Goal: Contribute content: Contribute content

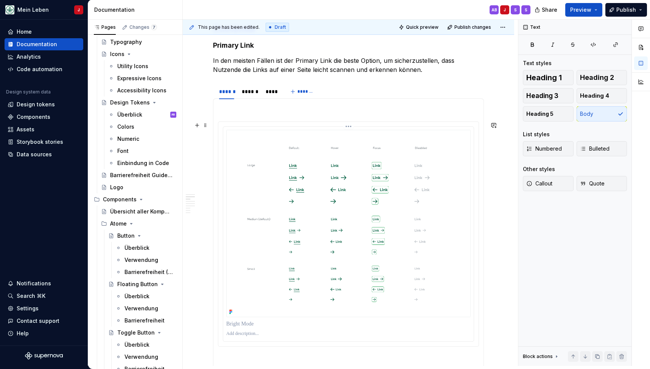
scroll to position [385, 0]
click at [249, 90] on div "******" at bounding box center [250, 91] width 16 height 8
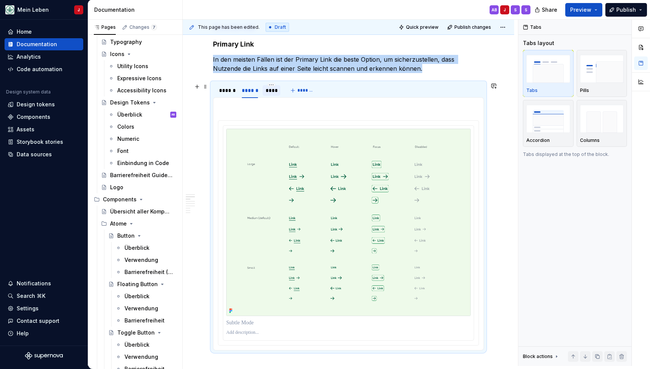
click at [273, 95] on div "****" at bounding box center [272, 90] width 18 height 11
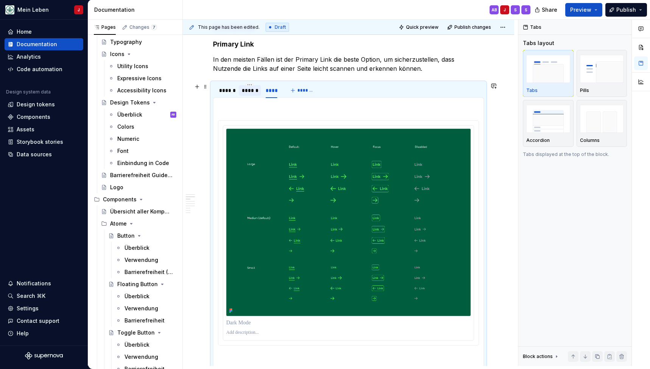
click at [246, 92] on div "******" at bounding box center [250, 91] width 16 height 8
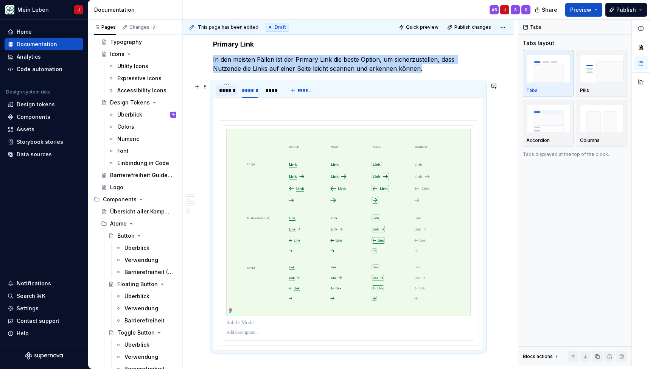
click at [224, 92] on div "******" at bounding box center [226, 91] width 15 height 8
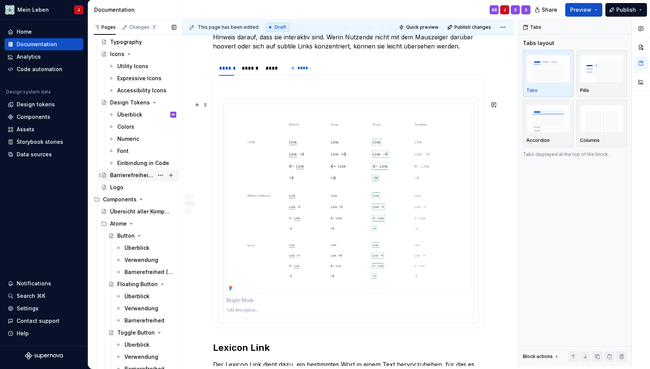
scroll to position [743, 0]
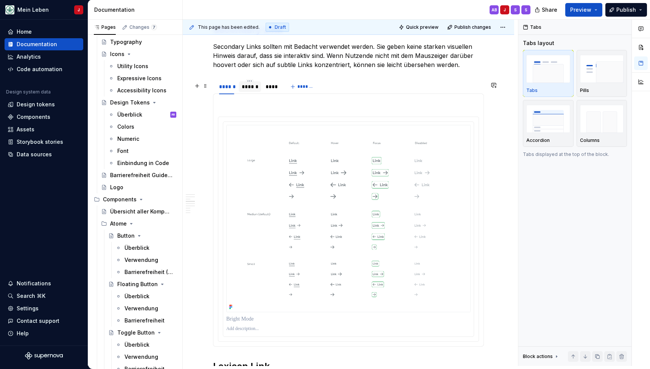
click at [249, 90] on div "******" at bounding box center [250, 87] width 16 height 8
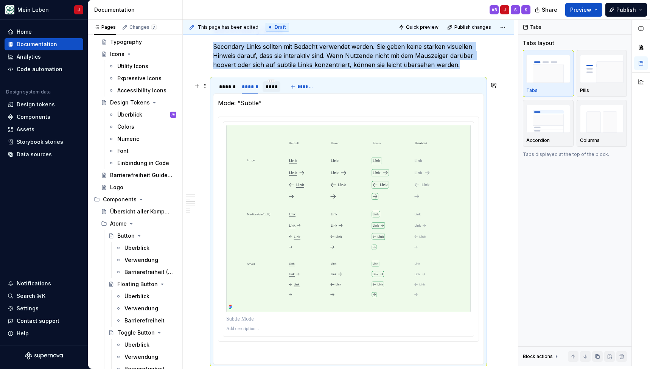
click at [272, 89] on div "****" at bounding box center [272, 87] width 12 height 8
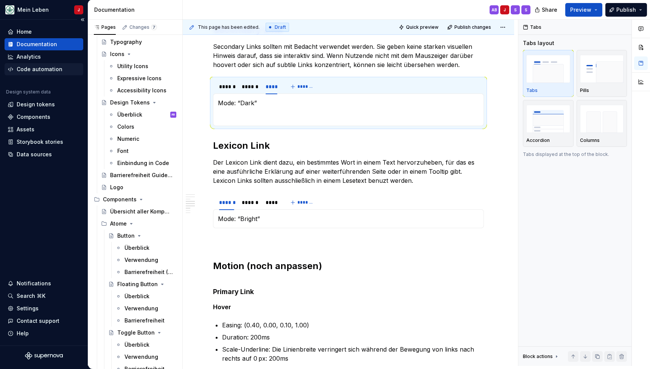
click at [233, 114] on section-item-column "Mode: “Dark”" at bounding box center [348, 109] width 261 height 23
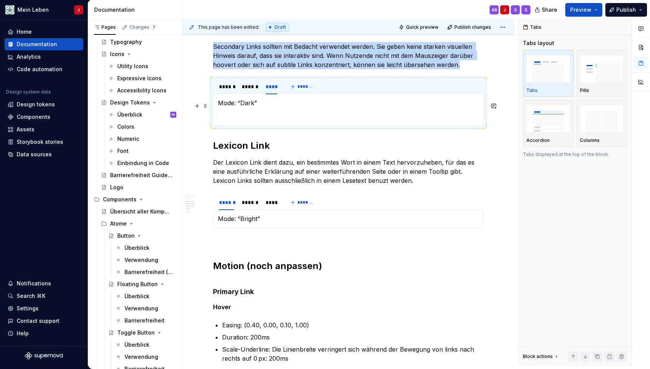
click at [242, 105] on p "Mode: “Dark”" at bounding box center [348, 102] width 261 height 9
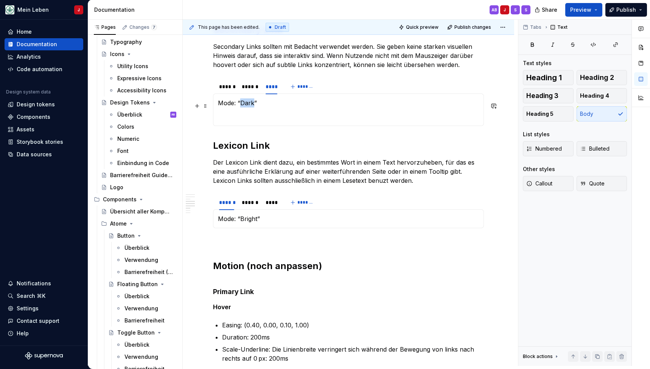
click at [242, 105] on p "Mode: “Dark”" at bounding box center [348, 102] width 261 height 9
click at [195, 106] on button "button" at bounding box center [197, 106] width 11 height 11
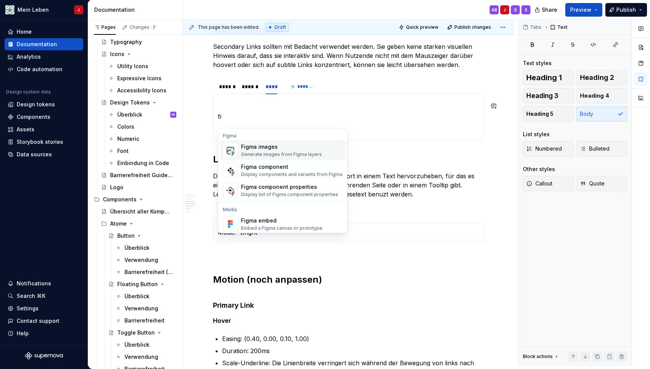
click at [234, 147] on img "Suggestions" at bounding box center [230, 150] width 14 height 15
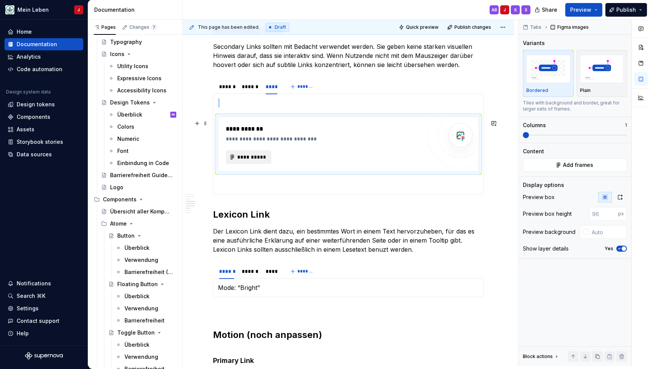
click at [249, 161] on span "**********" at bounding box center [252, 157] width 30 height 8
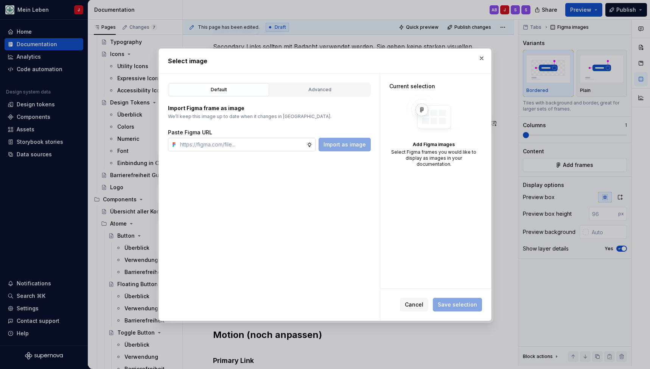
type textarea "*"
click at [220, 146] on input "text" at bounding box center [241, 145] width 129 height 14
type input "[URL][DOMAIN_NAME]"
click at [351, 143] on span "Import as image" at bounding box center [345, 145] width 42 height 8
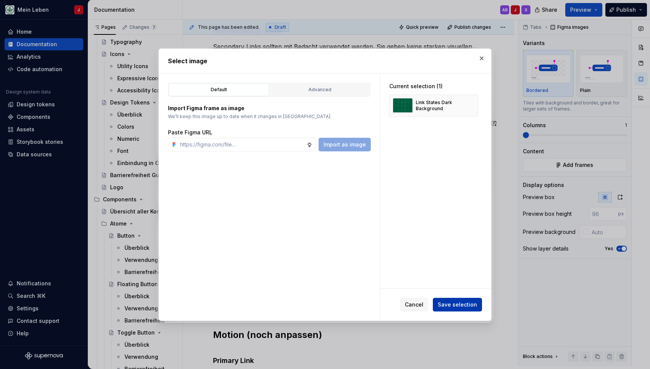
click at [453, 302] on span "Save selection" at bounding box center [457, 305] width 39 height 8
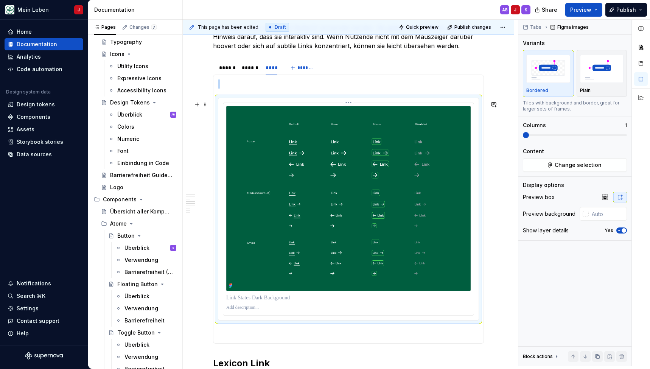
scroll to position [762, 0]
click at [248, 71] on div "******" at bounding box center [250, 68] width 16 height 8
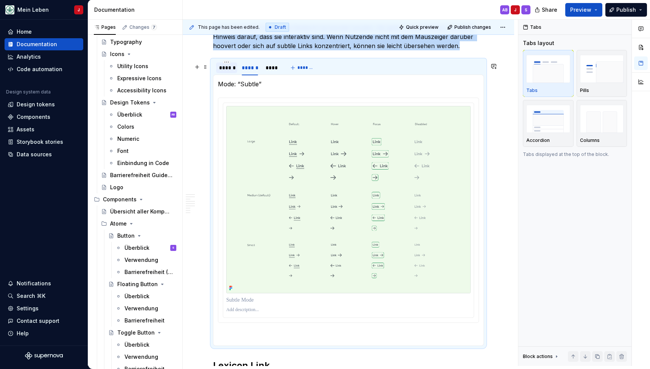
click at [223, 72] on div "******" at bounding box center [226, 68] width 15 height 8
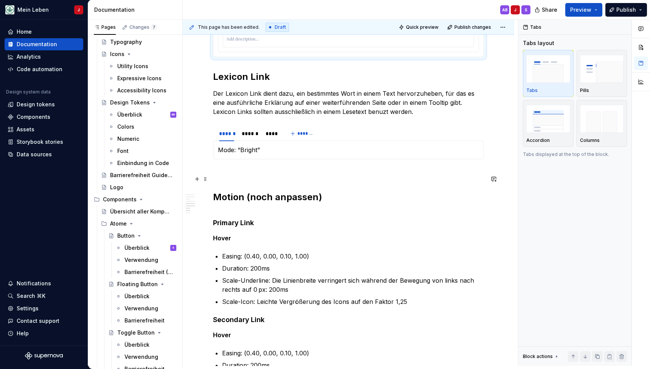
scroll to position [1008, 0]
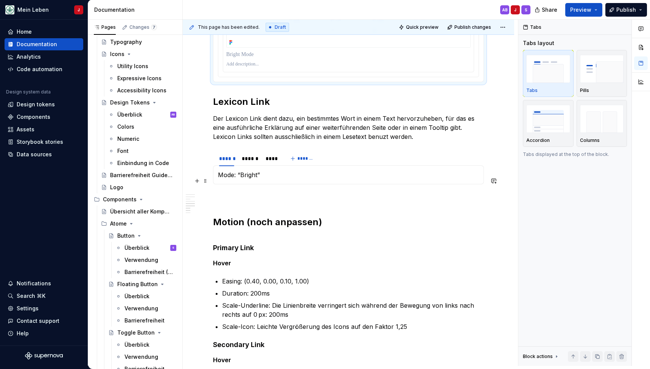
click at [241, 179] on p "Mode: “Bright”" at bounding box center [348, 174] width 261 height 9
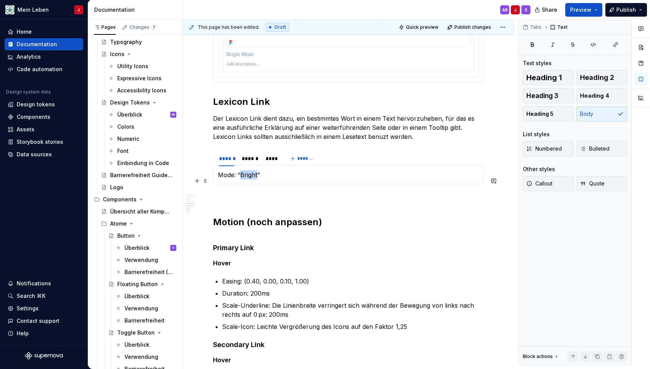
click at [241, 179] on p "Mode: “Bright”" at bounding box center [348, 174] width 261 height 9
click at [194, 181] on button "button" at bounding box center [197, 181] width 11 height 11
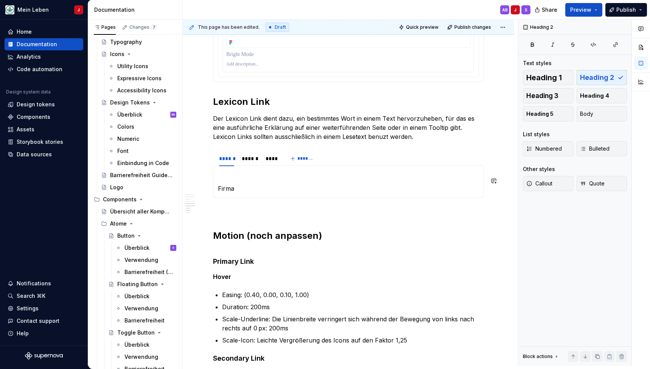
drag, startPoint x: 219, startPoint y: 208, endPoint x: 241, endPoint y: 223, distance: 26.2
click at [245, 193] on p "Firma" at bounding box center [348, 188] width 261 height 9
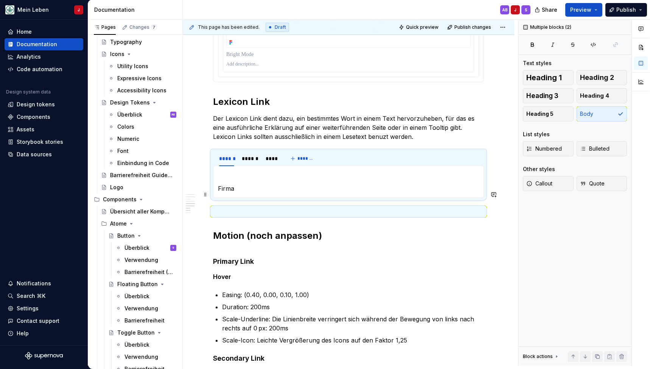
click at [245, 193] on p "Firma" at bounding box center [348, 188] width 261 height 9
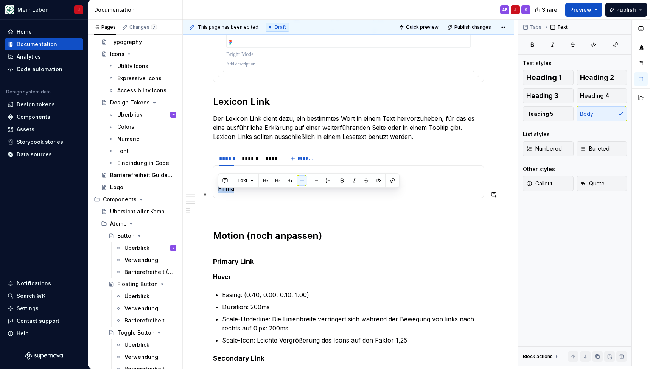
click at [245, 193] on p "Firma" at bounding box center [348, 188] width 261 height 9
click at [198, 181] on button "button" at bounding box center [197, 181] width 11 height 11
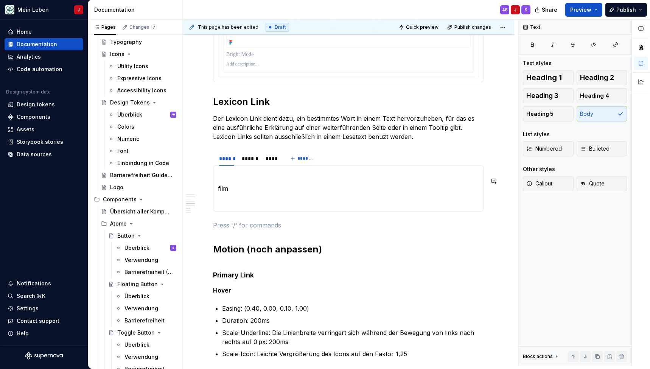
drag, startPoint x: 221, startPoint y: 209, endPoint x: 256, endPoint y: 223, distance: 37.7
click at [239, 207] on p at bounding box center [348, 202] width 261 height 9
click at [239, 199] on section-item-column "film" at bounding box center [348, 188] width 261 height 36
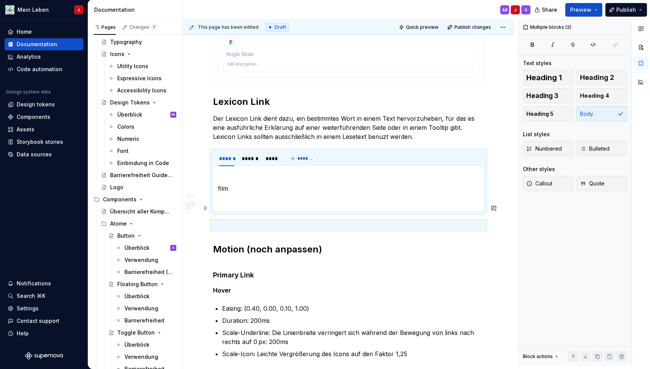
click at [239, 199] on section-item-column "film" at bounding box center [348, 188] width 261 height 36
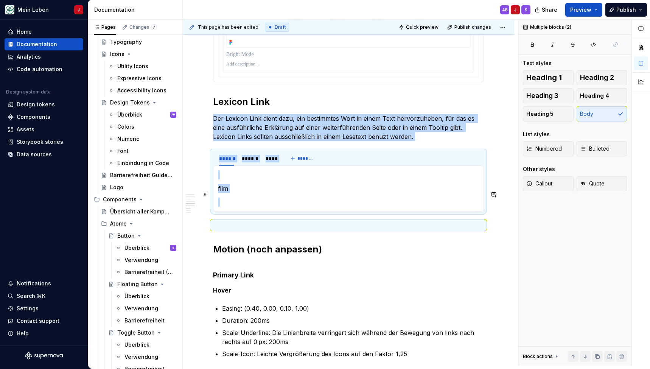
click at [244, 193] on p "film" at bounding box center [348, 188] width 261 height 9
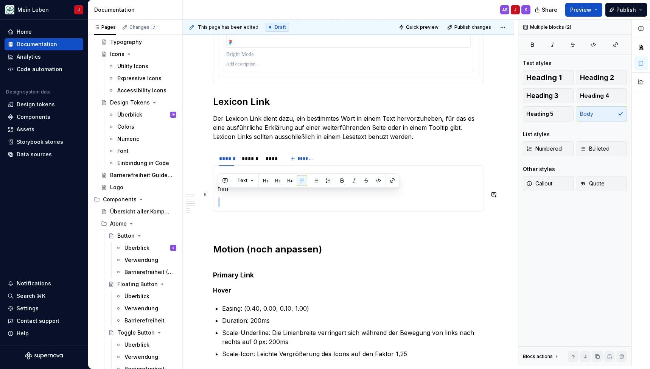
click at [244, 193] on p "film" at bounding box center [348, 188] width 261 height 9
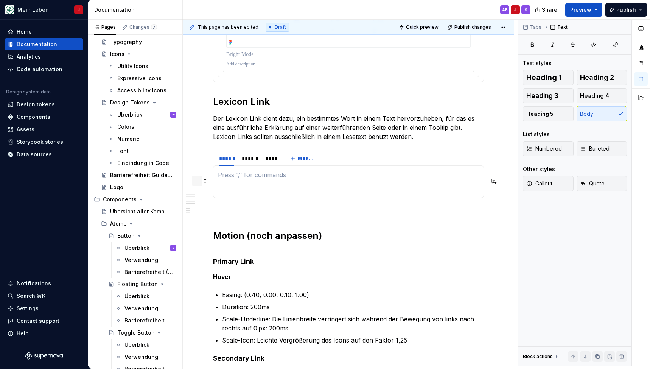
click at [198, 179] on button "button" at bounding box center [197, 181] width 11 height 11
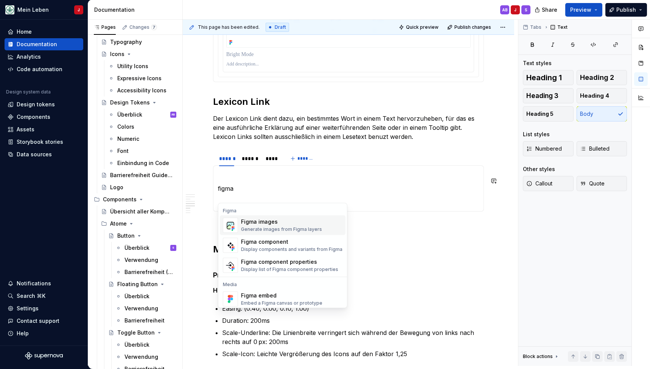
drag, startPoint x: 254, startPoint y: 213, endPoint x: 250, endPoint y: 225, distance: 13.2
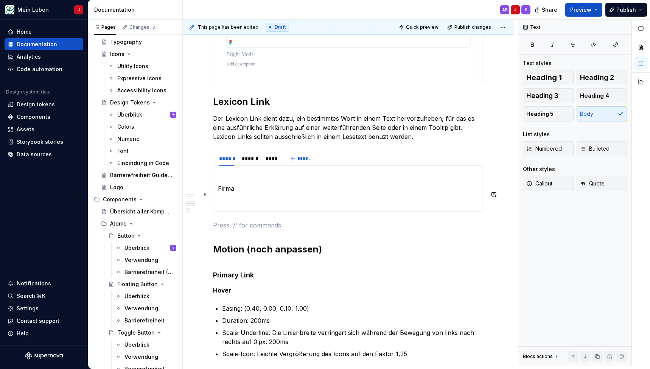
click at [232, 193] on p "Firma" at bounding box center [348, 188] width 261 height 9
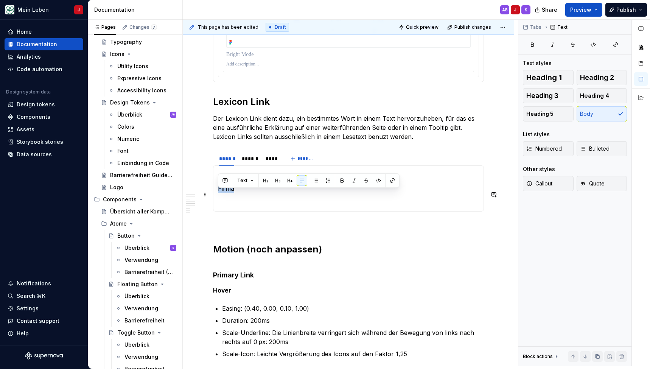
click at [232, 193] on p "Firma" at bounding box center [348, 188] width 261 height 9
click at [197, 182] on button "button" at bounding box center [197, 181] width 11 height 11
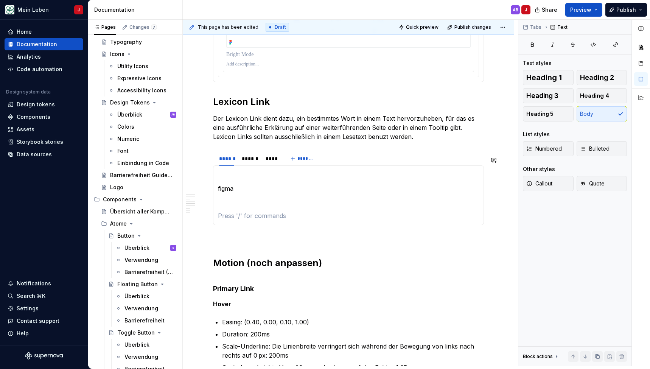
drag, startPoint x: 245, startPoint y: 209, endPoint x: 256, endPoint y: 228, distance: 21.9
click at [256, 225] on div "figma Mode: “Subtle” Mode: “Dark”" at bounding box center [348, 195] width 271 height 60
click at [241, 201] on section-item-column "figma" at bounding box center [348, 195] width 261 height 50
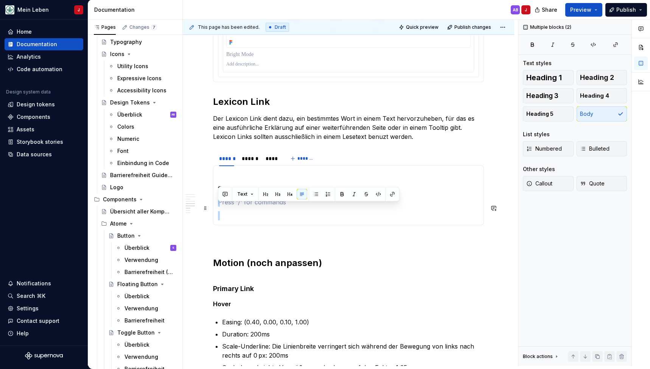
click at [241, 201] on section-item-column "figma" at bounding box center [348, 195] width 261 height 50
click at [235, 207] on p at bounding box center [348, 202] width 261 height 9
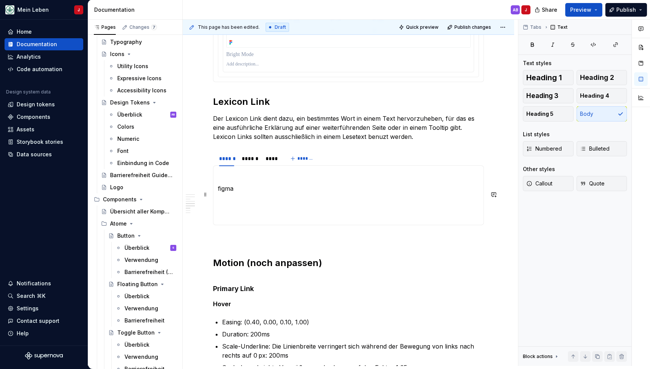
click at [239, 193] on p "figma" at bounding box center [348, 188] width 261 height 9
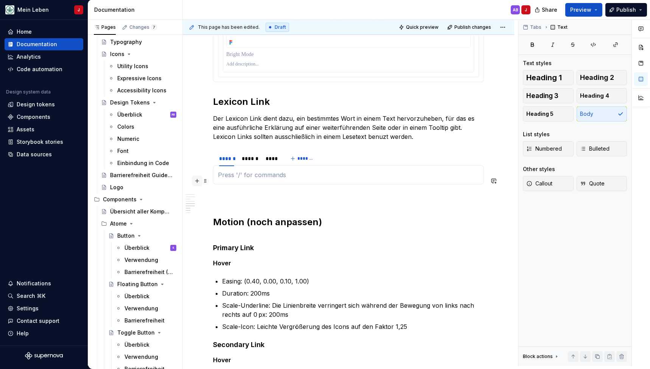
click at [196, 182] on button "button" at bounding box center [197, 181] width 11 height 11
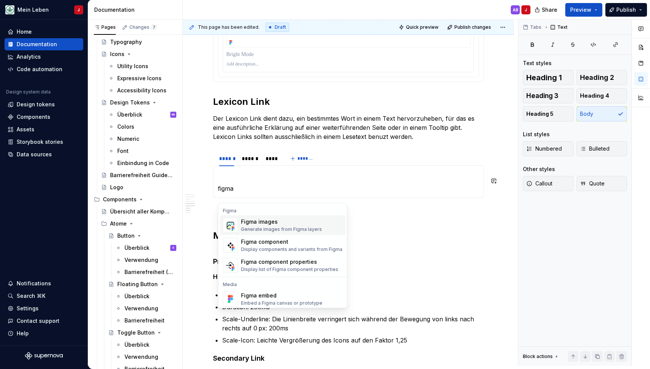
click at [283, 228] on div "Generate images from Figma layers" at bounding box center [281, 229] width 81 height 6
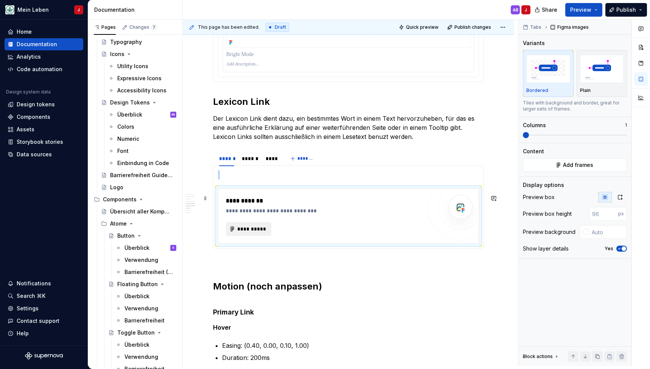
click at [246, 233] on span "**********" at bounding box center [252, 229] width 30 height 8
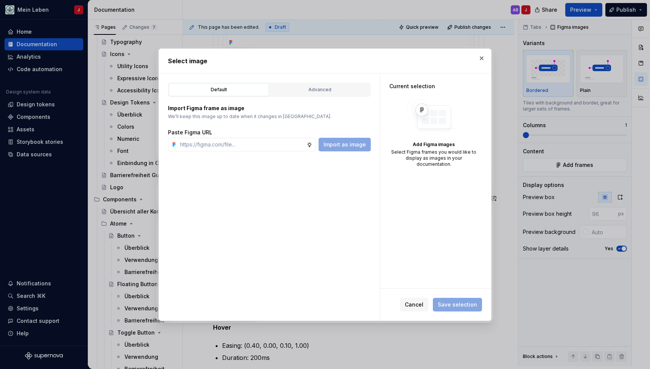
type textarea "*"
click at [264, 145] on input "text" at bounding box center [241, 145] width 129 height 14
type input "[URL][DOMAIN_NAME]"
click at [346, 142] on span "Import as image" at bounding box center [345, 145] width 42 height 8
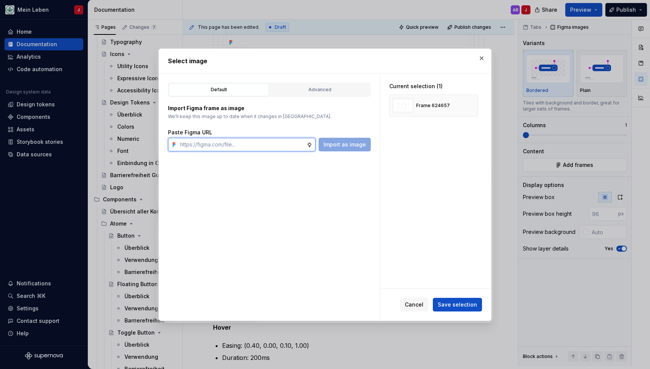
click at [231, 146] on input "text" at bounding box center [241, 145] width 129 height 14
paste input "[URL][DOMAIN_NAME]"
type input "[URL][DOMAIN_NAME]"
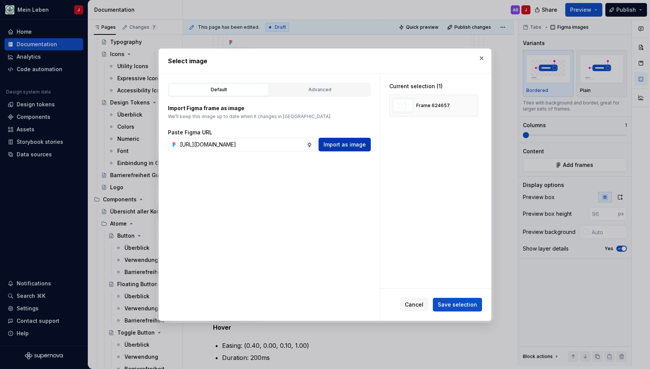
click at [337, 145] on span "Import as image" at bounding box center [345, 145] width 42 height 8
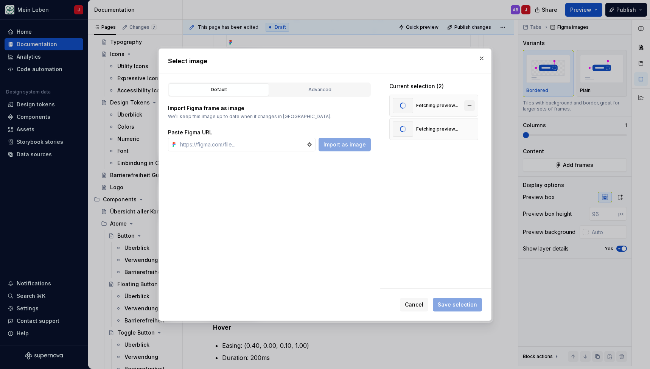
click at [475, 104] on button "button" at bounding box center [469, 105] width 11 height 11
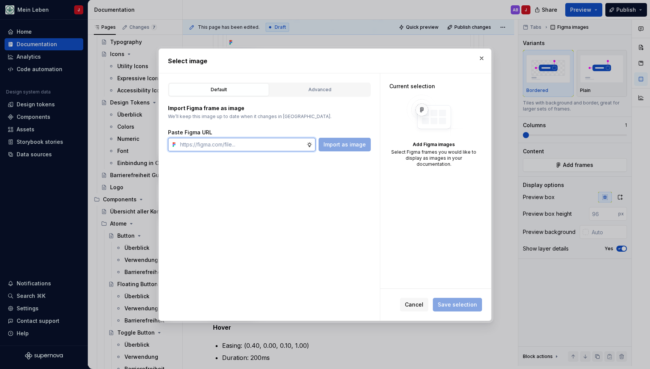
click at [232, 145] on input "text" at bounding box center [241, 145] width 129 height 14
paste input "[URL][DOMAIN_NAME]"
type input "[URL][DOMAIN_NAME]"
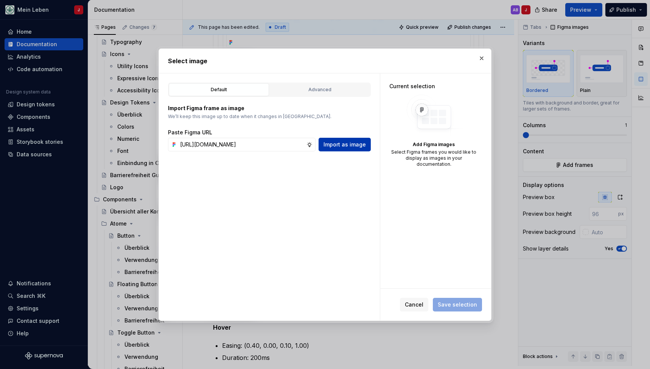
click at [351, 146] on span "Import as image" at bounding box center [345, 145] width 42 height 8
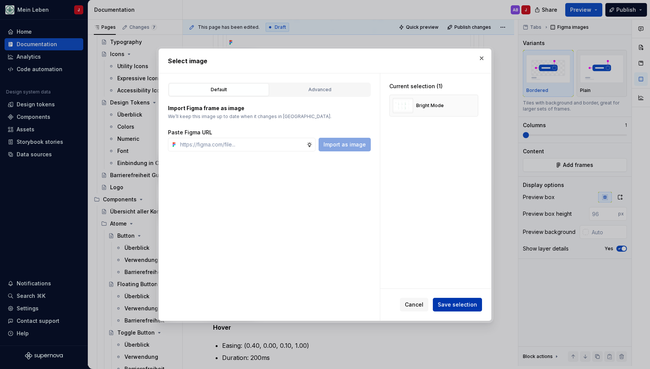
click at [447, 304] on span "Save selection" at bounding box center [457, 305] width 39 height 8
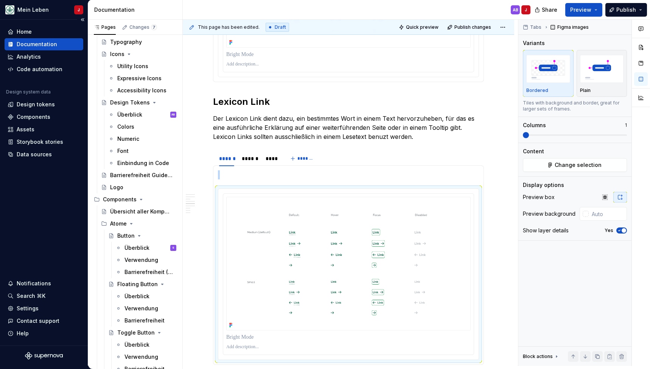
scroll to position [1010, 0]
click at [254, 161] on div "******" at bounding box center [250, 157] width 16 height 8
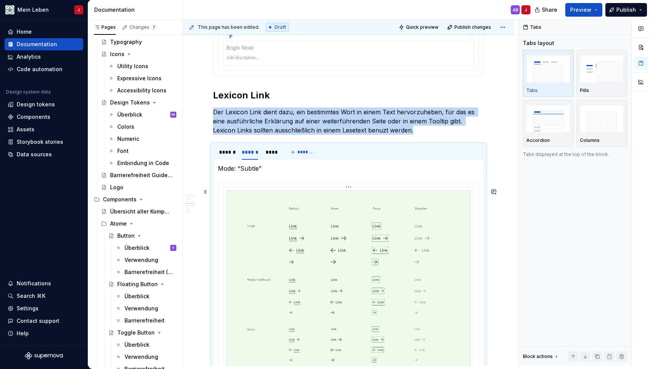
scroll to position [1016, 0]
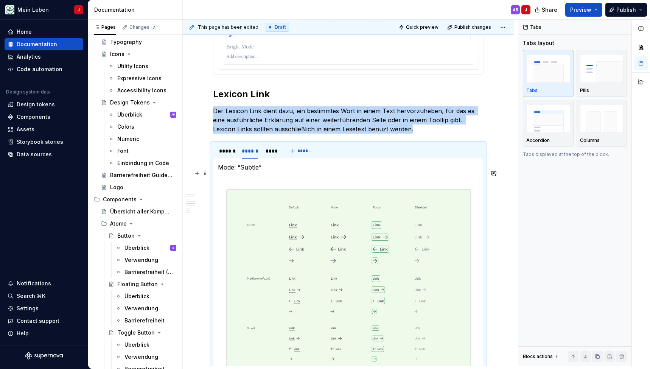
click at [291, 172] on p "Mode: “Subtle”" at bounding box center [348, 167] width 261 height 9
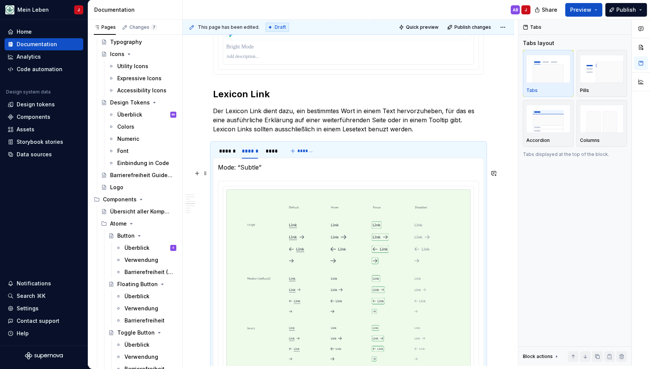
click at [291, 172] on p "Mode: “Subtle”" at bounding box center [348, 167] width 261 height 9
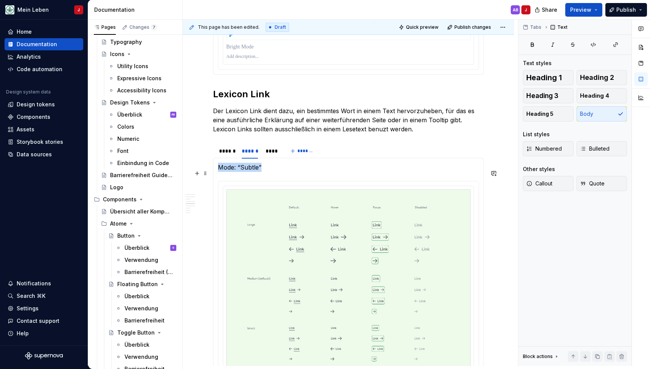
click at [291, 172] on p "Mode: “Subtle”" at bounding box center [348, 167] width 261 height 9
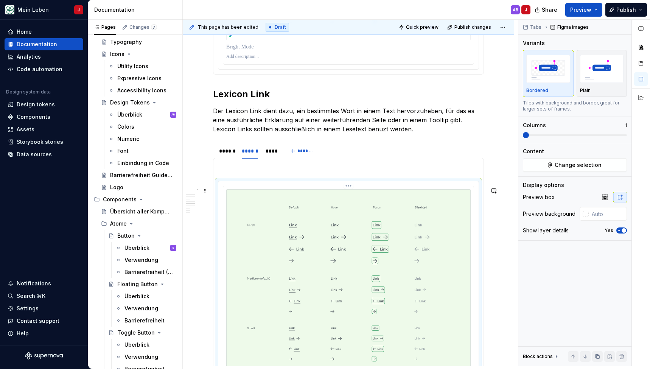
click at [234, 206] on img at bounding box center [348, 282] width 245 height 187
click at [540, 162] on button "Change selection" at bounding box center [575, 165] width 104 height 14
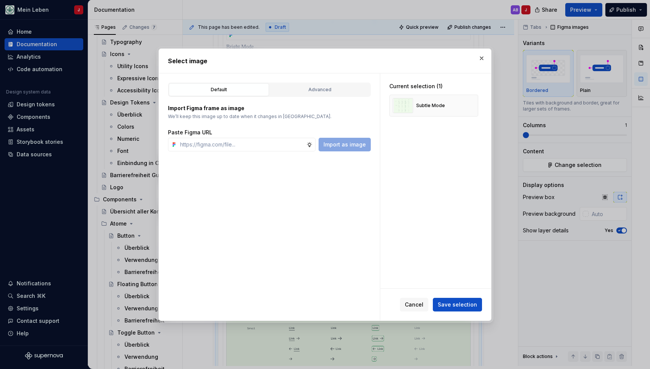
type textarea "*"
click at [213, 147] on input "text" at bounding box center [241, 145] width 129 height 14
type input "[URL][DOMAIN_NAME]"
click at [348, 142] on span "Import as image" at bounding box center [345, 145] width 42 height 8
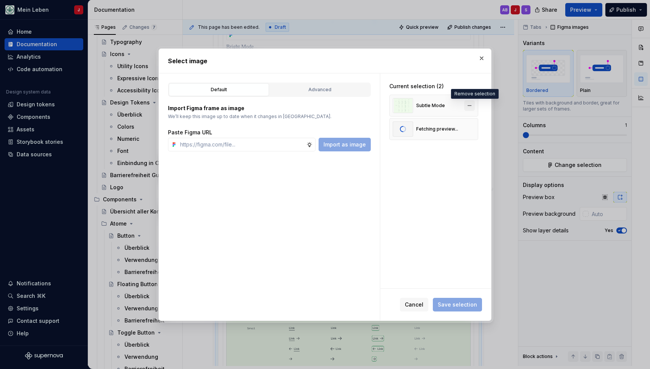
click at [474, 106] on button "button" at bounding box center [469, 105] width 11 height 11
click at [451, 303] on span "Save selection" at bounding box center [457, 305] width 39 height 8
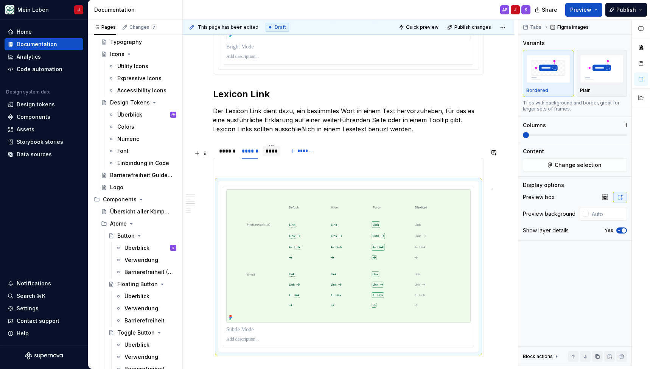
click at [272, 155] on div "****" at bounding box center [272, 151] width 12 height 8
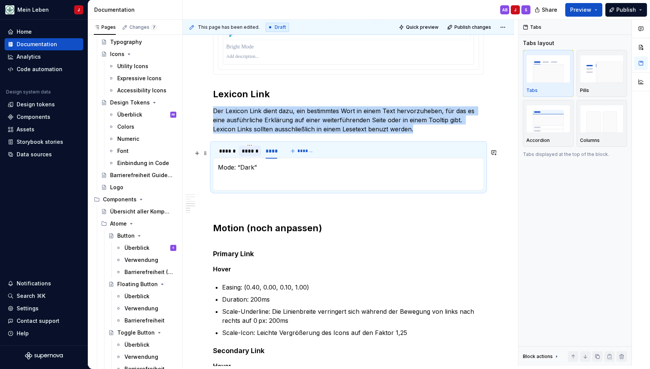
click at [247, 155] on div "******" at bounding box center [250, 151] width 16 height 8
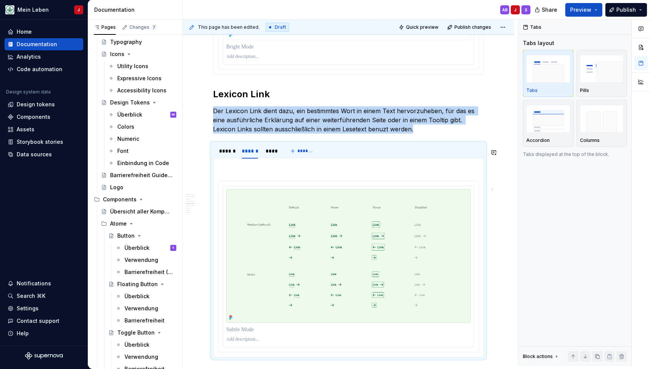
click at [251, 181] on section-item-column at bounding box center [348, 258] width 261 height 190
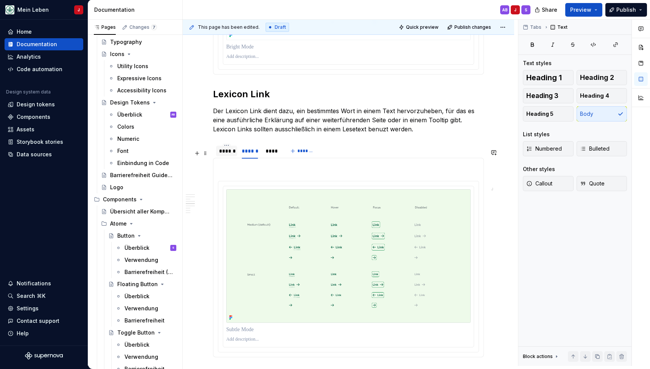
click at [226, 155] on div "******" at bounding box center [226, 151] width 15 height 8
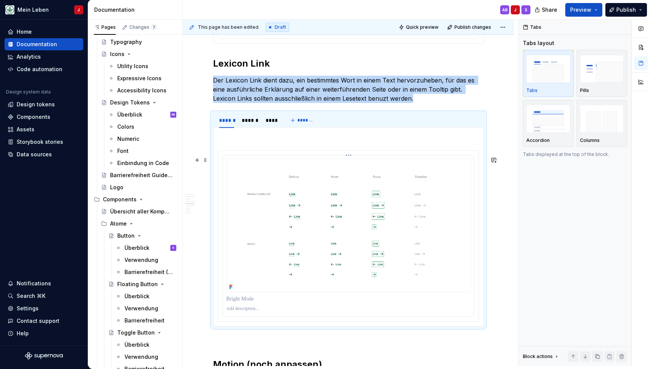
scroll to position [1047, 0]
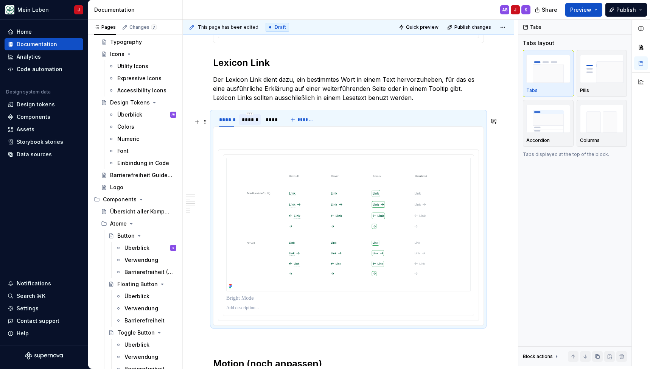
click at [254, 123] on div "******" at bounding box center [250, 120] width 16 height 8
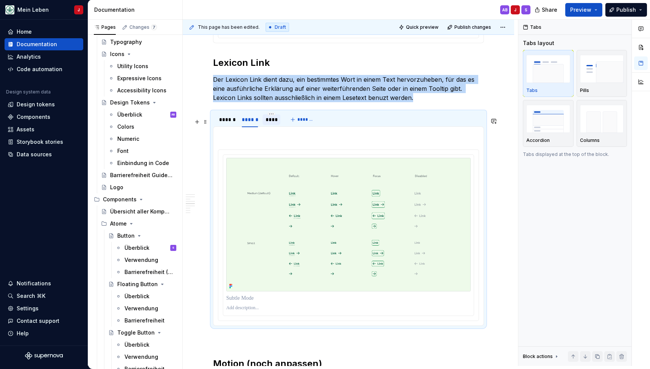
click at [271, 123] on div "****" at bounding box center [272, 120] width 12 height 8
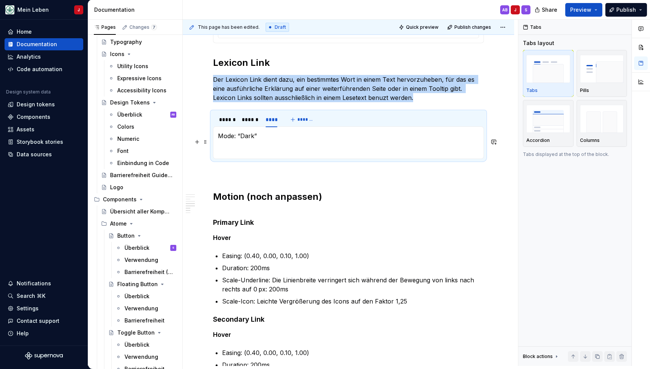
click at [244, 140] on p "Mode: “Dark”" at bounding box center [348, 135] width 261 height 9
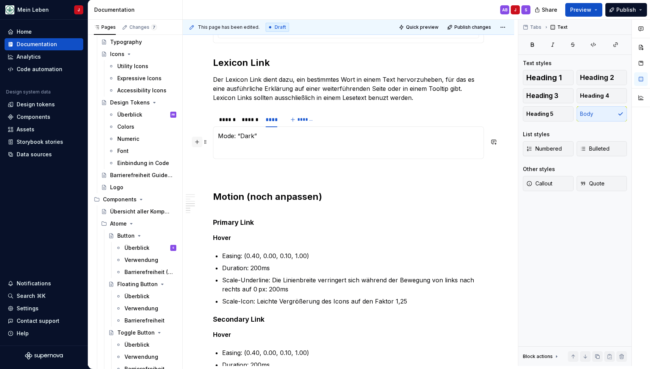
click at [196, 143] on button "button" at bounding box center [197, 142] width 11 height 11
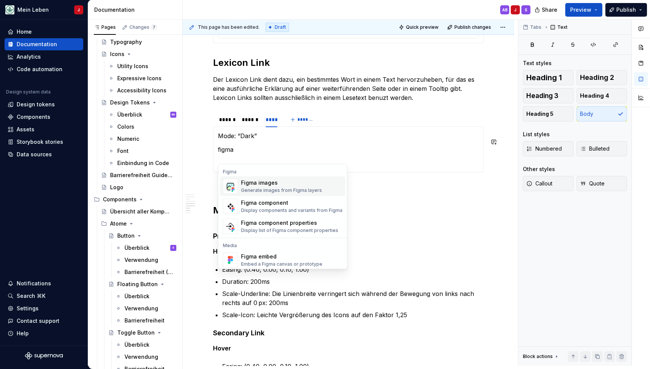
click at [243, 185] on div "Figma images" at bounding box center [281, 183] width 81 height 8
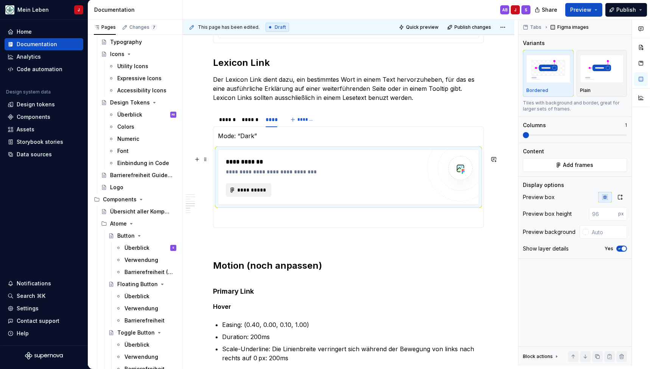
click at [245, 194] on span "**********" at bounding box center [252, 190] width 30 height 8
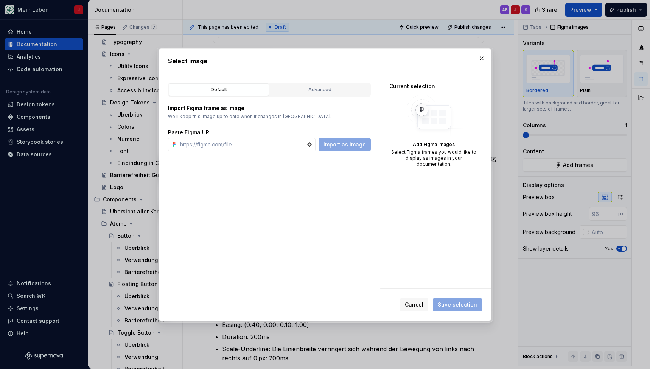
type textarea "*"
click at [231, 148] on input "text" at bounding box center [241, 145] width 129 height 14
type input "[URL][DOMAIN_NAME]"
click at [355, 143] on span "Import as image" at bounding box center [345, 145] width 42 height 8
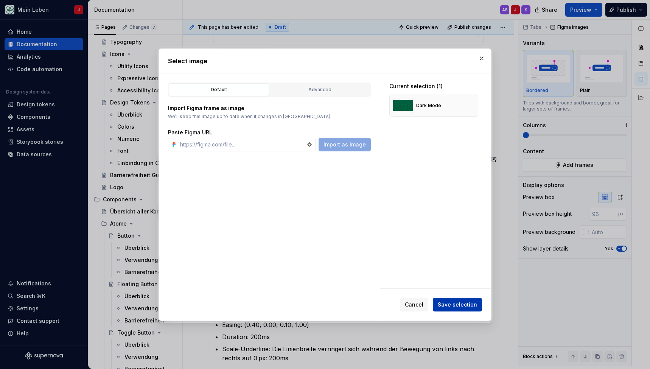
click at [448, 305] on span "Save selection" at bounding box center [457, 305] width 39 height 8
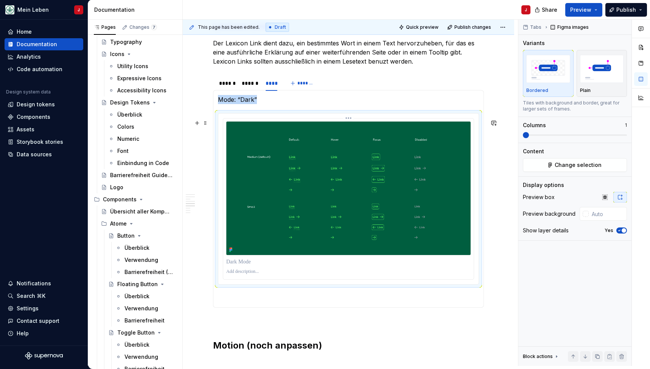
scroll to position [1098, 0]
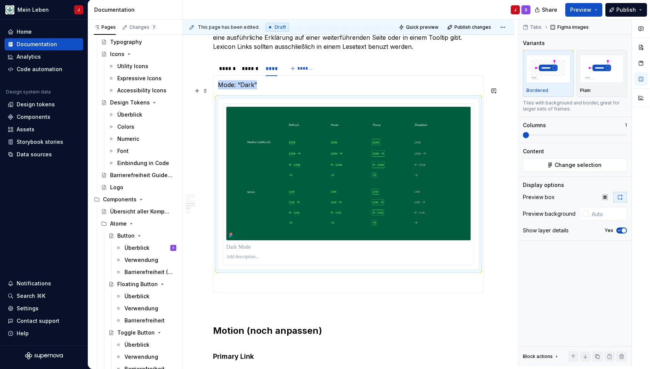
click at [254, 89] on p "Mode: “Dark”" at bounding box center [348, 84] width 261 height 9
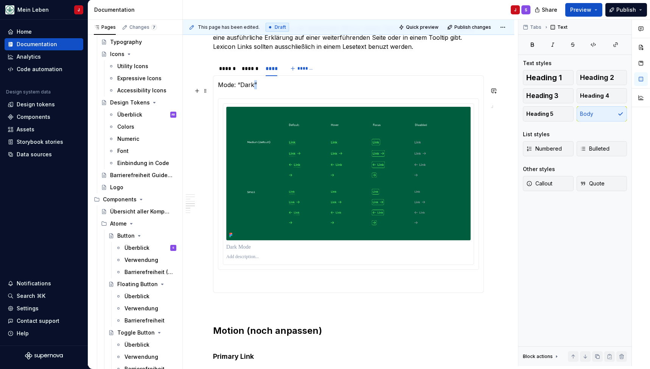
click at [254, 89] on p "Mode: “Dark”" at bounding box center [348, 84] width 261 height 9
click at [257, 72] on div "******" at bounding box center [250, 69] width 16 height 8
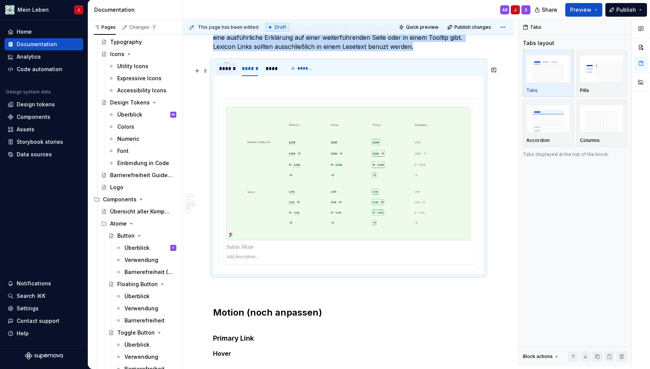
click at [226, 72] on div "******" at bounding box center [226, 69] width 15 height 8
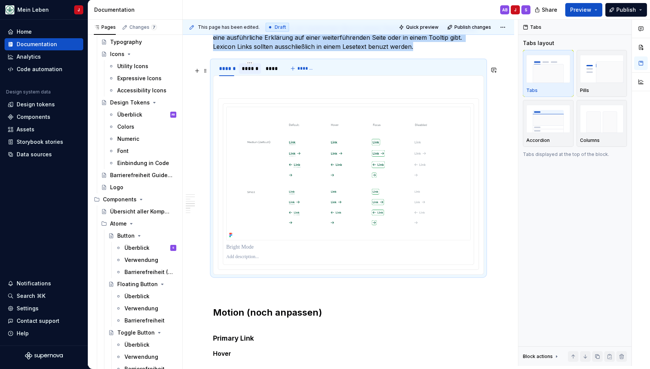
click at [249, 74] on div "******" at bounding box center [250, 68] width 22 height 11
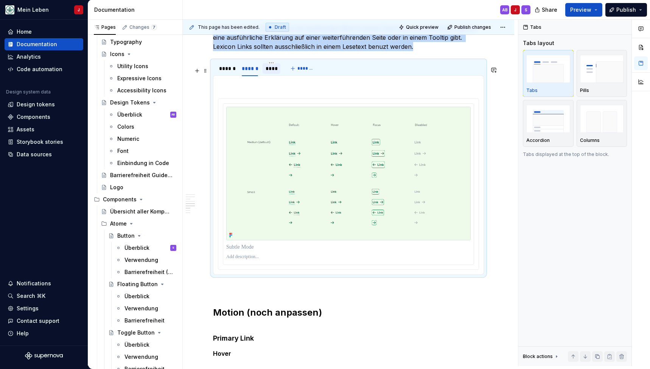
click at [267, 75] on div at bounding box center [272, 75] width 18 height 1
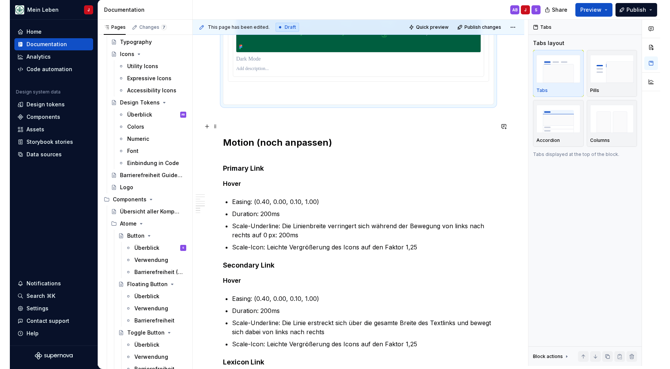
scroll to position [1317, 0]
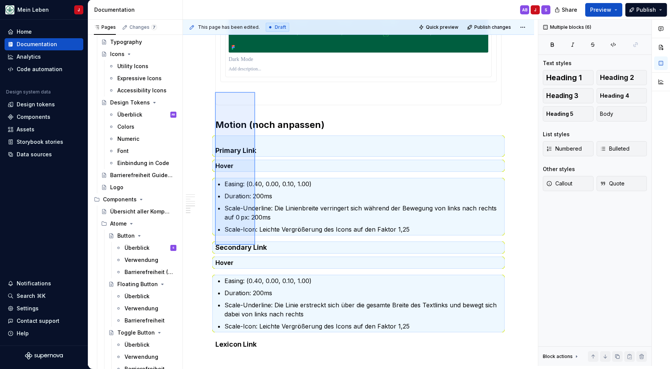
scroll to position [1681, 0]
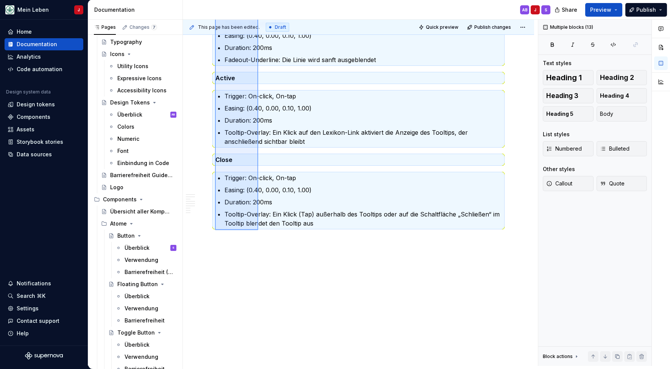
drag, startPoint x: 215, startPoint y: 149, endPoint x: 259, endPoint y: 230, distance: 92.0
click at [259, 230] on div "**********" at bounding box center [360, 193] width 355 height 346
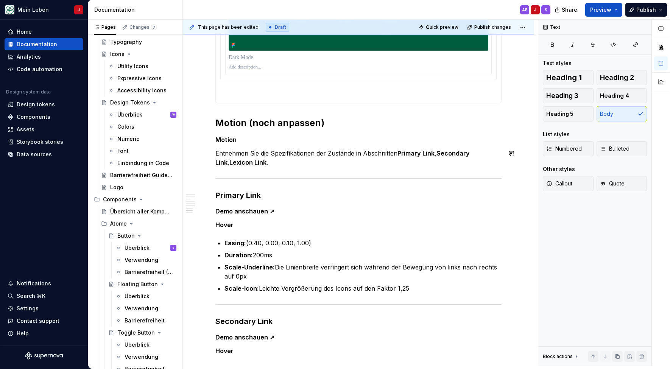
scroll to position [1322, 0]
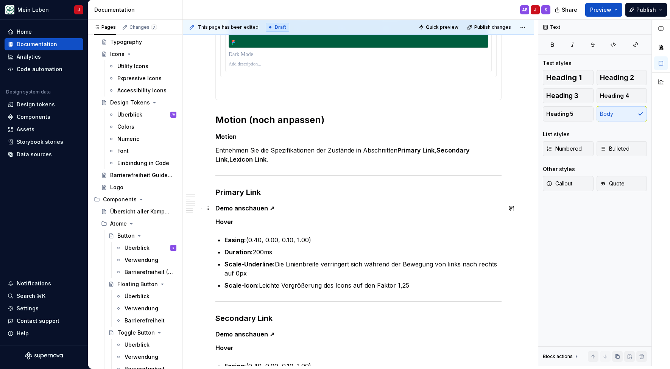
click at [289, 207] on p "Demo anschauen ↗" at bounding box center [358, 208] width 286 height 9
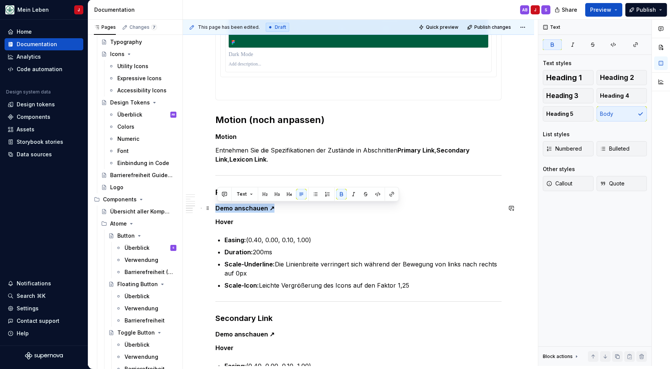
drag, startPoint x: 311, startPoint y: 207, endPoint x: 214, endPoint y: 207, distance: 96.9
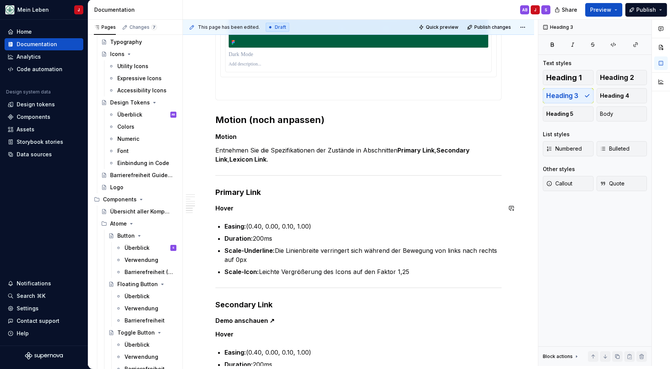
scroll to position [1343, 0]
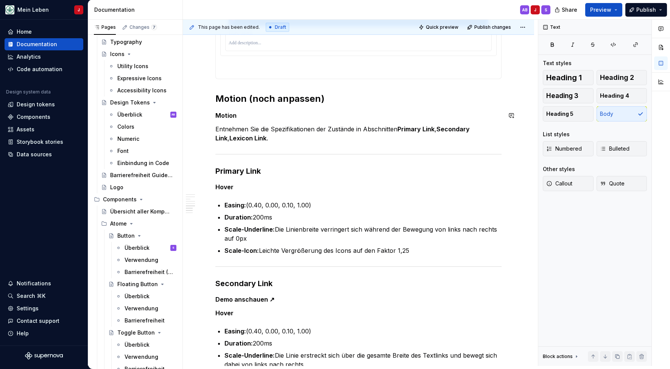
click at [255, 111] on p "Motion" at bounding box center [358, 115] width 286 height 9
click at [249, 114] on p "Motion" at bounding box center [358, 115] width 286 height 9
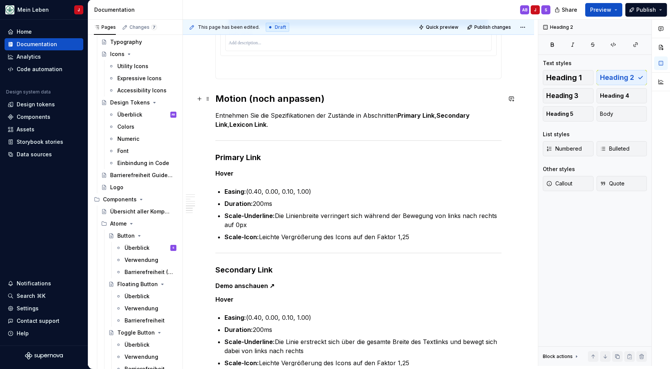
drag, startPoint x: 316, startPoint y: 103, endPoint x: 325, endPoint y: 100, distance: 9.2
click at [321, 103] on h2 "Motion (noch anpassen)" at bounding box center [358, 99] width 286 height 12
click at [331, 101] on h2 "Motion (noch anpassen)" at bounding box center [358, 99] width 286 height 12
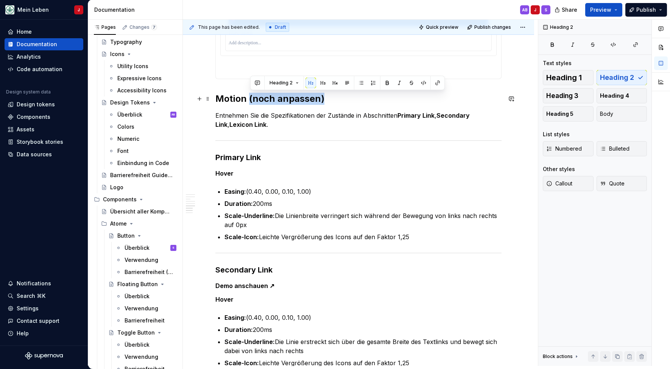
drag, startPoint x: 338, startPoint y: 101, endPoint x: 251, endPoint y: 100, distance: 87.1
click at [251, 100] on h2 "Motion (noch anpassen)" at bounding box center [358, 99] width 286 height 12
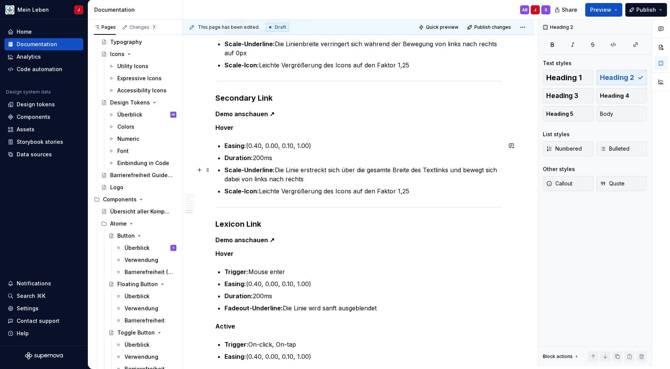
scroll to position [1543, 0]
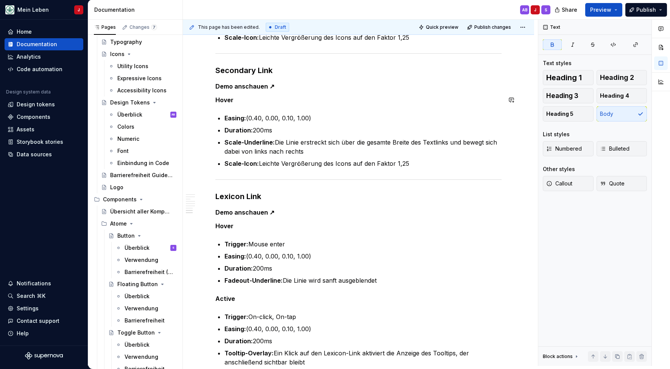
click at [301, 84] on p "Demo anschauen ↗" at bounding box center [358, 86] width 286 height 9
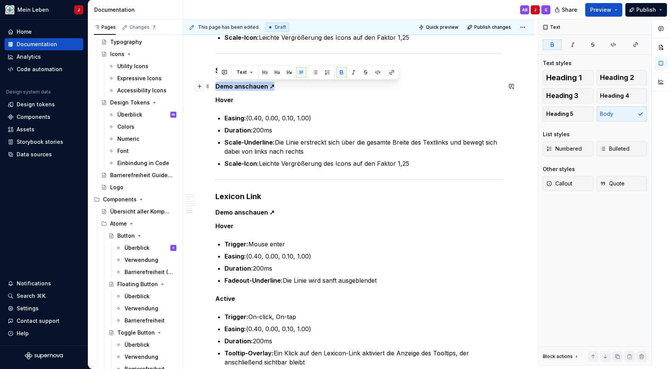
drag, startPoint x: 303, startPoint y: 85, endPoint x: 199, endPoint y: 86, distance: 103.7
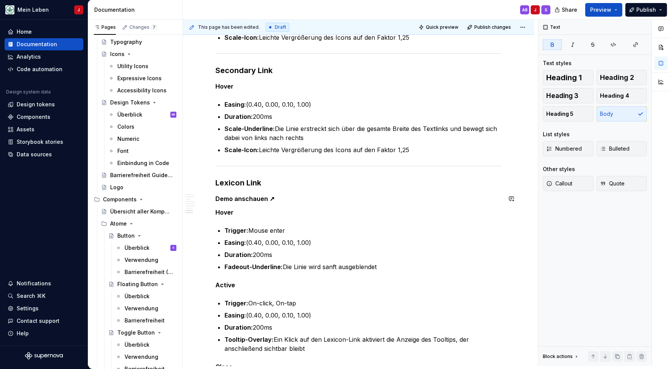
click at [309, 201] on p "Demo anschauen ↗" at bounding box center [358, 198] width 286 height 9
drag, startPoint x: 307, startPoint y: 198, endPoint x: 210, endPoint y: 198, distance: 96.5
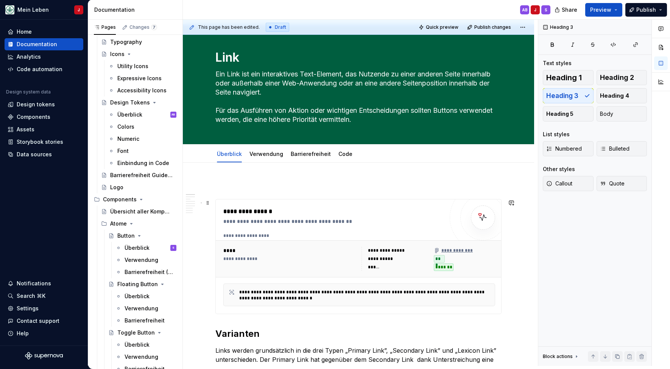
scroll to position [0, 0]
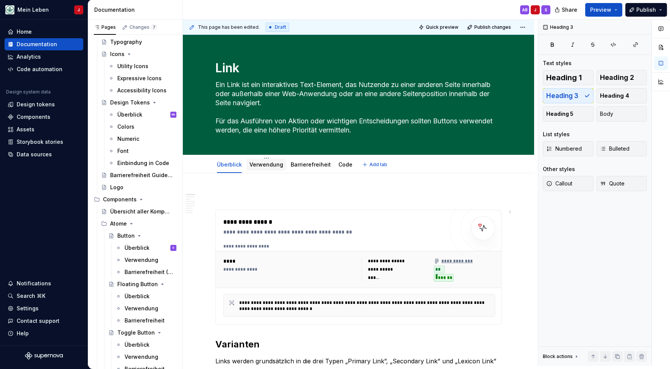
click at [266, 169] on div "Verwendung" at bounding box center [266, 165] width 40 height 12
click at [267, 162] on link "Verwendung" at bounding box center [266, 164] width 34 height 6
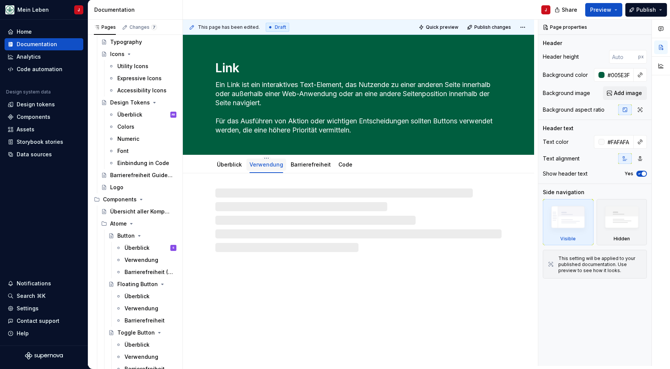
type textarea "*"
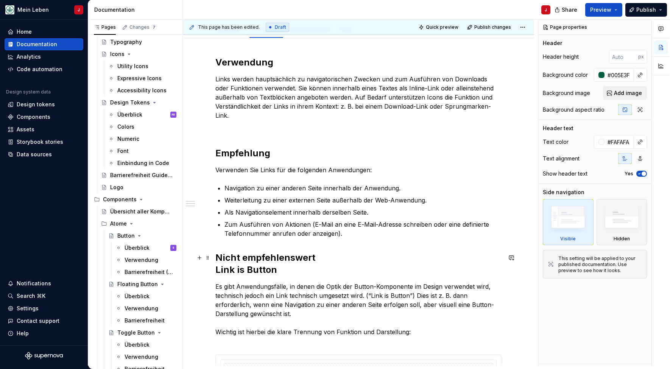
scroll to position [136, 0]
click at [278, 247] on div "Verwendung Links werden hauptsächlich zu navigatorischen Zwecken und zum Ausfüh…" at bounding box center [358, 262] width 286 height 415
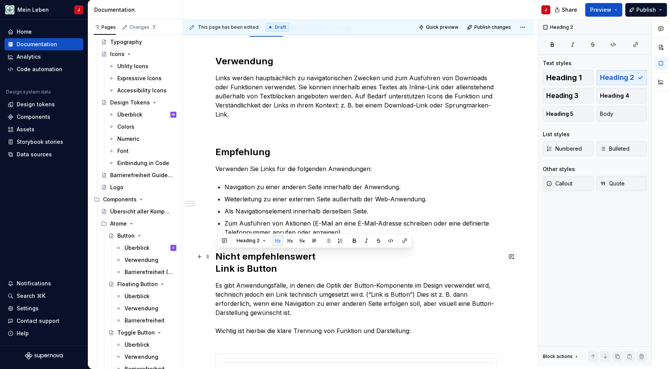
click at [265, 257] on h2 "Nicht empfehlenswert Link is Button" at bounding box center [358, 263] width 286 height 24
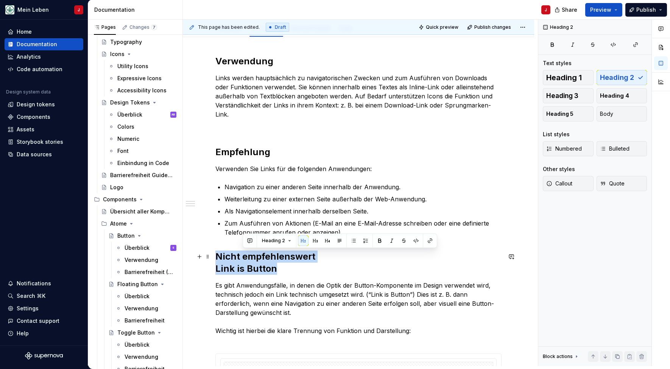
click at [265, 257] on h2 "Nicht empfehlenswert Link is Button" at bounding box center [358, 263] width 286 height 24
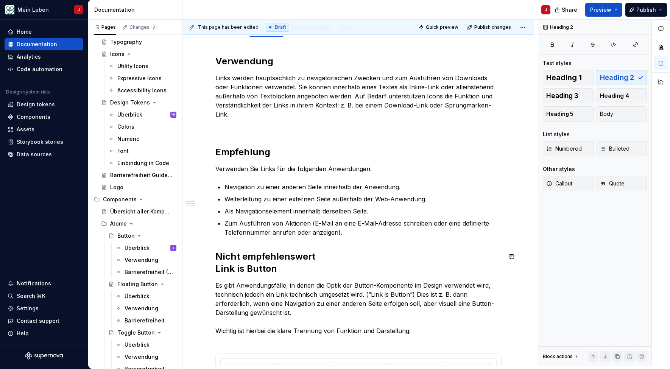
click at [324, 249] on div "Verwendung Links werden hauptsächlich zu navigatorischen Zwecken und zum Ausfüh…" at bounding box center [358, 262] width 286 height 415
click at [318, 257] on h2 "Nicht empfehlenswert Link is Button" at bounding box center [358, 263] width 286 height 24
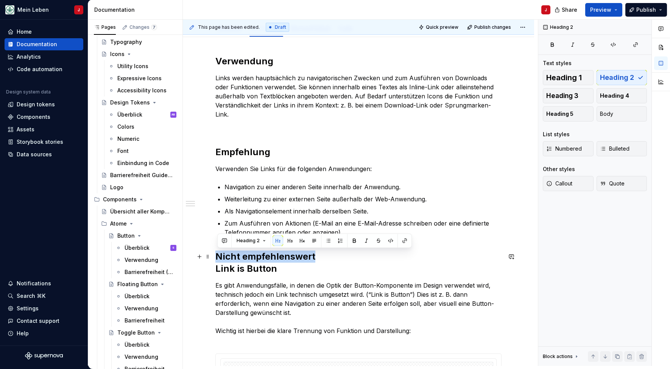
drag, startPoint x: 332, startPoint y: 257, endPoint x: 216, endPoint y: 255, distance: 116.6
click at [216, 255] on div "Verwendung Links werden hauptsächlich zu navigatorischen Zwecken und zum Ausfüh…" at bounding box center [358, 313] width 351 height 553
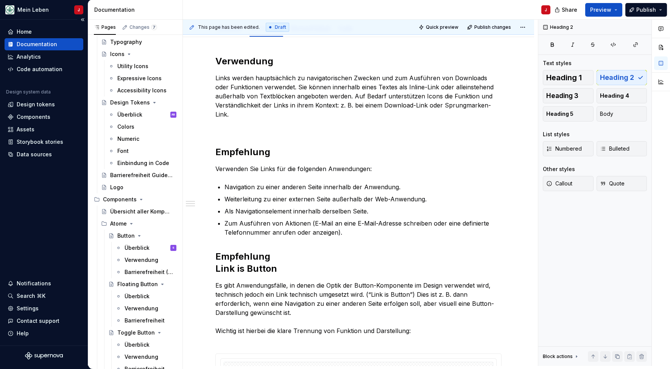
click at [288, 291] on p "Es gibt Anwendungsfälle, in denen die Optik der Button-Komponente im Design ver…" at bounding box center [358, 313] width 286 height 64
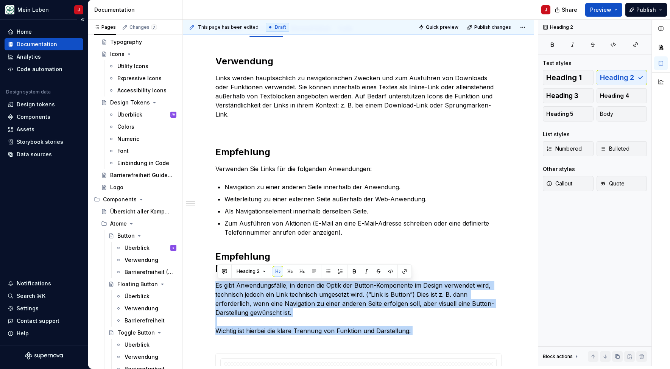
click at [288, 291] on p "Es gibt Anwendungsfälle, in denen die Optik der Button-Komponente im Design ver…" at bounding box center [358, 313] width 286 height 64
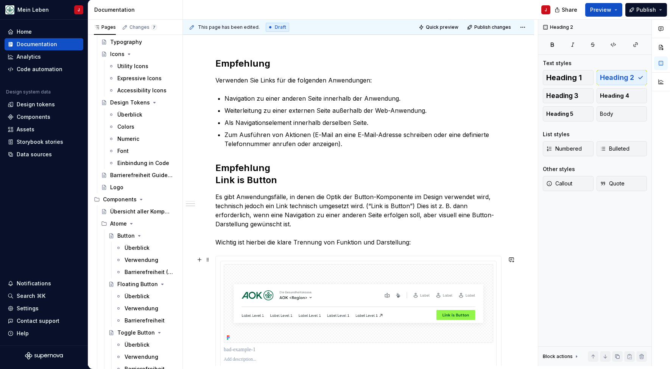
scroll to position [228, 0]
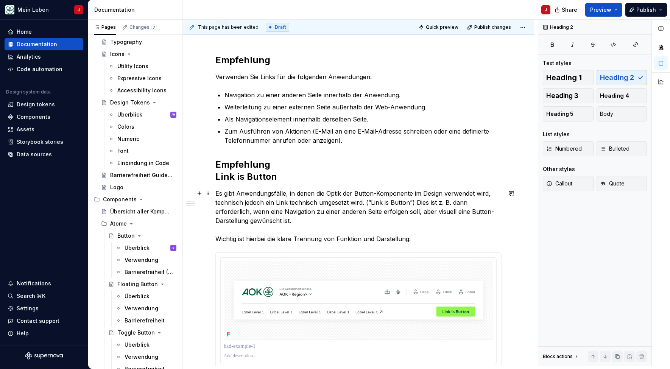
click at [329, 226] on p "Es gibt Anwendungsfälle, in denen die Optik der Button-Komponente im Design ver…" at bounding box center [358, 216] width 286 height 55
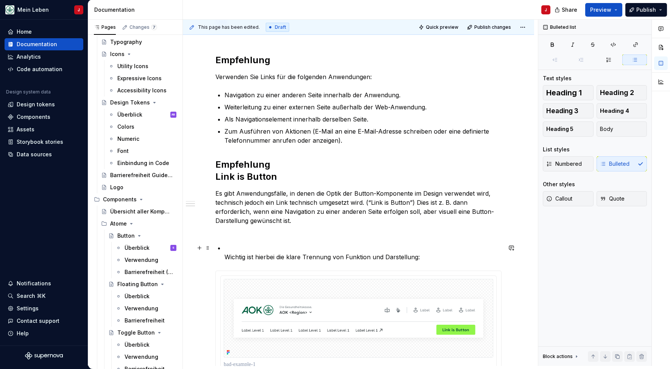
click at [246, 247] on p "Wichtig ist hierbei die klare Trennung von Funktion und Darstellung:" at bounding box center [362, 252] width 277 height 18
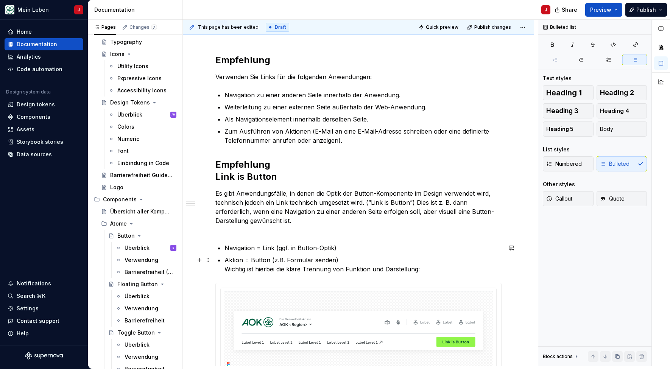
click at [243, 266] on p "Aktion = Button (z.B. Formular senden) Wichtig ist hierbei die klare Trennung v…" at bounding box center [362, 265] width 277 height 18
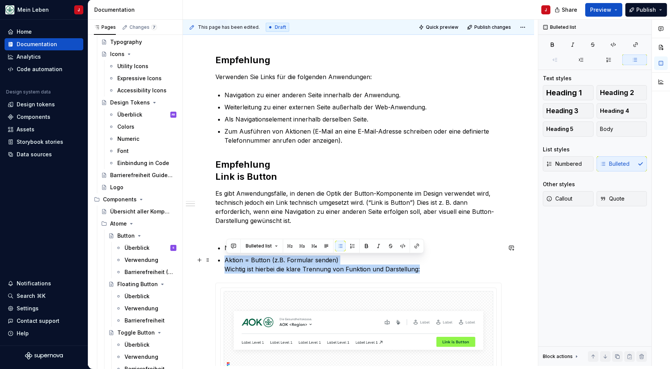
click at [243, 266] on p "Aktion = Button (z.B. Formular senden) Wichtig ist hierbei die klare Trennung v…" at bounding box center [362, 265] width 277 height 18
click at [255, 266] on p "Aktion = Button (z.B. Formular senden) Wichtig ist hierbei die klare Trennung v…" at bounding box center [362, 265] width 277 height 18
drag, startPoint x: 226, startPoint y: 270, endPoint x: 410, endPoint y: 279, distance: 184.6
click at [410, 279] on div "Verwendung Links werden hauptsächlich zu navigatorischen Zwecken und zum Ausfüh…" at bounding box center [358, 181] width 286 height 436
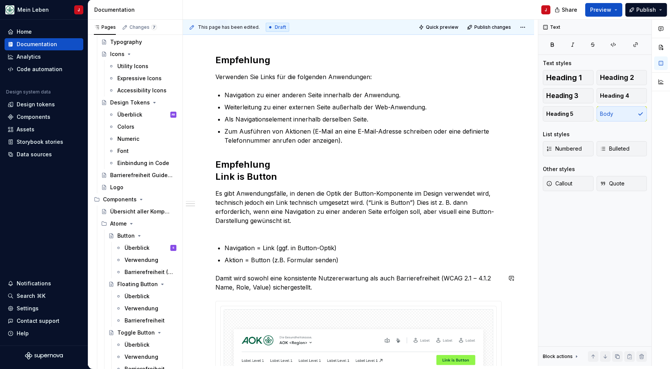
click at [405, 269] on div "Verwendung Links werden hauptsächlich zu navigatorischen Zwecken und zum Ausfüh…" at bounding box center [358, 190] width 286 height 454
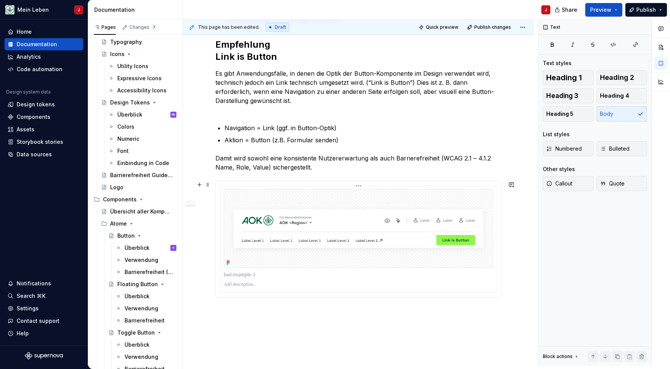
scroll to position [349, 0]
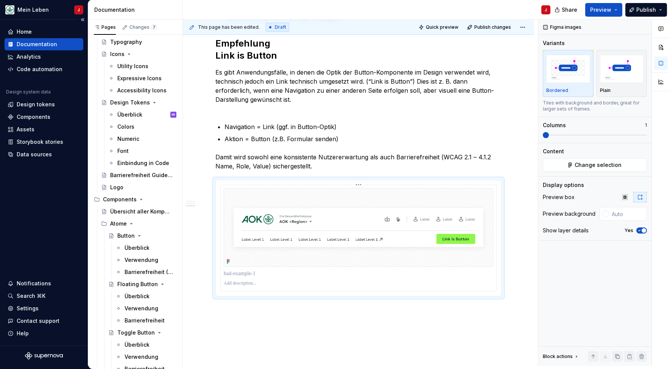
click at [277, 203] on img at bounding box center [359, 227] width 270 height 79
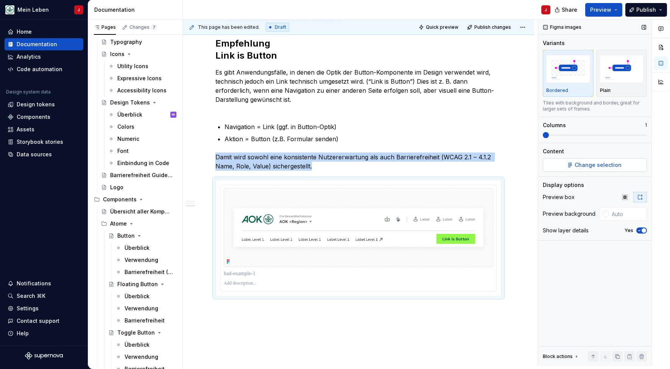
click at [575, 163] on button "Change selection" at bounding box center [595, 165] width 104 height 14
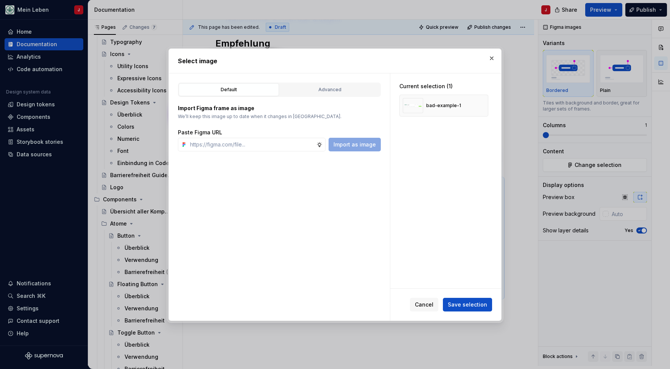
type textarea "*"
click at [229, 142] on input "text" at bounding box center [251, 145] width 129 height 14
type input "Die Gesundheitskasse. Label Label Label Label Label AOK <Region> Label Level 1 …"
click at [365, 146] on span "Import as image" at bounding box center [354, 145] width 42 height 8
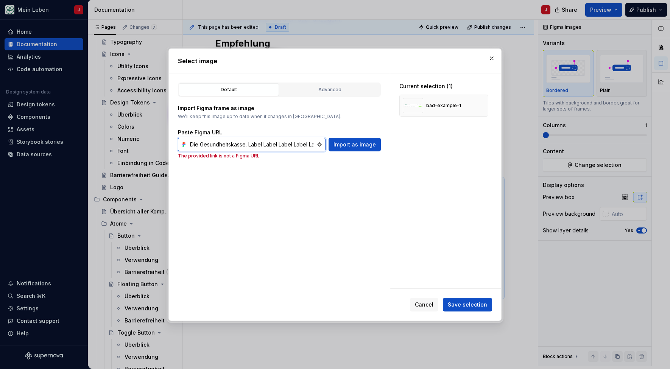
click at [288, 147] on input "Die Gesundheitskasse. Label Label Label Label Label AOK <Region> Label Level 1 …" at bounding box center [251, 145] width 129 height 14
paste input "[URL][DOMAIN_NAME]"
type input "[URL][DOMAIN_NAME]"
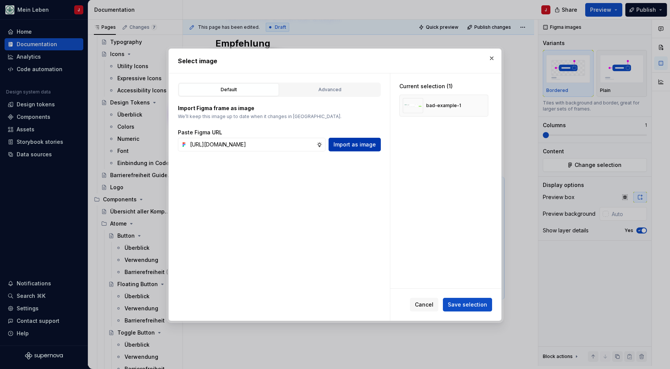
click at [351, 148] on span "Import as image" at bounding box center [354, 145] width 42 height 8
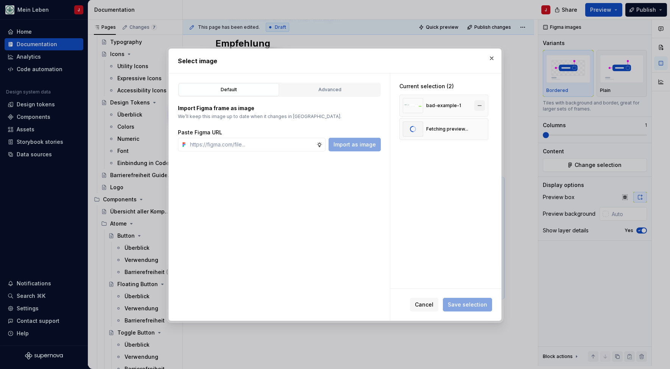
click at [485, 104] on button "button" at bounding box center [479, 105] width 11 height 11
click at [462, 307] on span "Save selection" at bounding box center [467, 305] width 39 height 8
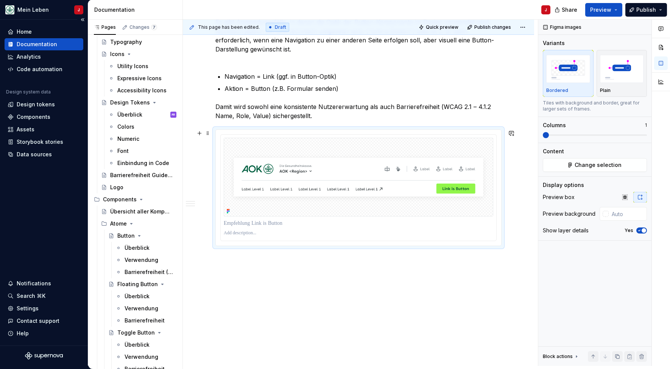
scroll to position [400, 0]
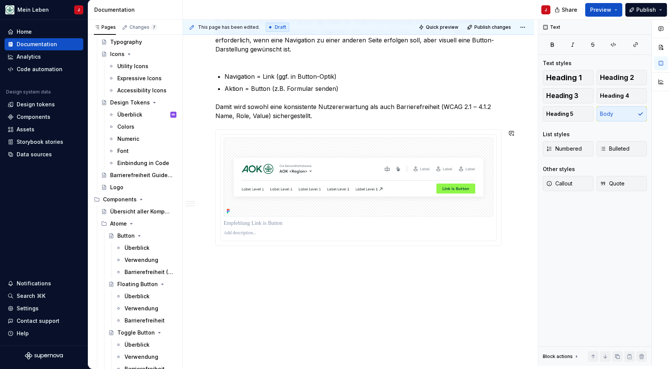
click at [239, 259] on div "Verwendung Links werden hauptsächlich zu navigatorischen Zwecken und zum Ausfüh…" at bounding box center [358, 70] width 351 height 592
click at [224, 264] on div "Verwendung Links werden hauptsächlich zu navigatorischen Zwecken und zum Ausfüh…" at bounding box center [358, 70] width 351 height 592
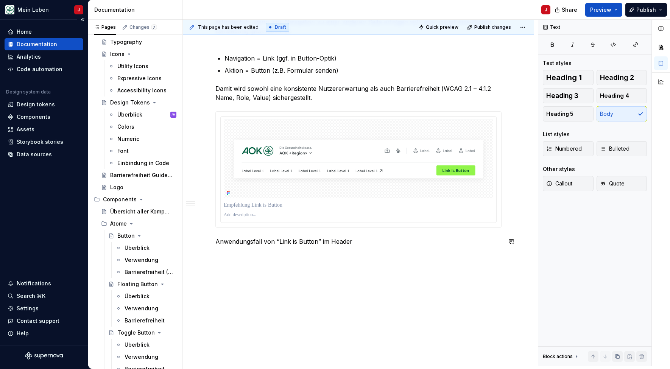
scroll to position [418, 0]
click at [231, 260] on div "Verwendung Links werden hauptsächlich zu navigatorischen Zwecken und zum Ausfüh…" at bounding box center [358, 60] width 351 height 611
click at [234, 263] on div "Verwendung Links werden hauptsächlich zu navigatorischen Zwecken und zum Ausfüh…" at bounding box center [358, 24] width 286 height 500
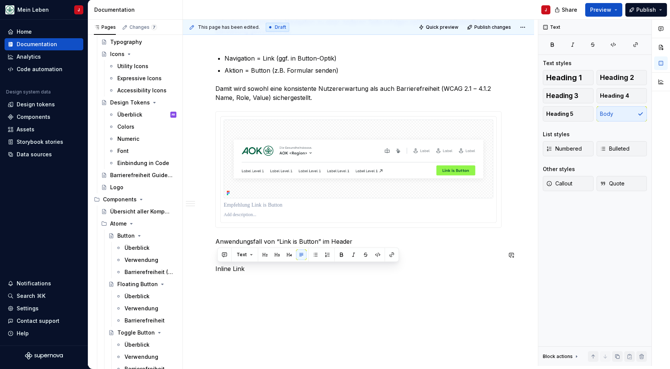
click at [234, 263] on div "Verwendung Links werden hauptsächlich zu navigatorischen Zwecken und zum Ausfüh…" at bounding box center [358, 24] width 286 height 500
click at [612, 79] on span "Heading 2" at bounding box center [617, 78] width 34 height 8
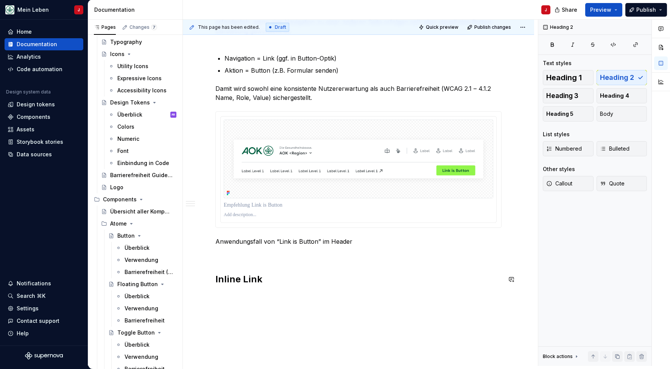
click at [216, 260] on div "Verwendung Links werden hauptsächlich zu navigatorischen Zwecken und zum Ausfüh…" at bounding box center [358, 80] width 351 height 650
click at [242, 296] on div "Verwendung Links werden hauptsächlich zu navigatorischen Zwecken und zum Ausfüh…" at bounding box center [358, 80] width 351 height 650
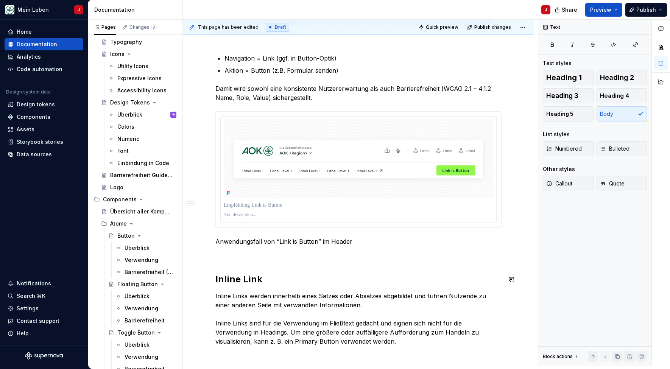
click at [228, 261] on div "Verwendung Links werden hauptsächlich zu navigatorischen Zwecken und zum Ausfüh…" at bounding box center [358, 60] width 286 height 572
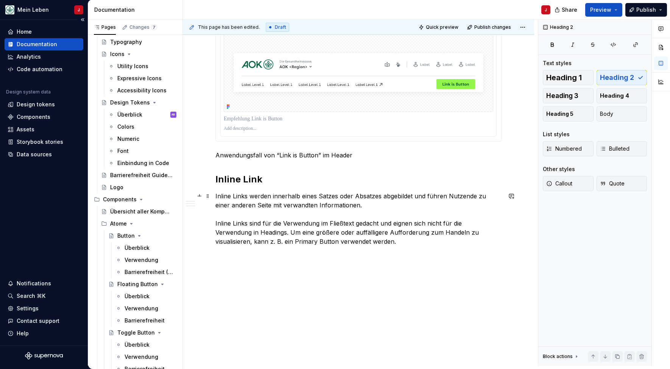
scroll to position [504, 0]
click at [225, 279] on div "Verwendung Links werden hauptsächlich zu navigatorischen Zwecken und zum Ausfüh…" at bounding box center [358, 17] width 351 height 697
click at [199, 267] on button "button" at bounding box center [199, 268] width 11 height 11
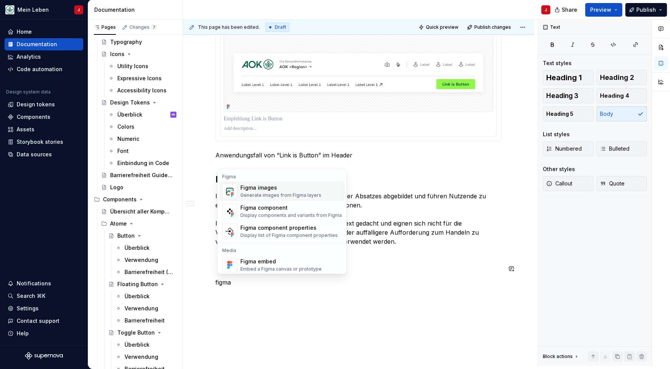
click at [268, 192] on div "Generate images from Figma layers" at bounding box center [280, 195] width 81 height 6
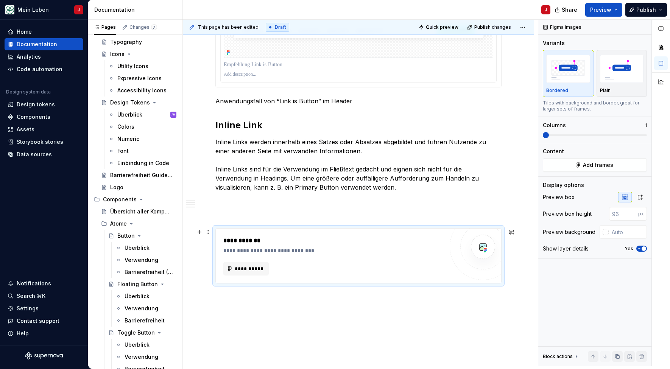
scroll to position [581, 0]
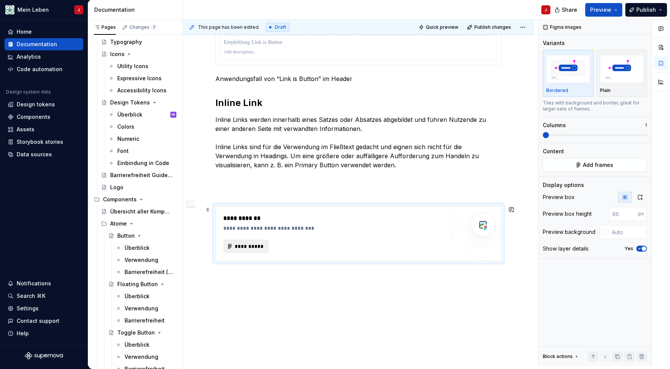
click at [248, 243] on span "**********" at bounding box center [249, 247] width 30 height 8
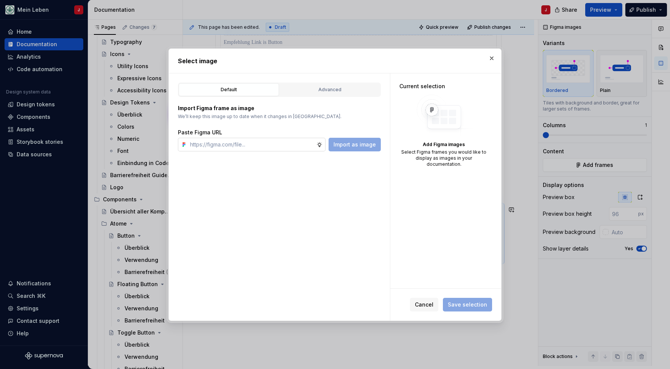
type textarea "*"
click at [242, 150] on input "text" at bounding box center [251, 145] width 129 height 14
type input "[URL][DOMAIN_NAME]"
click at [357, 147] on span "Import as image" at bounding box center [354, 145] width 42 height 8
click at [262, 142] on input "text" at bounding box center [251, 145] width 129 height 14
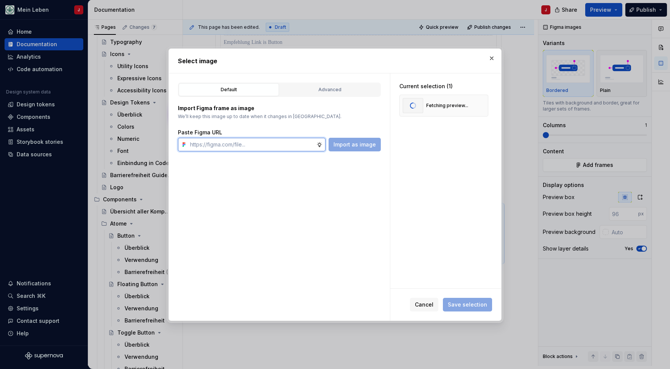
paste input "[URL][DOMAIN_NAME]"
type input "[URL][DOMAIN_NAME]"
click at [362, 143] on span "Import as image" at bounding box center [354, 145] width 42 height 8
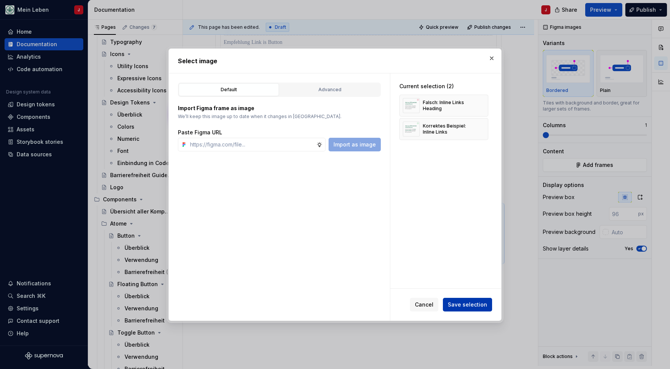
click at [465, 307] on span "Save selection" at bounding box center [467, 305] width 39 height 8
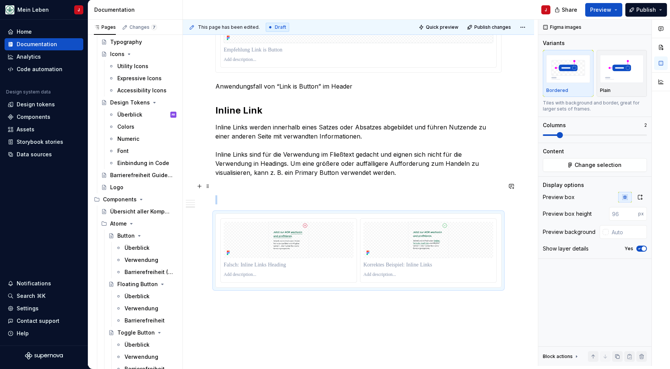
scroll to position [584, 0]
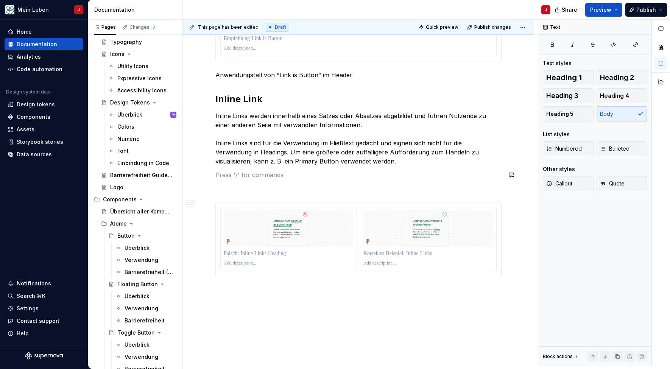
click at [277, 233] on img at bounding box center [289, 228] width 130 height 36
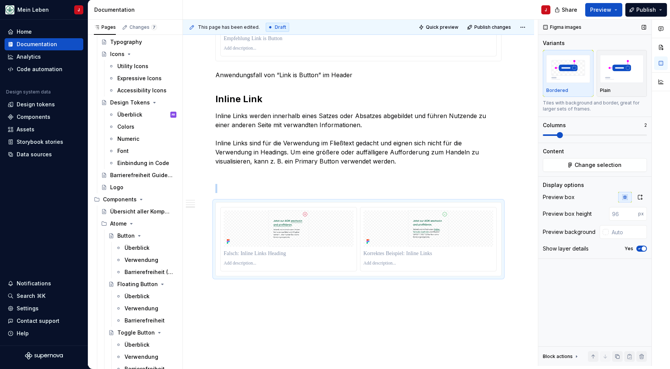
scroll to position [134, 0]
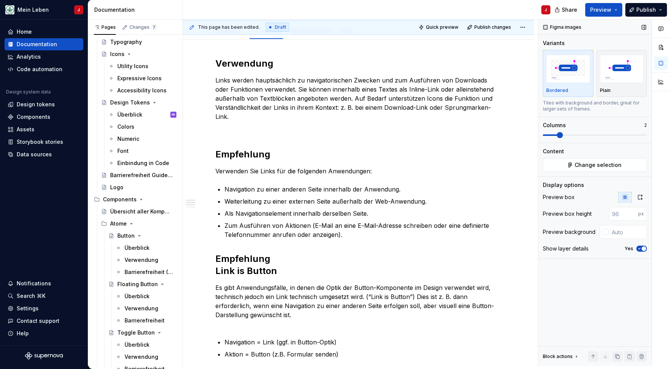
click at [558, 135] on span at bounding box center [560, 135] width 6 height 6
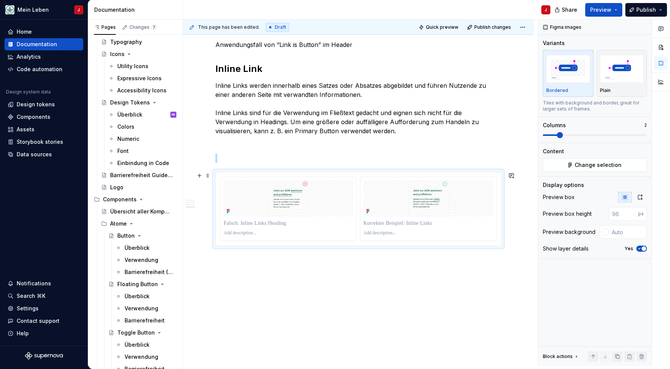
scroll to position [615, 0]
click at [331, 212] on img at bounding box center [289, 198] width 130 height 36
click at [313, 232] on p at bounding box center [289, 233] width 130 height 6
click at [250, 190] on img at bounding box center [289, 198] width 130 height 36
click at [641, 199] on icon "button" at bounding box center [640, 197] width 6 height 6
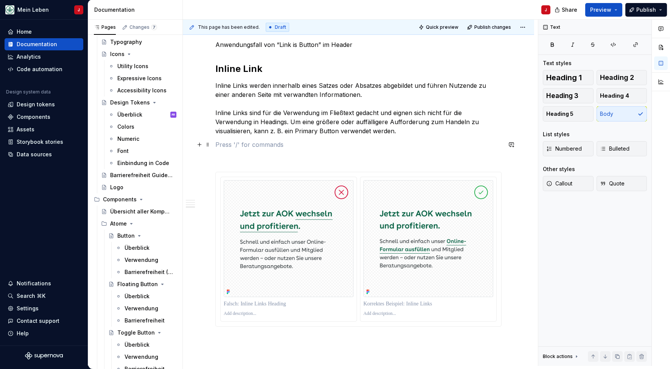
click at [267, 145] on p at bounding box center [358, 144] width 286 height 9
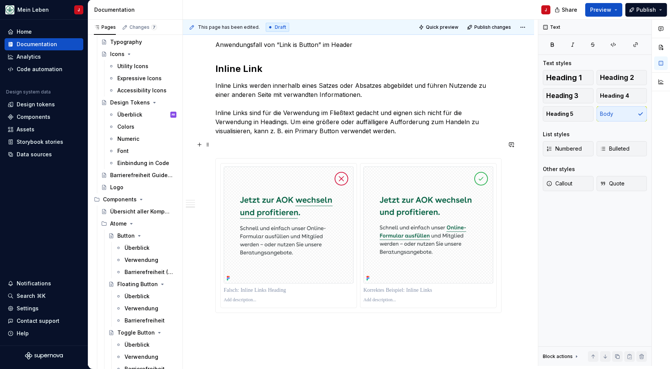
click at [238, 149] on p at bounding box center [358, 144] width 286 height 9
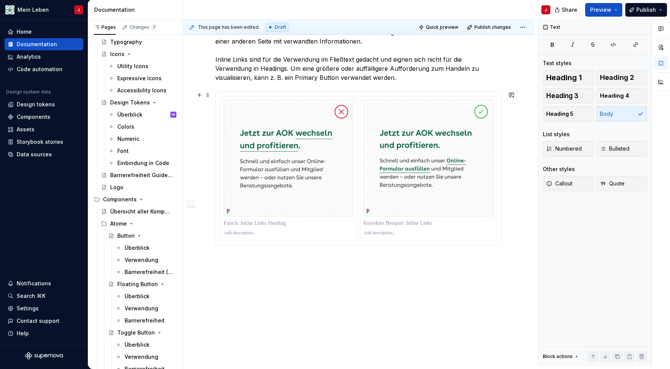
scroll to position [668, 0]
drag, startPoint x: 279, startPoint y: 262, endPoint x: 206, endPoint y: 261, distance: 73.5
click at [229, 258] on p "Standalone Link" at bounding box center [358, 259] width 286 height 9
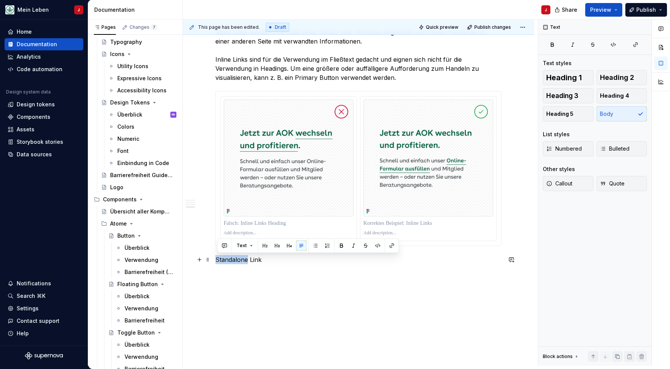
click at [229, 258] on p "Standalone Link" at bounding box center [358, 259] width 286 height 9
click at [623, 80] on span "Heading 2" at bounding box center [617, 78] width 34 height 8
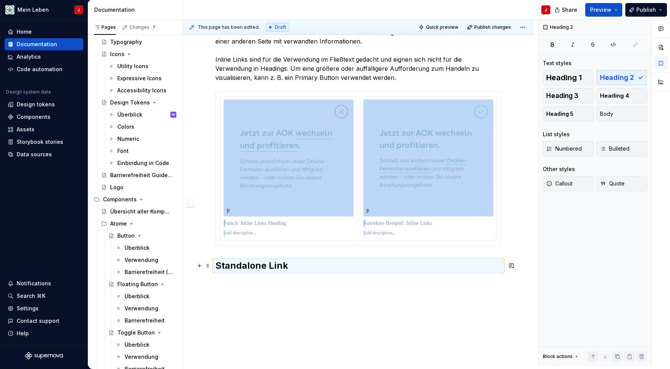
click at [316, 270] on h2 "Standalone Link" at bounding box center [358, 266] width 286 height 12
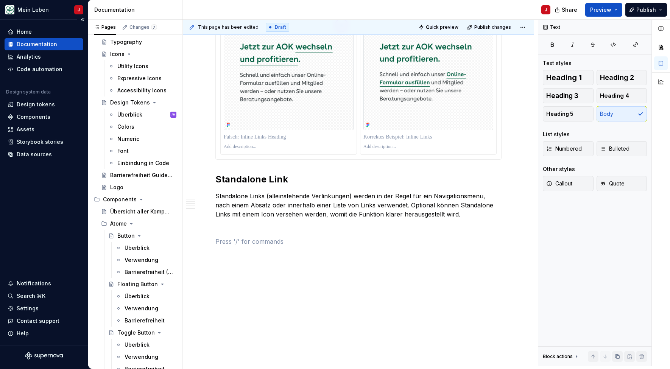
scroll to position [754, 0]
click at [201, 242] on button "button" at bounding box center [199, 241] width 11 height 11
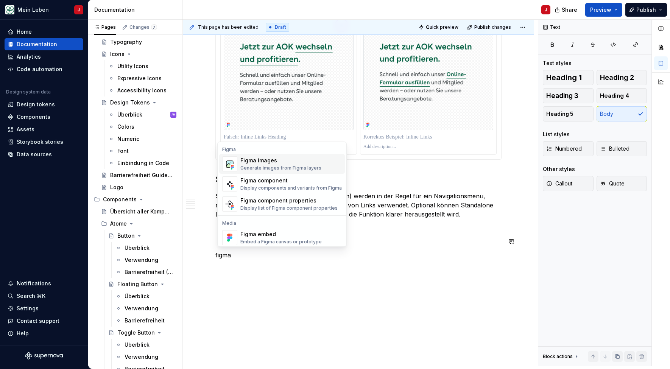
click at [263, 167] on div "Generate images from Figma layers" at bounding box center [280, 168] width 81 height 6
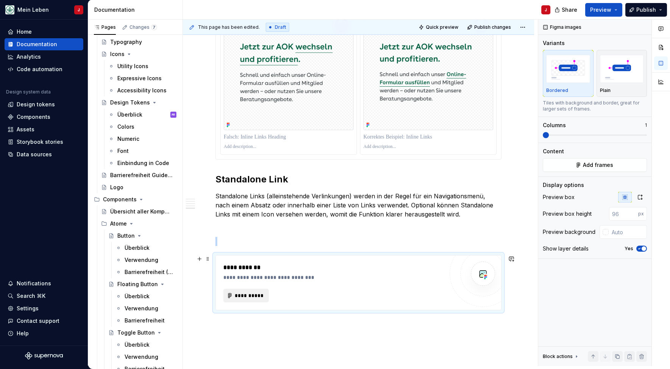
click at [251, 296] on span "**********" at bounding box center [249, 296] width 30 height 8
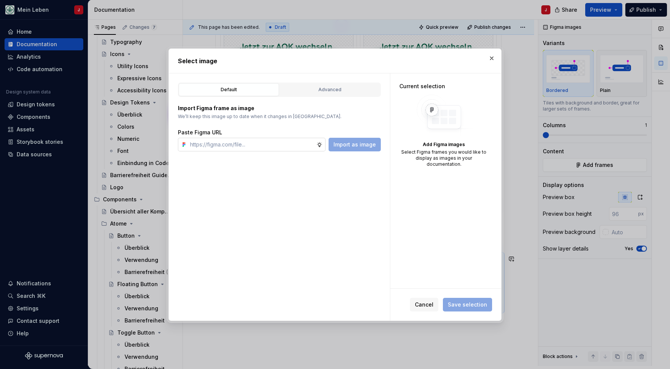
type textarea "*"
click at [224, 146] on input "text" at bounding box center [251, 145] width 129 height 14
type input "[URL][DOMAIN_NAME]"
click at [352, 143] on span "Import as image" at bounding box center [354, 145] width 42 height 8
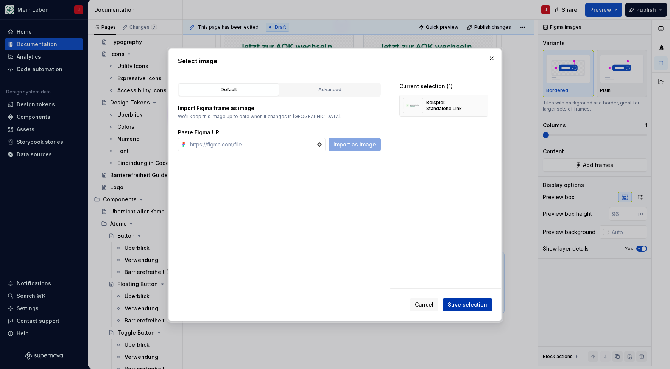
click at [463, 307] on span "Save selection" at bounding box center [467, 305] width 39 height 8
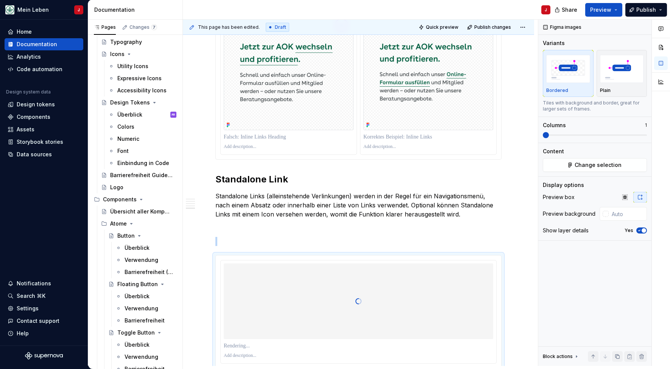
scroll to position [757, 0]
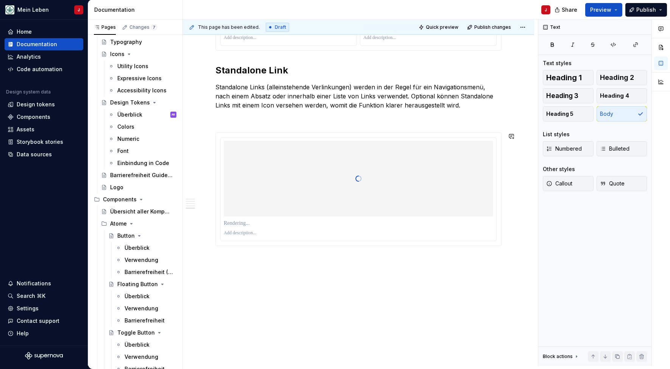
scroll to position [863, 0]
click at [221, 273] on p "Link-Abstände" at bounding box center [358, 273] width 286 height 9
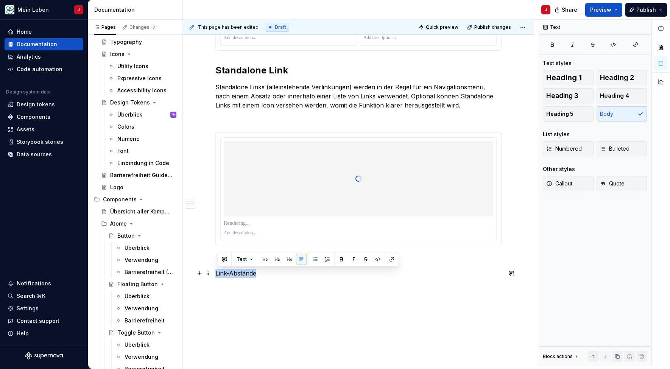
click at [221, 273] on p "Link-Abstände" at bounding box center [358, 273] width 286 height 9
click at [625, 80] on span "Heading 2" at bounding box center [617, 78] width 34 height 8
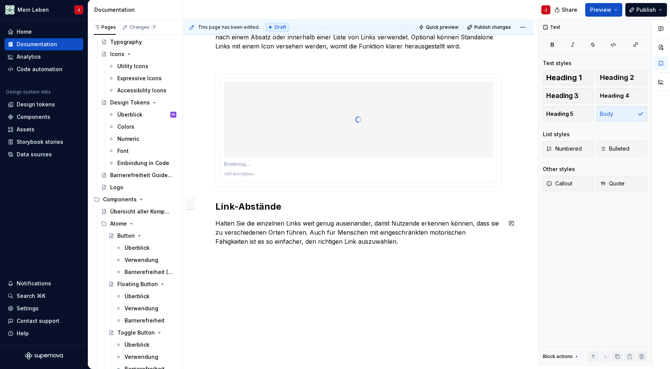
scroll to position [922, 0]
click at [200, 270] on button "button" at bounding box center [199, 268] width 11 height 11
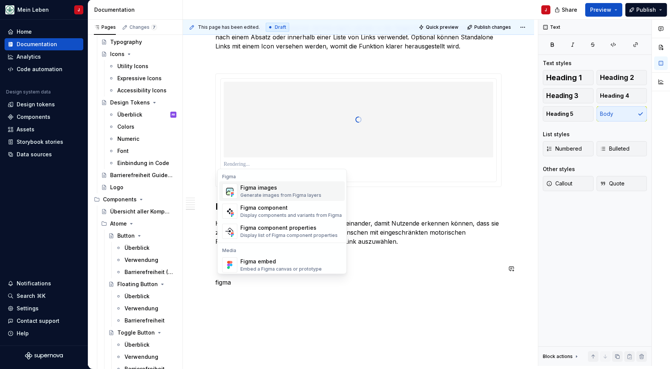
click at [248, 193] on div "Generate images from Figma layers" at bounding box center [280, 195] width 81 height 6
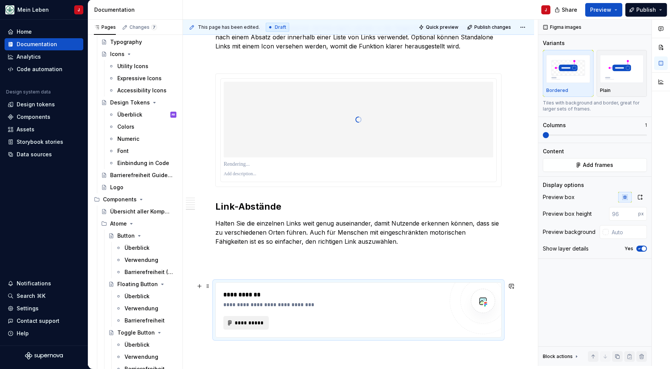
click at [254, 319] on span "**********" at bounding box center [249, 323] width 30 height 8
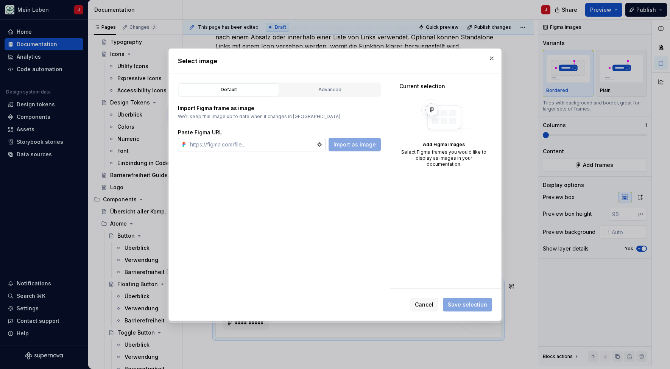
type textarea "*"
click at [268, 143] on input "text" at bounding box center [251, 145] width 129 height 14
type input "[URL][DOMAIN_NAME]"
click at [371, 146] on span "Import as image" at bounding box center [354, 145] width 42 height 8
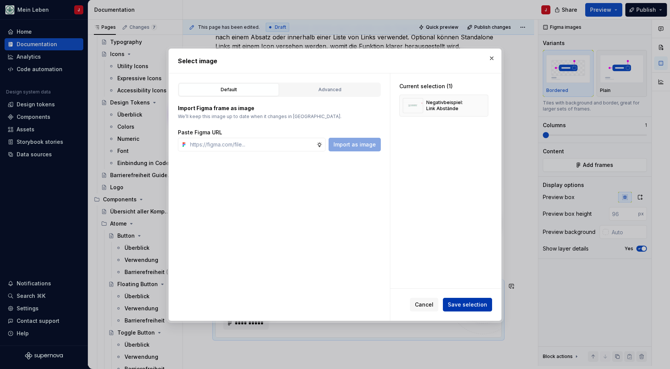
click at [466, 304] on span "Save selection" at bounding box center [467, 305] width 39 height 8
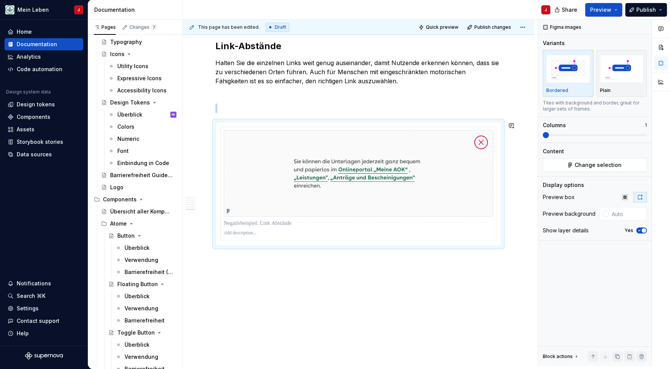
scroll to position [1083, 0]
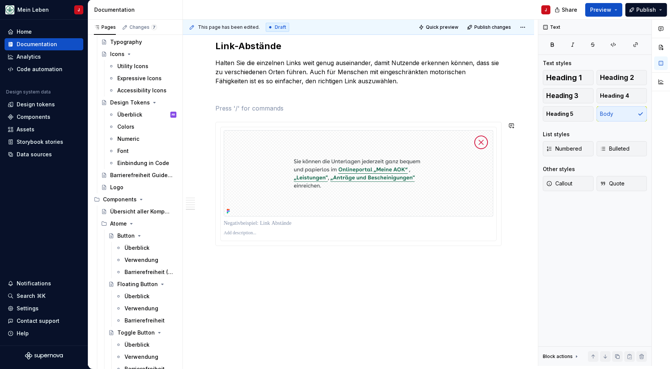
click at [227, 104] on p at bounding box center [358, 108] width 286 height 9
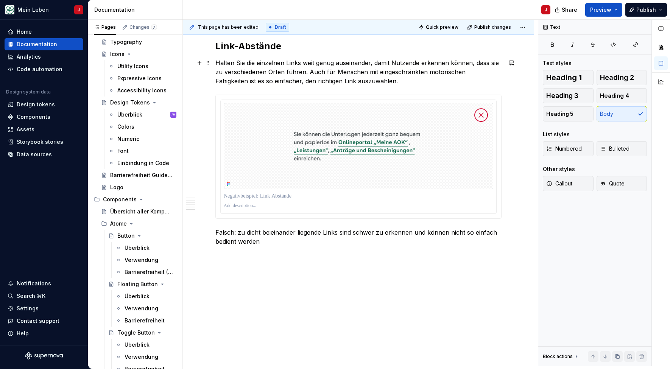
click at [390, 76] on p "Halten Sie die einzelnen Links weit genug auseinander, damit Nutzende erkennen …" at bounding box center [358, 71] width 286 height 27
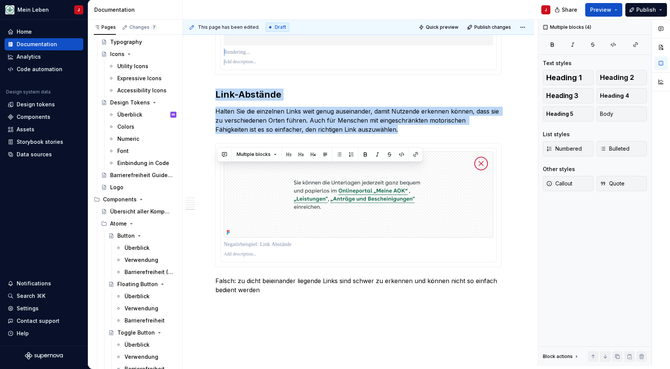
scroll to position [1024, 0]
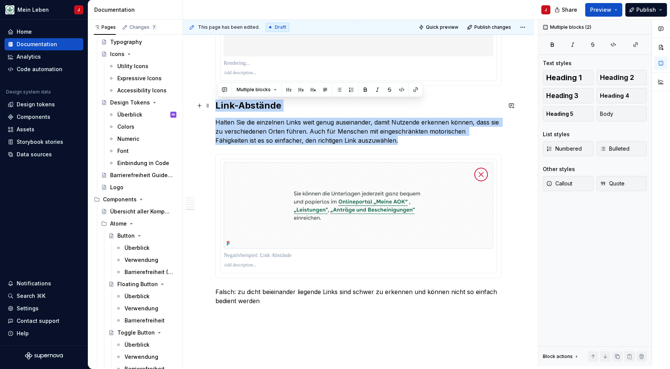
drag, startPoint x: 370, startPoint y: 77, endPoint x: 218, endPoint y: 103, distance: 154.5
copy div "Link-Abstände Halten Sie die einzelnen Links weit genug auseinander, damit Nutz…"
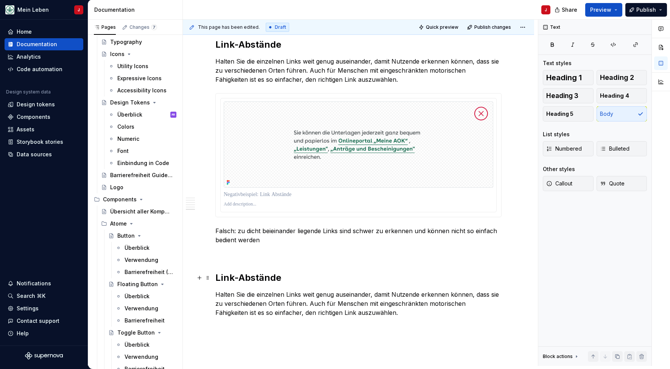
click at [256, 277] on h2 "Link-Abstände" at bounding box center [358, 278] width 286 height 12
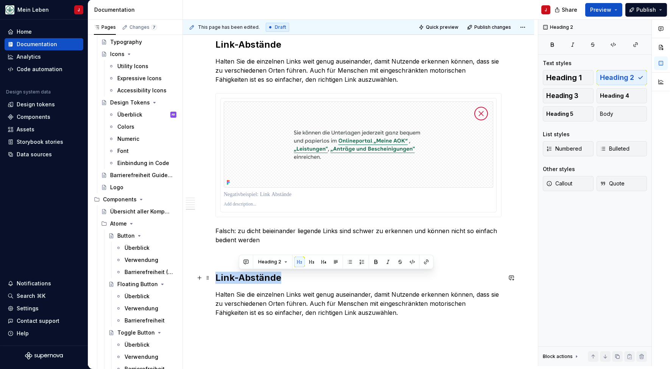
click at [256, 277] on h2 "Link-Abstände" at bounding box center [358, 278] width 286 height 12
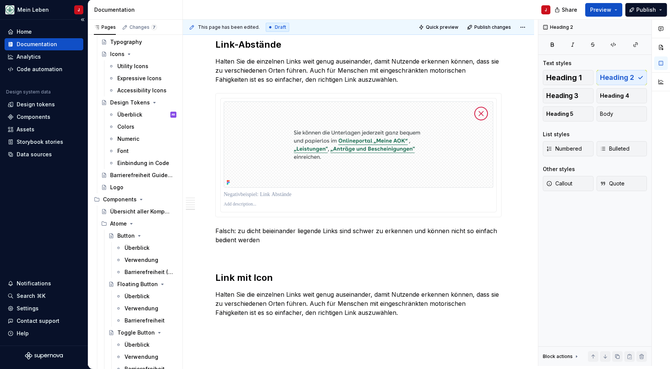
click at [269, 295] on p "Halten Sie die einzelnen Links weit genug auseinander, damit Nutzende erkennen …" at bounding box center [358, 303] width 286 height 27
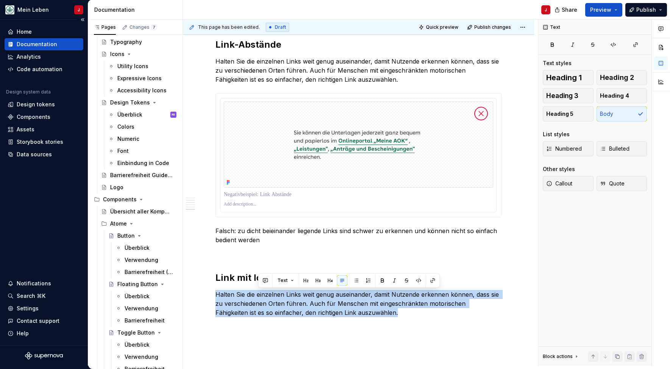
click at [269, 295] on p "Halten Sie die einzelnen Links weit genug auseinander, damit Nutzende erkennen …" at bounding box center [358, 303] width 286 height 27
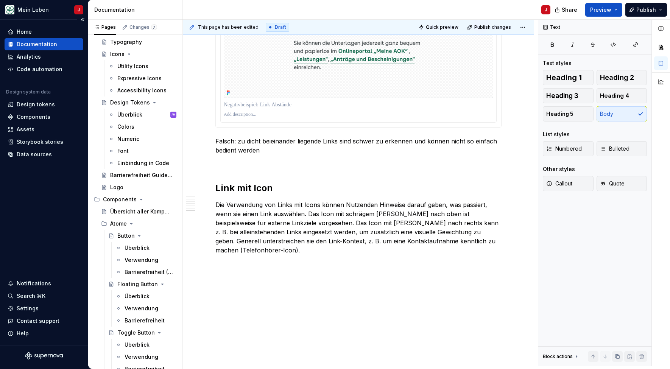
scroll to position [1174, 0]
click at [202, 270] on button "button" at bounding box center [199, 268] width 11 height 11
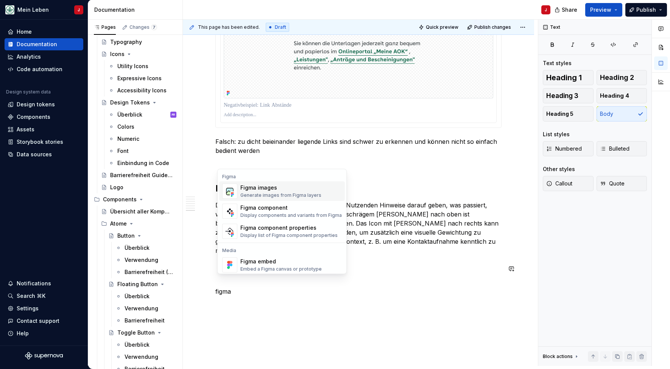
click at [256, 196] on div "Generate images from Figma layers" at bounding box center [280, 195] width 81 height 6
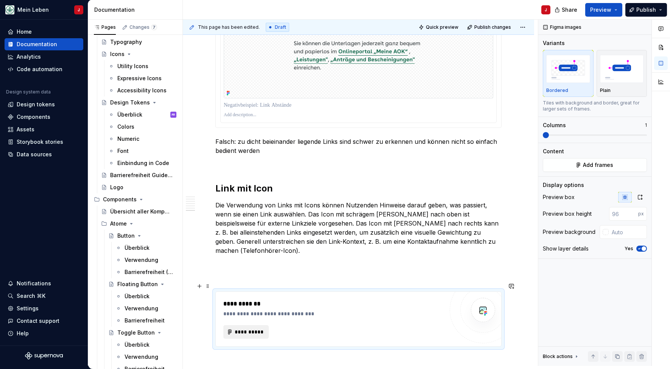
click at [242, 328] on span "**********" at bounding box center [249, 332] width 30 height 8
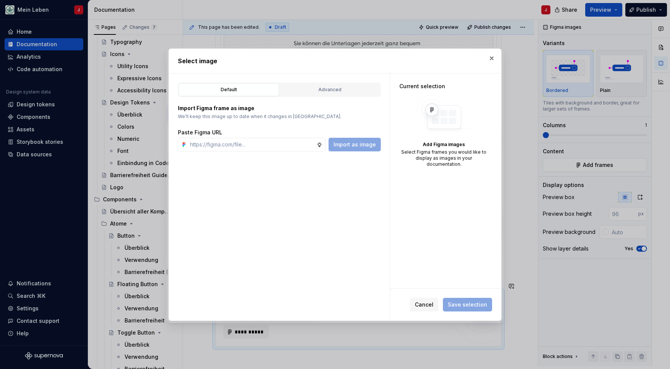
type textarea "*"
click at [234, 145] on input "text" at bounding box center [251, 145] width 129 height 14
type input "[URL][DOMAIN_NAME]"
click at [359, 141] on span "Import as image" at bounding box center [354, 145] width 42 height 8
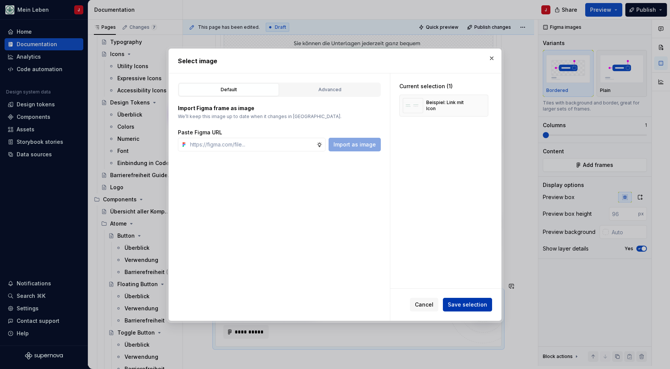
click at [465, 307] on span "Save selection" at bounding box center [467, 305] width 39 height 8
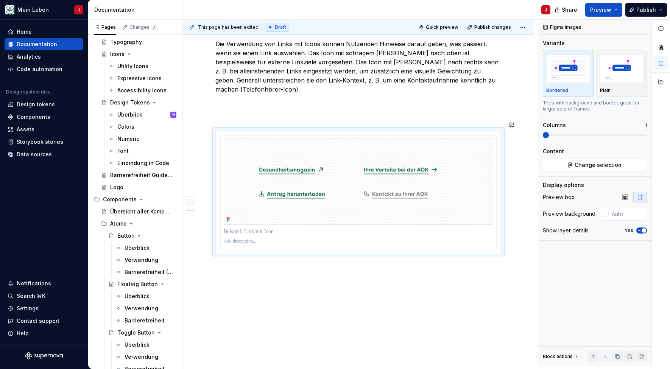
scroll to position [1334, 0]
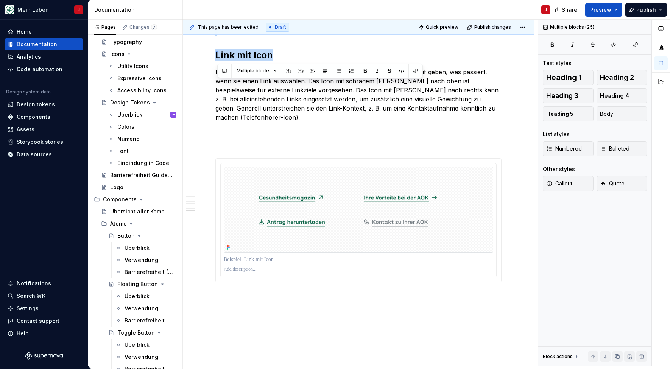
scroll to position [1307, 0]
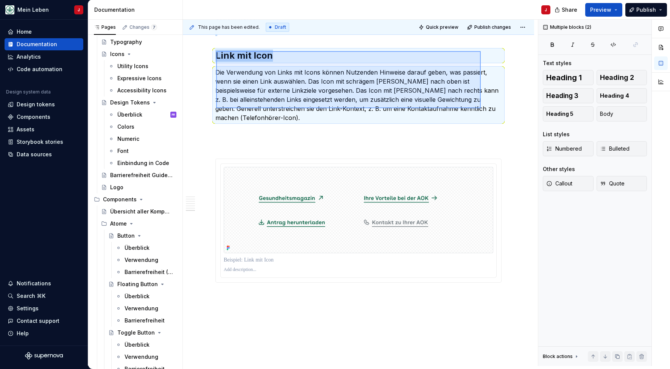
drag, startPoint x: 216, startPoint y: 51, endPoint x: 483, endPoint y: 109, distance: 272.7
click at [483, 109] on div "This page has been edited. Draft Quick preview Publish changes Link Ein Link is…" at bounding box center [360, 193] width 355 height 346
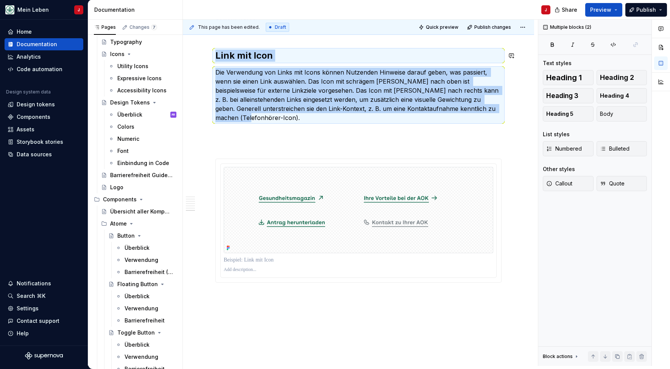
copy div "Link mit Icon Die Verwendung von Links mit Icons können Nutzenden Hinweise dara…"
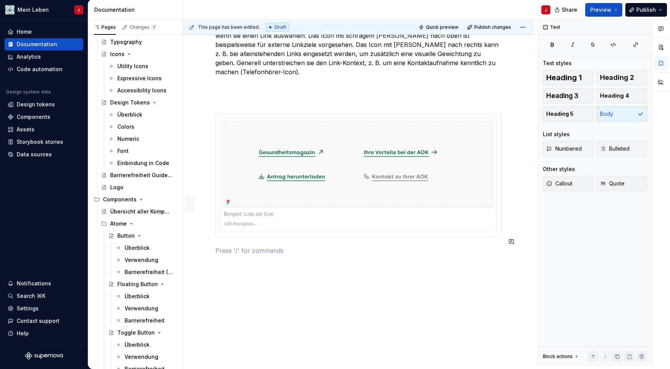
scroll to position [1371, 0]
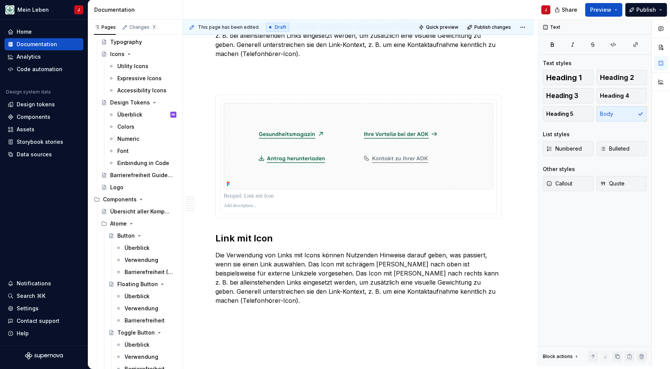
click at [228, 232] on h2 "Link mit Icon" at bounding box center [358, 238] width 286 height 12
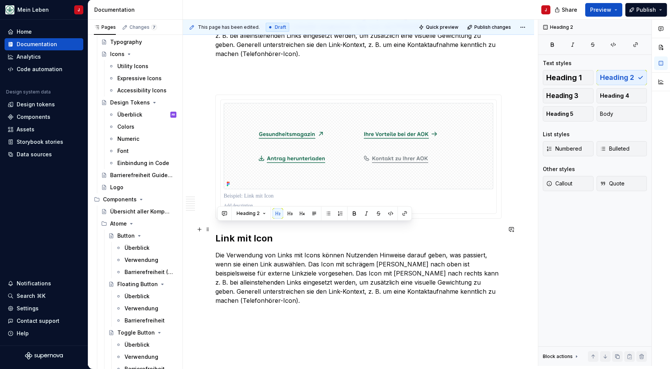
click at [228, 232] on h2 "Link mit Icon" at bounding box center [358, 238] width 286 height 12
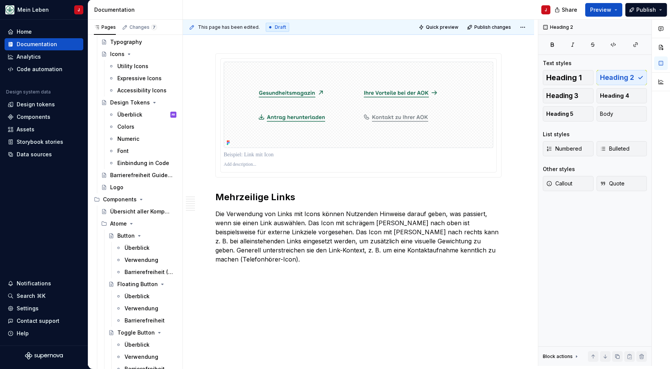
scroll to position [1412, 0]
click at [238, 236] on p "Die Verwendung von Links mit Icons können Nutzenden Hinweise darauf geben, was …" at bounding box center [358, 237] width 286 height 55
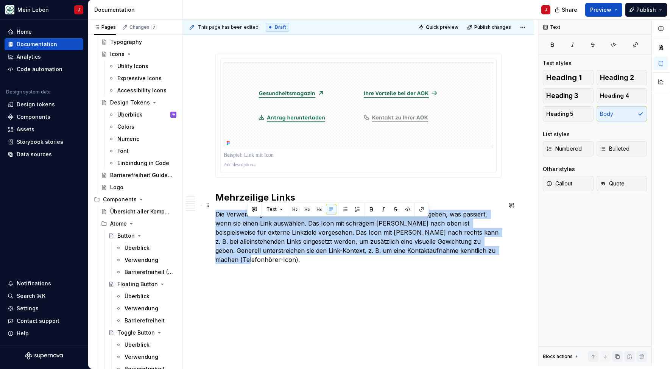
click at [238, 236] on p "Die Verwendung von Links mit Icons können Nutzenden Hinweise darauf geben, was …" at bounding box center [358, 237] width 286 height 55
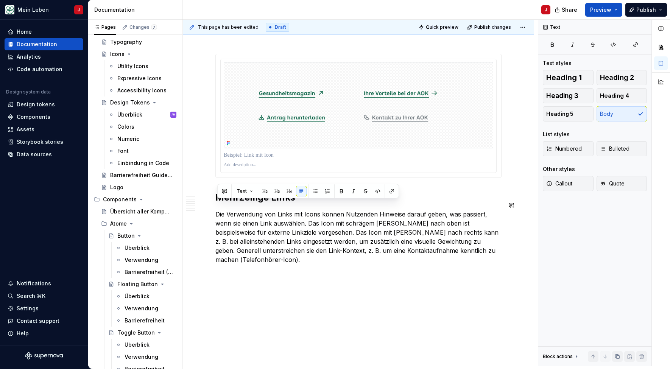
scroll to position [1402, 0]
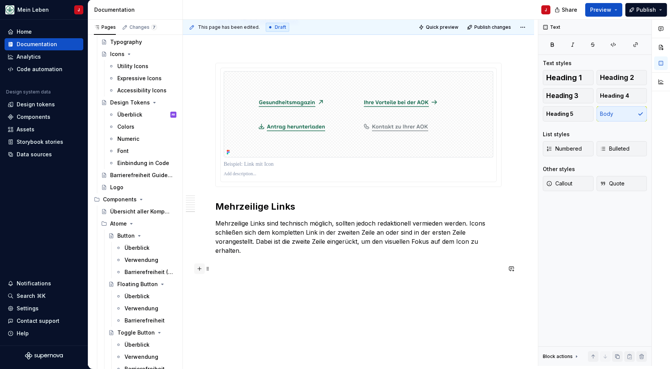
click at [201, 268] on button "button" at bounding box center [199, 268] width 11 height 11
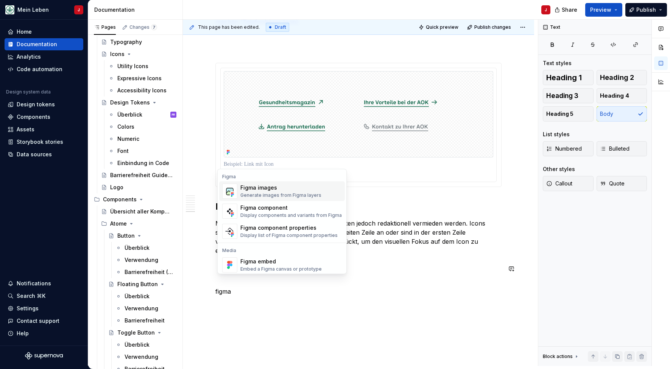
click at [268, 188] on div "Figma images" at bounding box center [280, 188] width 81 height 8
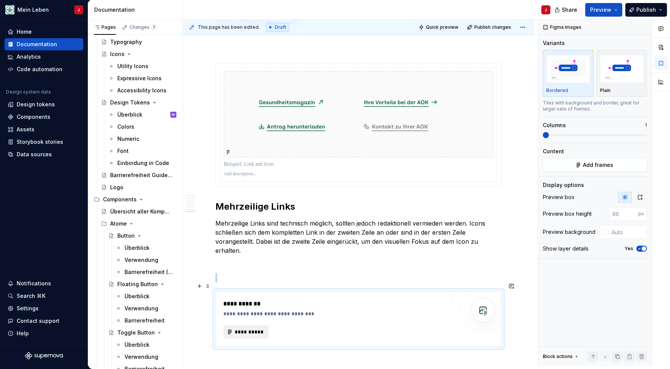
click at [243, 328] on span "**********" at bounding box center [249, 332] width 30 height 8
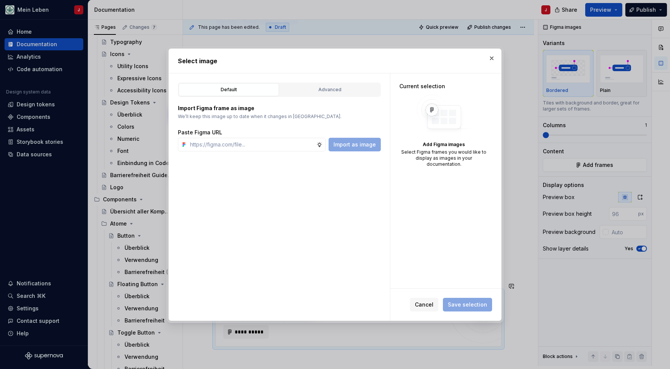
type textarea "*"
click at [227, 146] on input "text" at bounding box center [251, 145] width 129 height 14
type input "[URL][DOMAIN_NAME]"
click at [362, 142] on span "Import as image" at bounding box center [354, 145] width 42 height 8
click at [233, 146] on input "text" at bounding box center [251, 145] width 129 height 14
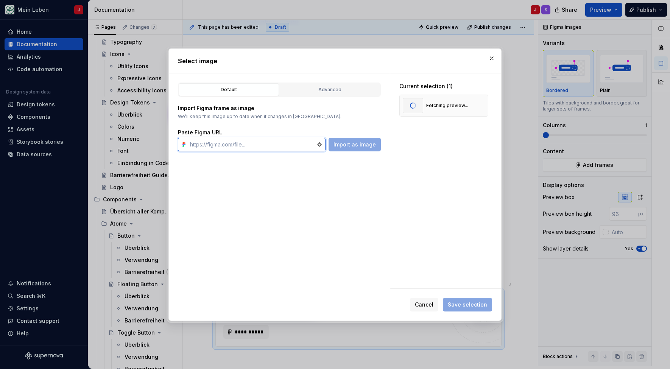
paste input "[URL][DOMAIN_NAME]"
type input "[URL][DOMAIN_NAME]"
click at [351, 146] on span "Import as image" at bounding box center [354, 145] width 42 height 8
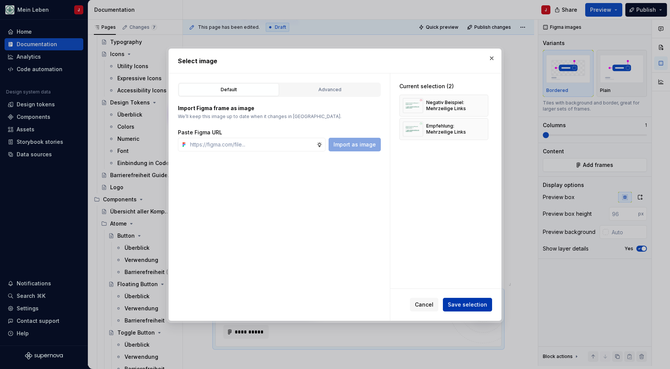
click at [463, 302] on span "Save selection" at bounding box center [467, 305] width 39 height 8
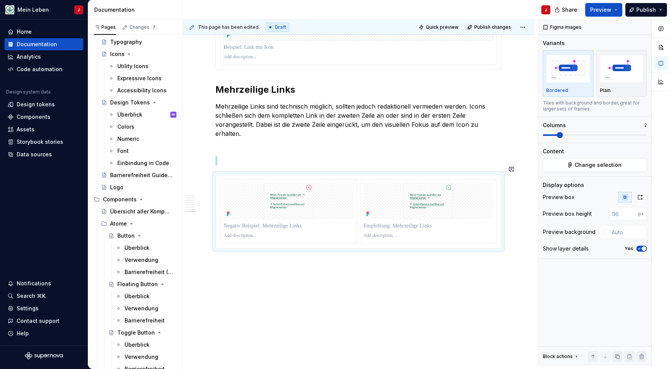
scroll to position [1513, 0]
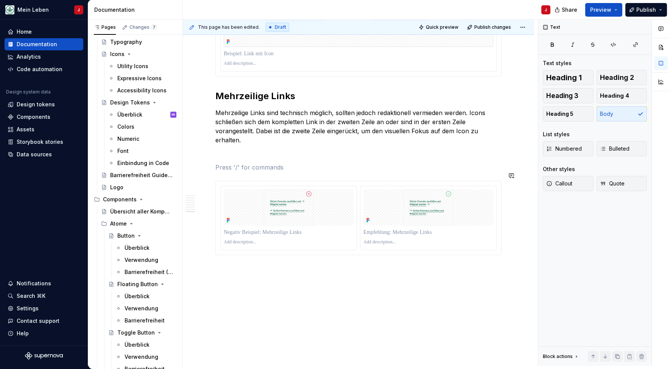
click at [240, 163] on p at bounding box center [358, 167] width 286 height 9
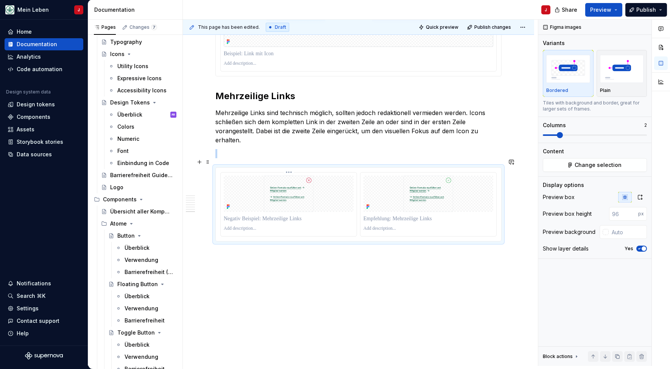
click at [229, 187] on img at bounding box center [289, 194] width 130 height 36
click at [638, 199] on icon "button" at bounding box center [640, 197] width 6 height 6
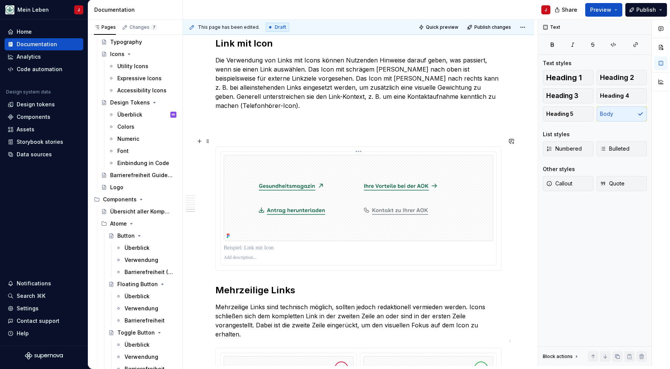
scroll to position [1318, 0]
click at [224, 129] on p at bounding box center [358, 133] width 286 height 9
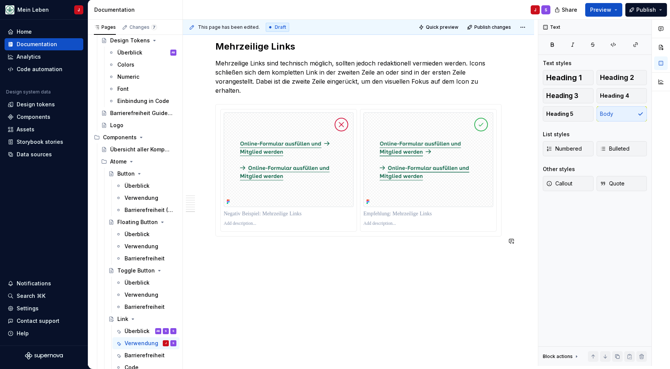
scroll to position [1535, 0]
click at [244, 221] on p at bounding box center [289, 224] width 130 height 6
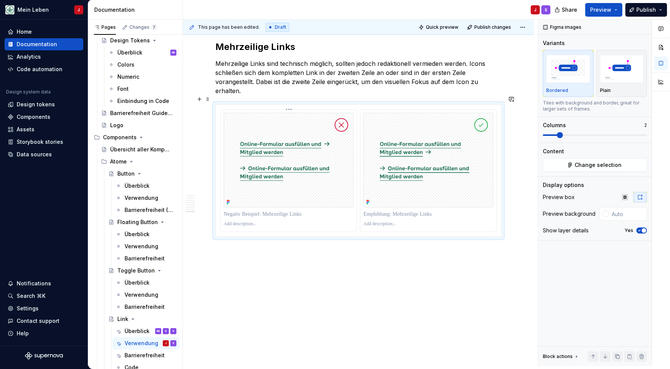
click at [248, 221] on p at bounding box center [289, 224] width 130 height 6
click at [379, 221] on p at bounding box center [428, 224] width 130 height 6
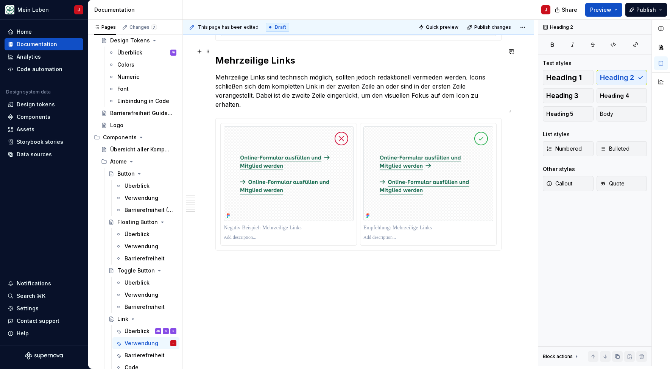
click at [283, 55] on h2 "Mehrzeilige Links" at bounding box center [358, 61] width 286 height 12
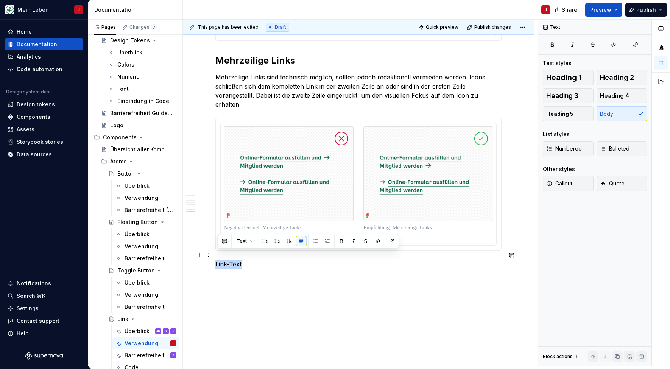
drag, startPoint x: 255, startPoint y: 251, endPoint x: 250, endPoint y: 260, distance: 10.5
click at [250, 260] on p "Link-Text" at bounding box center [358, 264] width 286 height 9
click at [611, 78] on span "Heading 2" at bounding box center [617, 78] width 34 height 8
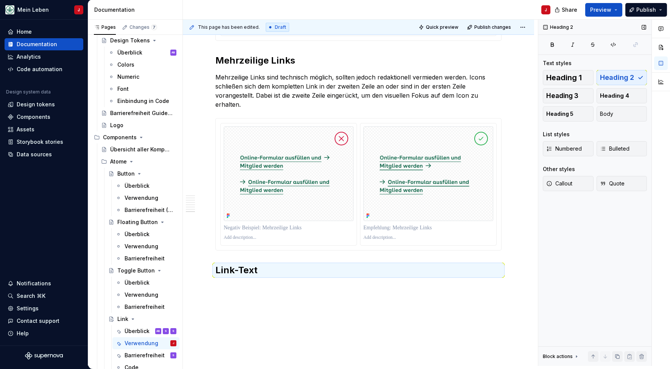
scroll to position [1526, 0]
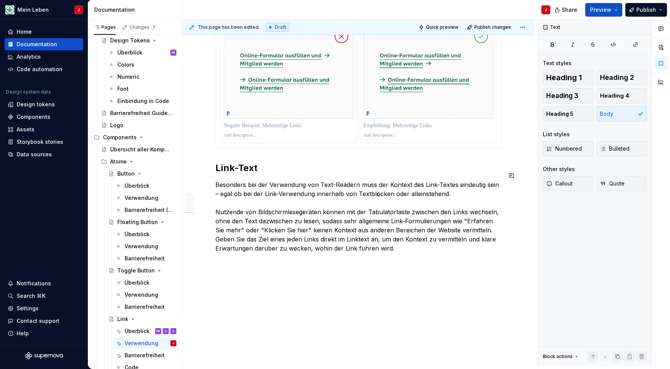
scroll to position [1621, 0]
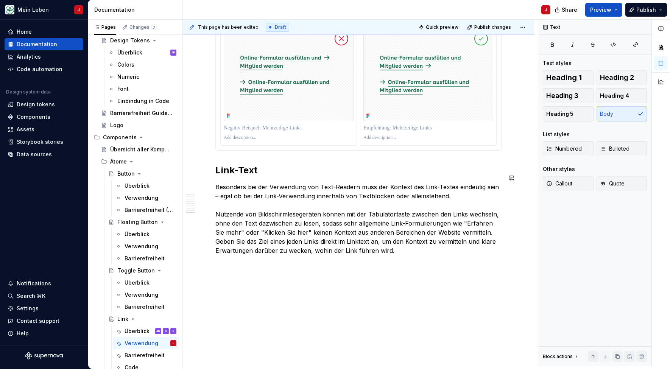
click at [202, 255] on button "button" at bounding box center [199, 255] width 11 height 11
click at [202, 256] on button "button" at bounding box center [199, 255] width 11 height 11
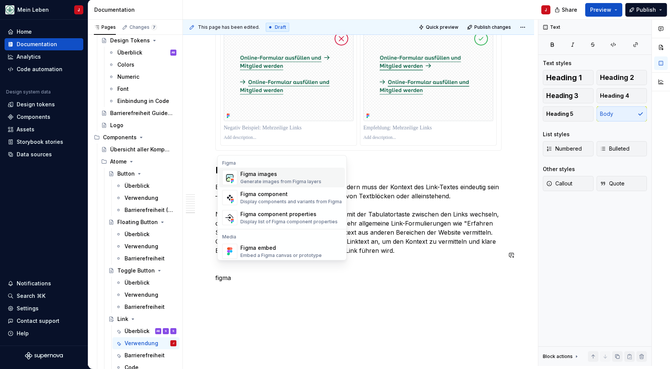
click at [257, 179] on div "Generate images from Figma layers" at bounding box center [280, 182] width 81 height 6
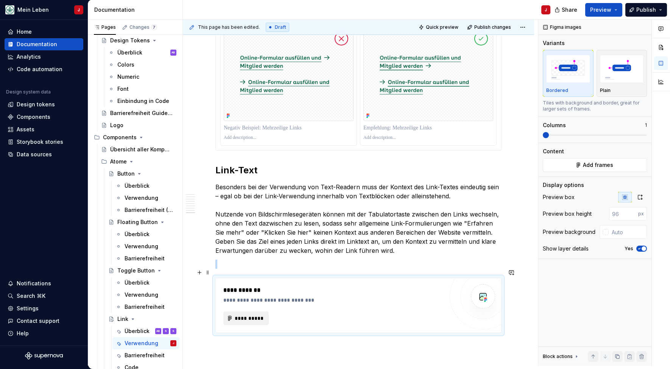
click at [251, 315] on span "**********" at bounding box center [249, 319] width 30 height 8
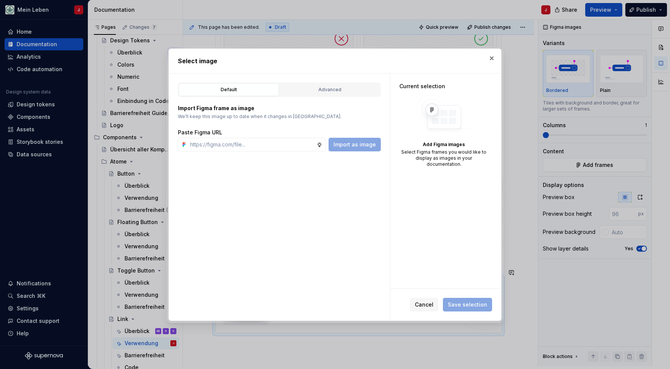
type textarea "*"
click at [233, 143] on input "text" at bounding box center [251, 145] width 129 height 14
type input "[URL][DOMAIN_NAME]"
click at [356, 147] on span "Import as image" at bounding box center [354, 145] width 42 height 8
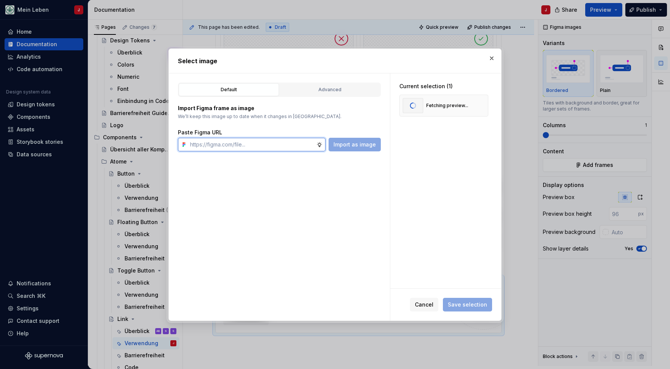
click at [243, 145] on input "text" at bounding box center [251, 145] width 129 height 14
paste input "[URL][DOMAIN_NAME]"
type input "[URL][DOMAIN_NAME]"
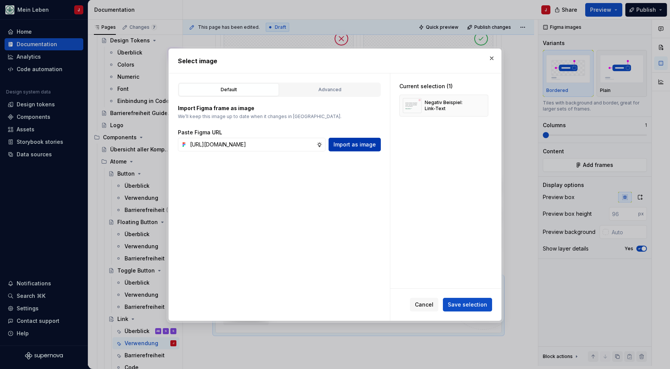
click at [357, 142] on span "Import as image" at bounding box center [354, 145] width 42 height 8
click at [463, 309] on button "Save selection" at bounding box center [467, 305] width 49 height 14
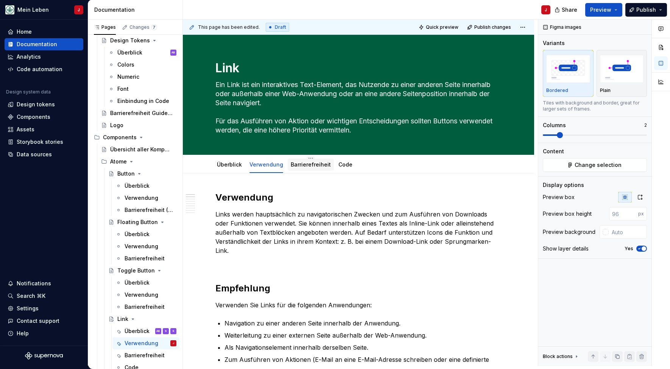
scroll to position [0, 0]
click at [307, 166] on link "Barrierefreiheit" at bounding box center [311, 164] width 40 height 6
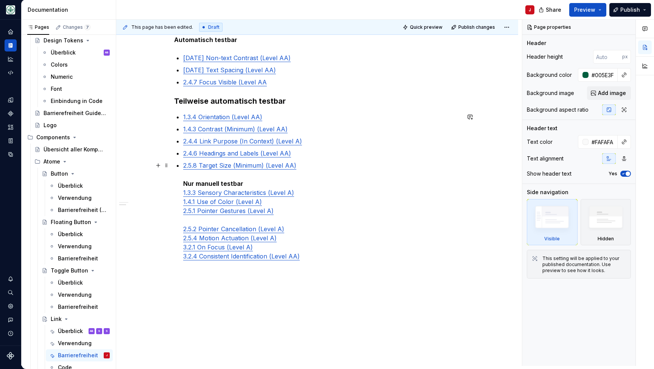
scroll to position [223, 0]
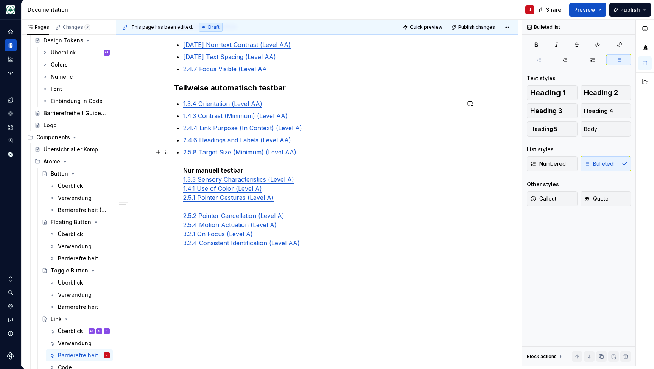
click at [187, 170] on strong "Nur manuell testbar" at bounding box center [213, 171] width 60 height 8
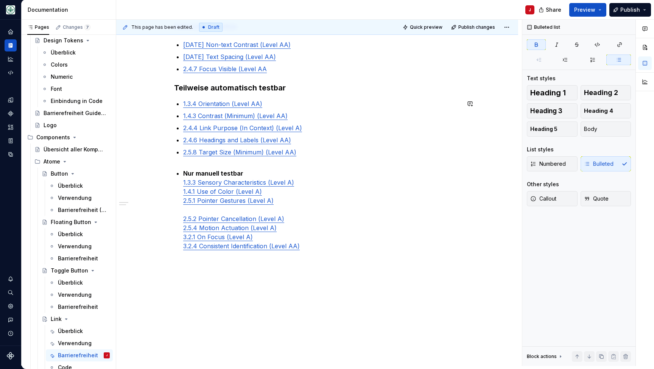
scroll to position [151, 0]
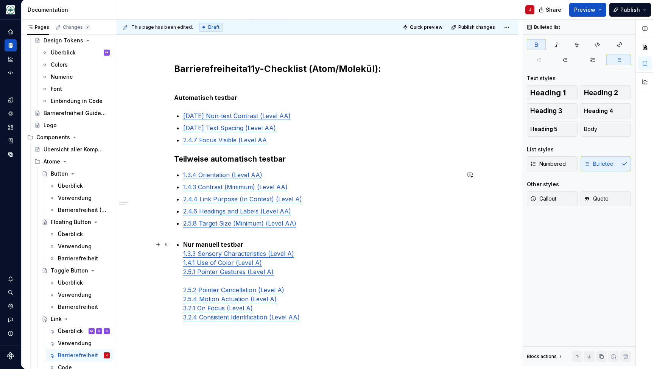
click at [211, 245] on strong "Nur manuell testbar" at bounding box center [213, 245] width 60 height 8
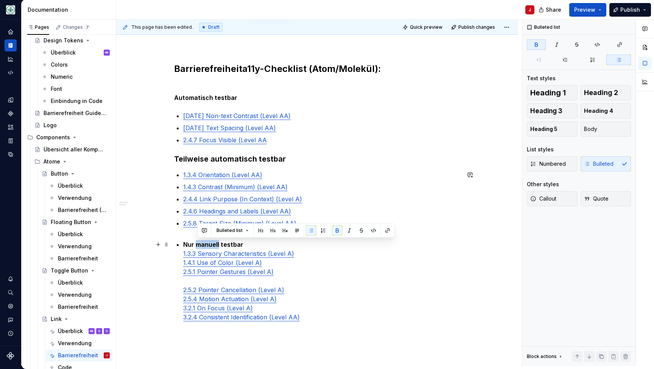
click at [211, 245] on strong "Nur manuell testbar" at bounding box center [213, 245] width 60 height 8
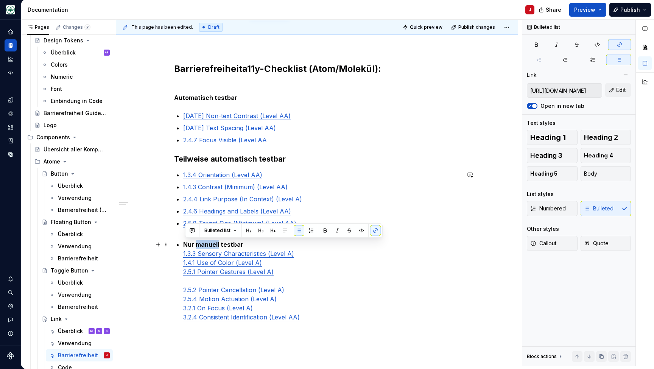
click at [211, 245] on strong "Nur manuell testbar" at bounding box center [213, 245] width 60 height 8
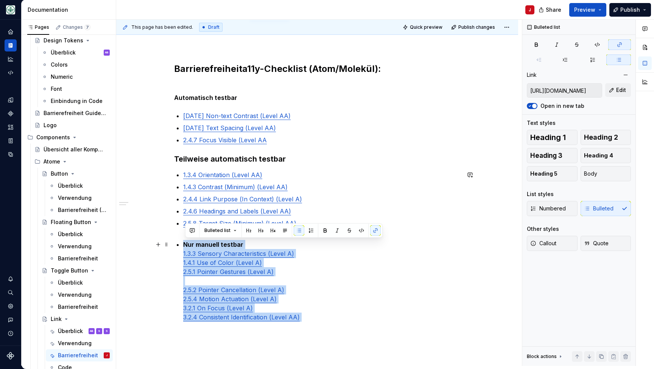
click at [248, 244] on p "Nur manuell testbar 1.3.3 Sensory Characteristics (Level A) 1.4.1 Use of Color …" at bounding box center [321, 285] width 277 height 91
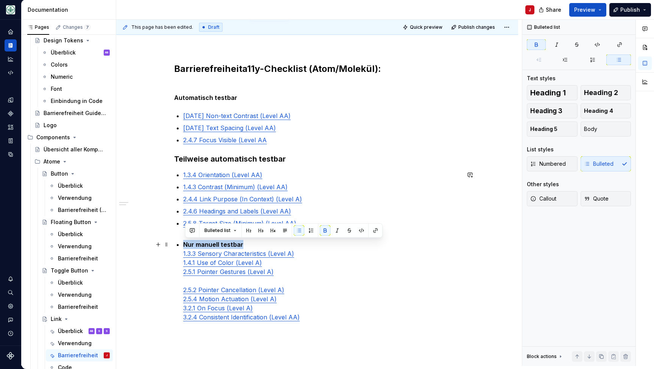
drag, startPoint x: 253, startPoint y: 244, endPoint x: 178, endPoint y: 242, distance: 75.4
click at [178, 242] on div "Barrierefreiheit a11y-Checklist (Atom/Molekül): Automatisch testbar [DATE] Non-…" at bounding box center [317, 194] width 286 height 309
click at [609, 92] on span "Heading 2" at bounding box center [601, 93] width 34 height 8
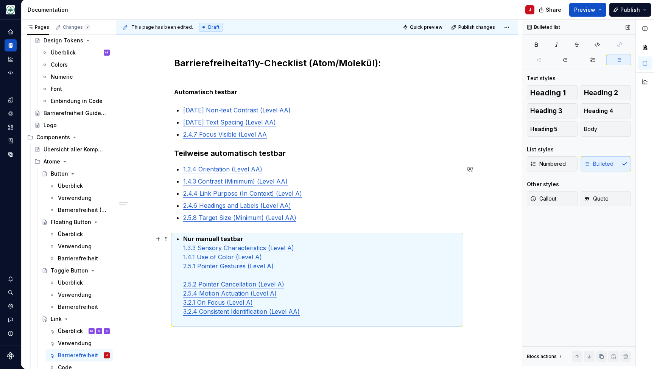
click at [256, 242] on p "Nur manuell testbar 1.3.3 Sensory Characteristics (Level A) 1.4.1 Use of Color …" at bounding box center [321, 279] width 277 height 91
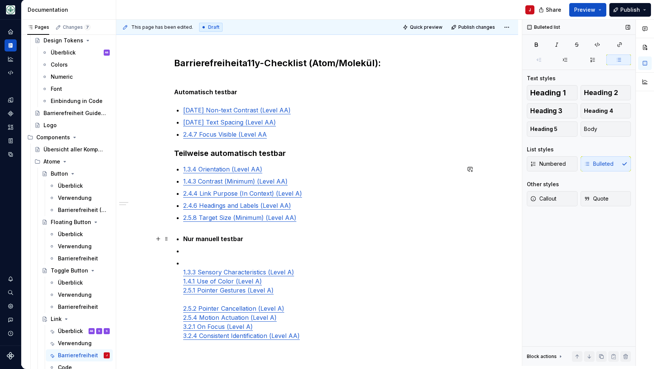
click at [252, 238] on p "Nur manuell testbar" at bounding box center [321, 238] width 277 height 9
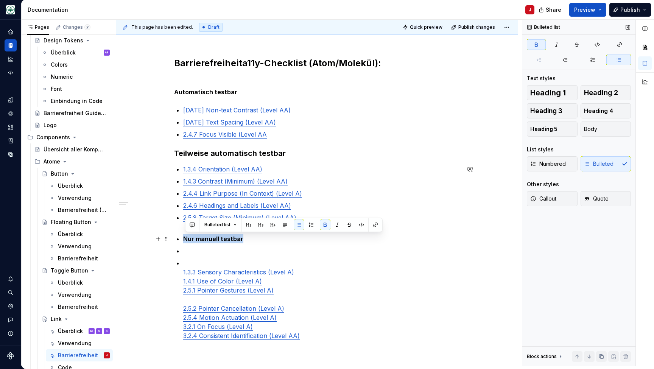
drag, startPoint x: 258, startPoint y: 238, endPoint x: 176, endPoint y: 235, distance: 82.2
click at [176, 235] on div "Barrierefreiheit a11y-Checklist (Atom/Molekül): Automatisch testbar [DATE] Non-…" at bounding box center [317, 200] width 286 height 333
click at [594, 167] on div "Numbered Bulleted" at bounding box center [579, 163] width 104 height 15
click at [597, 123] on button "Body" at bounding box center [606, 129] width 51 height 15
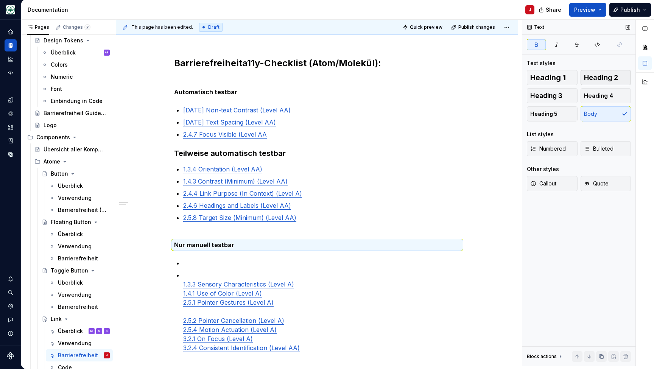
click at [594, 78] on span "Heading 2" at bounding box center [601, 78] width 34 height 8
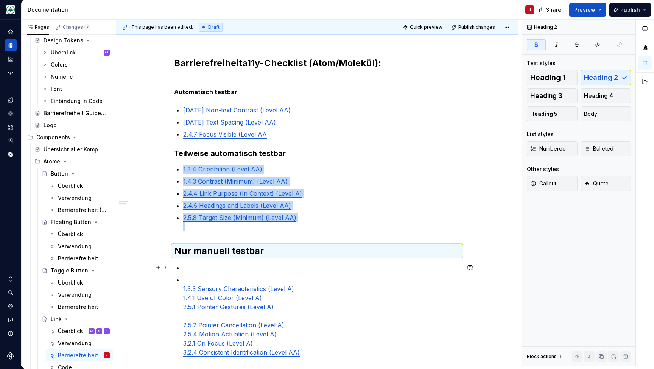
click at [204, 268] on p at bounding box center [321, 267] width 277 height 9
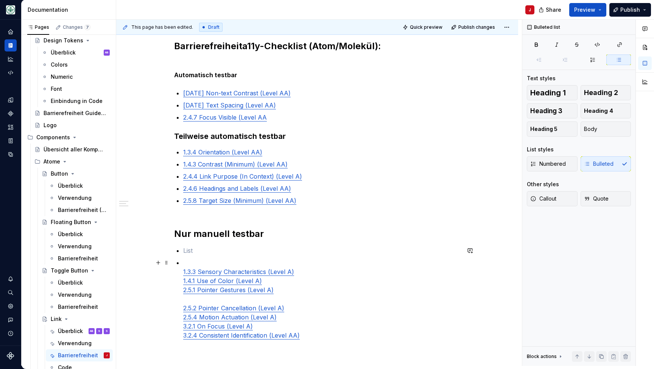
scroll to position [180, 0]
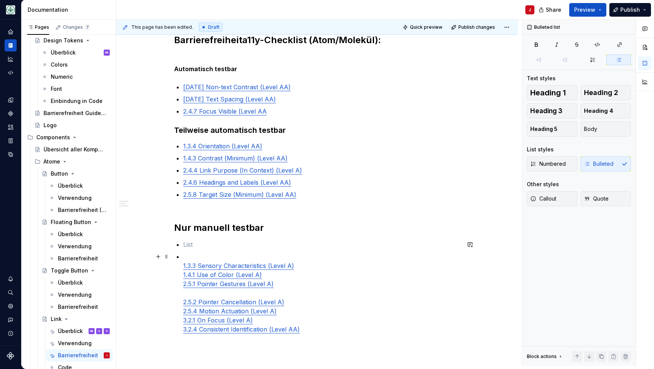
click at [183, 266] on div "Barrierefreiheit a11y-Checklist (Atom/Molekül): Automatisch testbar [DATE] Non-…" at bounding box center [317, 186] width 286 height 350
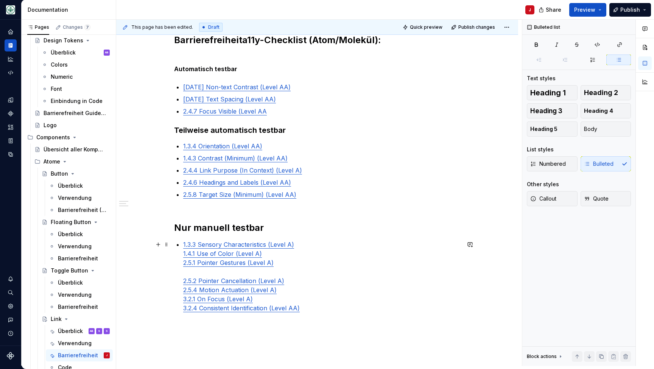
click at [309, 239] on div "Barrierefreiheit a11y-Checklist (Atom/Molekül): Automatisch testbar [DATE] Non-…" at bounding box center [317, 175] width 286 height 329
click at [312, 245] on p "1.3.3 Sensory Characteristics (Level A) 1.4.1 Use of Color (Level A) 2.5.1 Poin…" at bounding box center [321, 281] width 277 height 82
click at [302, 256] on p "1.4.1 Use of Color (Level A) 2.5.1 Pointer Gestures (Level A) 2.5.2 Pointer Can…" at bounding box center [321, 288] width 277 height 73
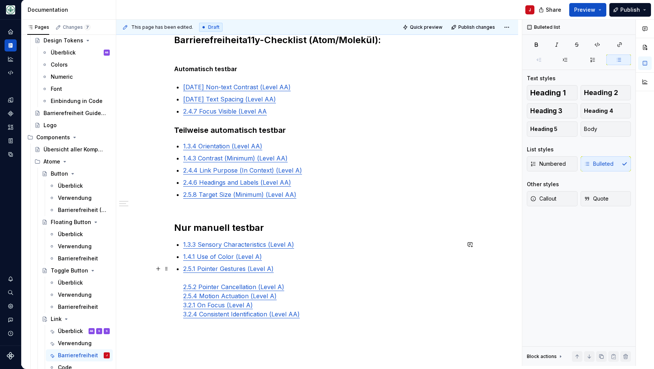
click at [297, 266] on p "2.5.1 Pointer Gestures (Level A) 2.5.2 Pointer Cancellation (Level A) 2.5.4 Mot…" at bounding box center [321, 296] width 277 height 64
click at [304, 282] on p "2.5.2 Pointer Cancellation (Level A) 2.5.4 Motion Actuation (Level A) 3.2.1 On …" at bounding box center [321, 298] width 277 height 45
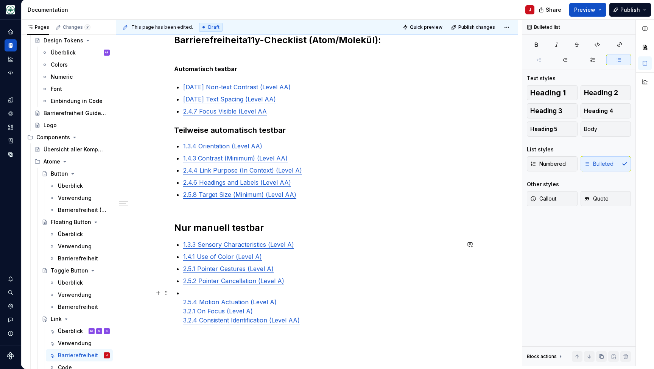
click at [183, 301] on div "Barrierefreiheit a11y-Checklist (Atom/Molekül): Automatisch testbar [DATE] Non-…" at bounding box center [317, 181] width 286 height 341
click at [287, 293] on p "2.5.4 Motion Actuation (Level A) 3.2.1 On Focus (Level A) 3.2.4 Consistent Iden…" at bounding box center [321, 306] width 277 height 36
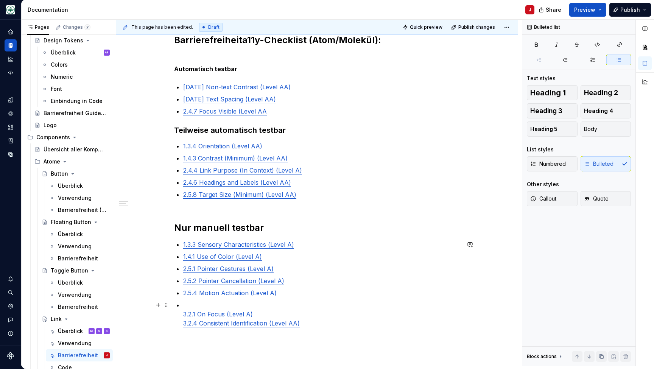
click at [186, 313] on link "3.2.1 On Focus (Level A)" at bounding box center [218, 314] width 70 height 8
click at [265, 304] on p "3.2.1 On Focus (Level A) 3.2.4 Consistent Identification (Level AA)" at bounding box center [321, 314] width 277 height 27
click at [185, 324] on link "3.2.4 Consistent Identification (Level AA)" at bounding box center [241, 327] width 117 height 8
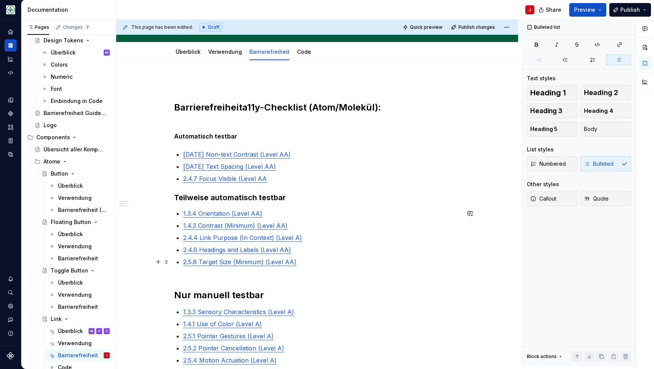
scroll to position [108, 0]
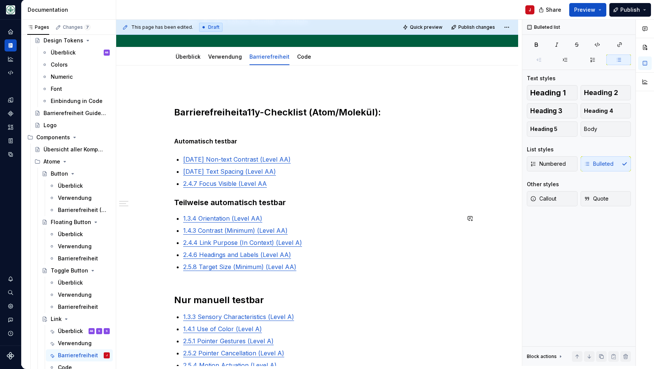
click at [190, 289] on div "Barrierefreiheit a11y-Checklist (Atom/Molekül): Automatisch testbar [DATE] Non-…" at bounding box center [317, 253] width 286 height 338
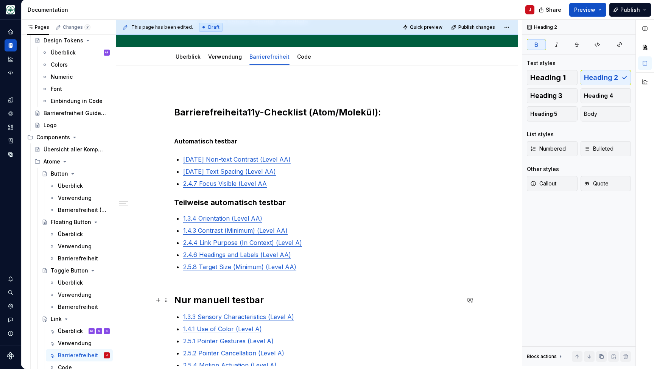
click at [239, 298] on strong "Nur manuell testbar" at bounding box center [219, 300] width 90 height 11
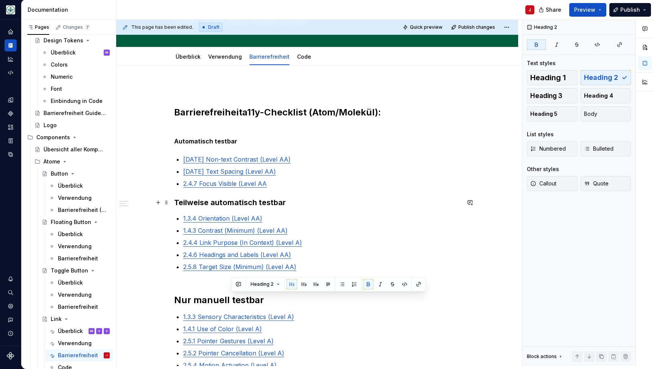
click at [268, 202] on strong "Teilweise automatisch testbar" at bounding box center [230, 202] width 112 height 9
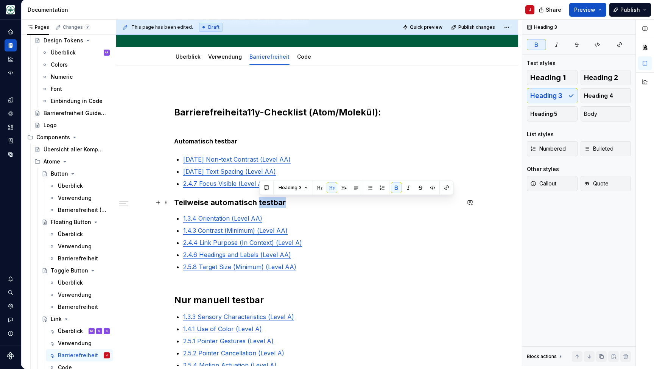
click at [268, 202] on strong "Teilweise automatisch testbar" at bounding box center [230, 202] width 112 height 9
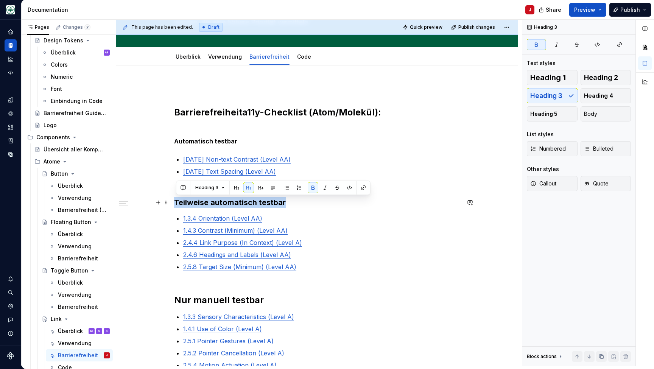
click at [268, 202] on strong "Teilweise automatisch testbar" at bounding box center [230, 202] width 112 height 9
click at [230, 299] on strong "Nur manuell testbar" at bounding box center [219, 300] width 90 height 11
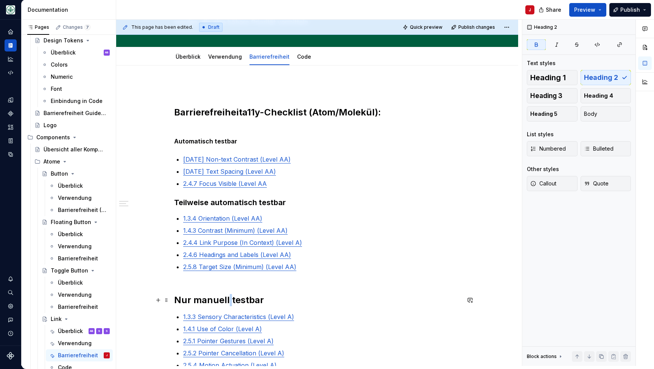
click at [230, 299] on strong "Nur manuell testbar" at bounding box center [219, 300] width 90 height 11
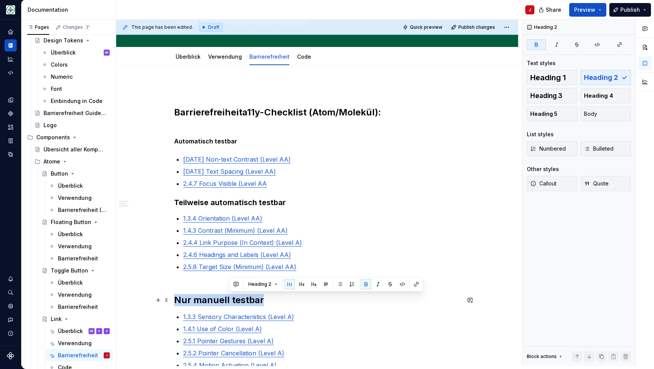
click at [230, 299] on strong "Nur manuell testbar" at bounding box center [219, 300] width 90 height 11
click at [558, 99] on span "Heading 3" at bounding box center [546, 96] width 32 height 8
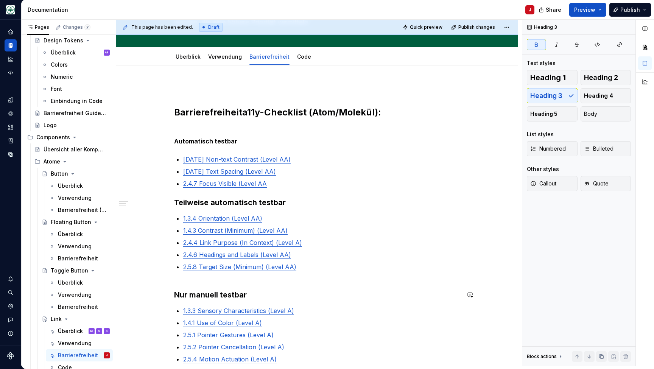
click at [193, 280] on div "Barrierefreiheit a11y-Checklist (Atom/Molekül): Automatisch testbar [DATE] Non-…" at bounding box center [317, 250] width 286 height 332
click at [183, 280] on div "Barrierefreiheit a11y-Checklist (Atom/Molekül): Automatisch testbar [DATE] Non-…" at bounding box center [317, 250] width 286 height 332
click at [182, 280] on div "Barrierefreiheit a11y-Checklist (Atom/Molekül): Automatisch testbar [DATE] Non-…" at bounding box center [317, 250] width 286 height 332
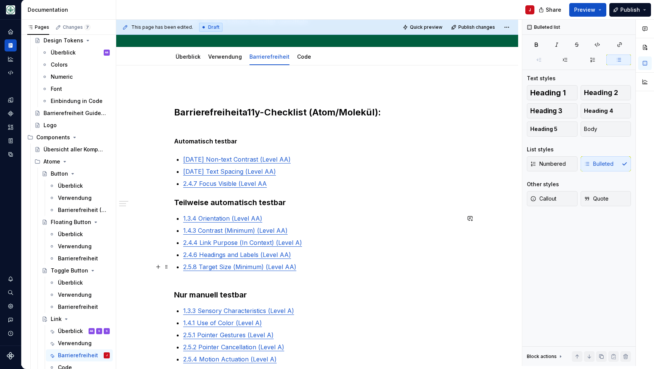
click at [196, 280] on p "2.5.8 Target Size (Minimum) (Level AA)" at bounding box center [321, 271] width 277 height 18
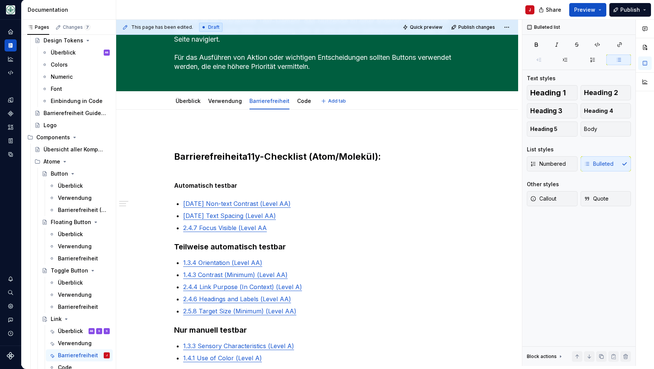
scroll to position [41, 0]
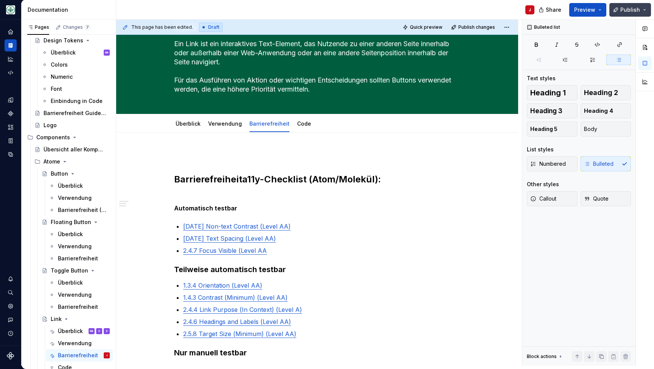
click at [629, 11] on span "Publish" at bounding box center [630, 10] width 20 height 8
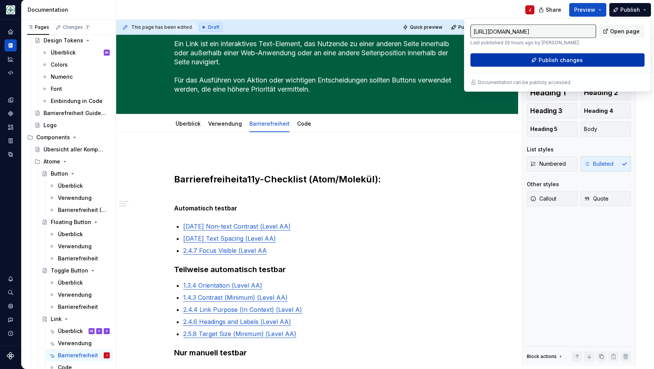
click at [525, 61] on button "Publish changes" at bounding box center [558, 60] width 174 height 14
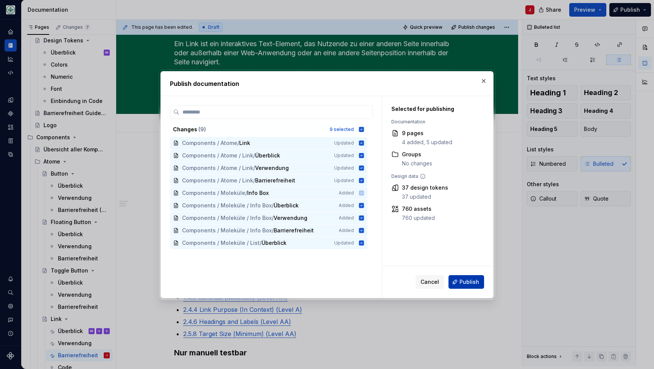
click at [461, 279] on span "Publish" at bounding box center [470, 282] width 20 height 8
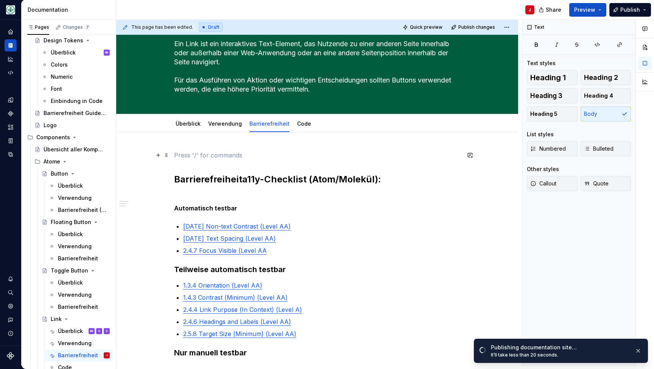
click at [220, 159] on p at bounding box center [317, 155] width 286 height 9
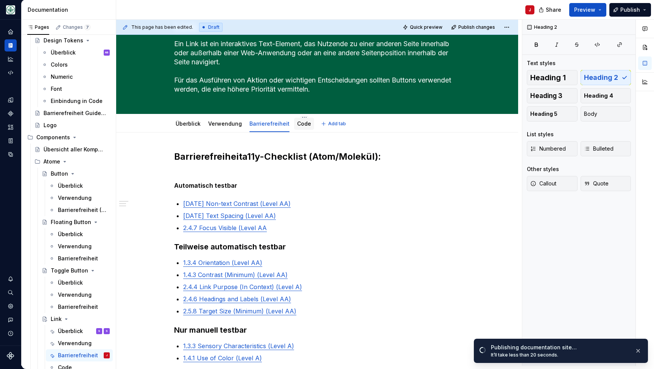
click at [300, 123] on link "Code" at bounding box center [304, 123] width 14 height 6
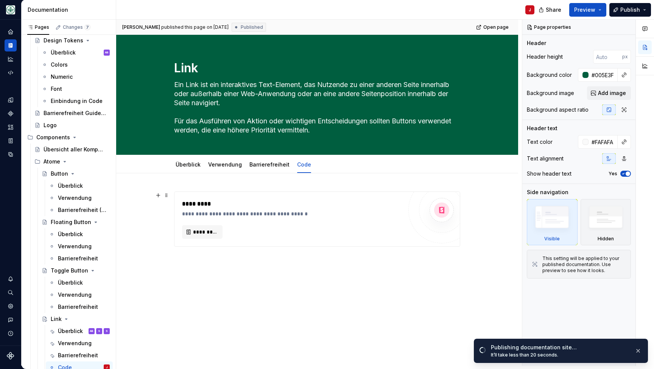
scroll to position [19, 0]
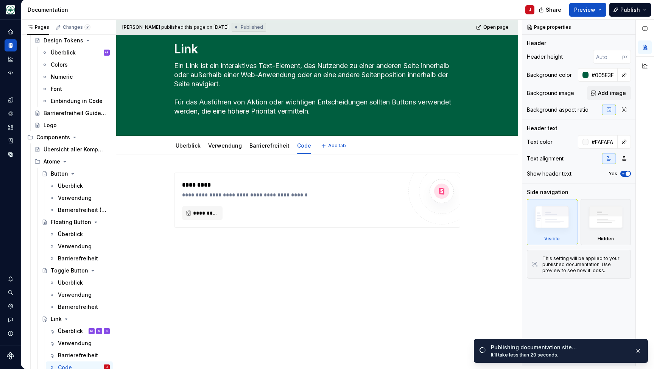
click at [302, 137] on div "Überblick Verwendung Barrierefreiheit Code Add tab" at bounding box center [317, 145] width 402 height 19
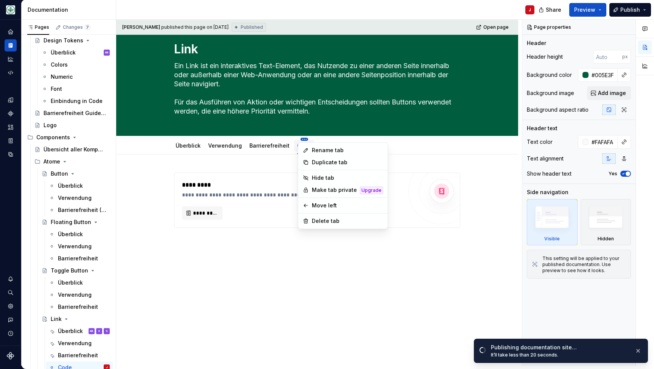
click at [301, 139] on html "Mein Leben J Design system data Documentation J Share Preview Publish Pages Cha…" at bounding box center [327, 184] width 654 height 369
click at [337, 221] on div "Delete tab" at bounding box center [347, 221] width 71 height 8
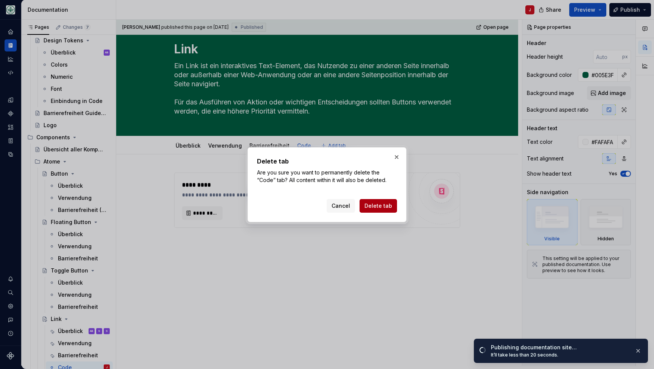
click at [379, 203] on span "Delete tab" at bounding box center [379, 206] width 28 height 8
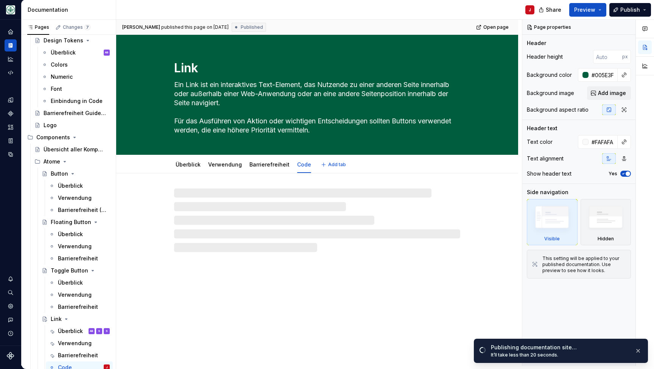
scroll to position [0, 0]
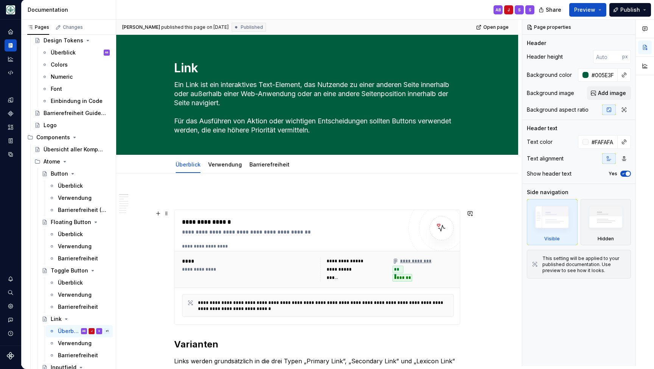
type textarea "*"
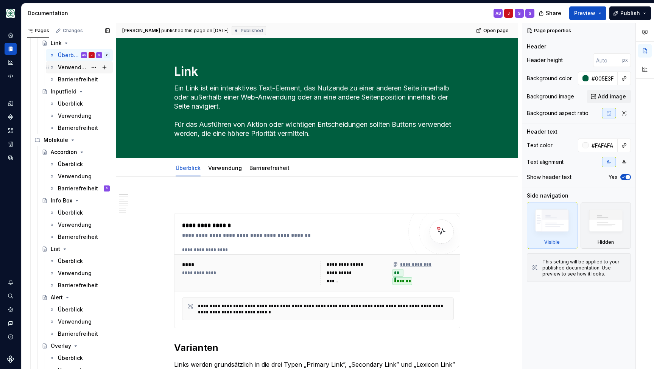
scroll to position [412, 0]
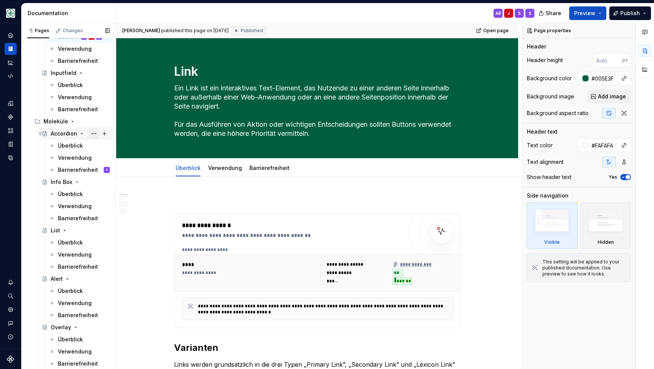
click at [95, 135] on button "Page tree" at bounding box center [94, 133] width 11 height 11
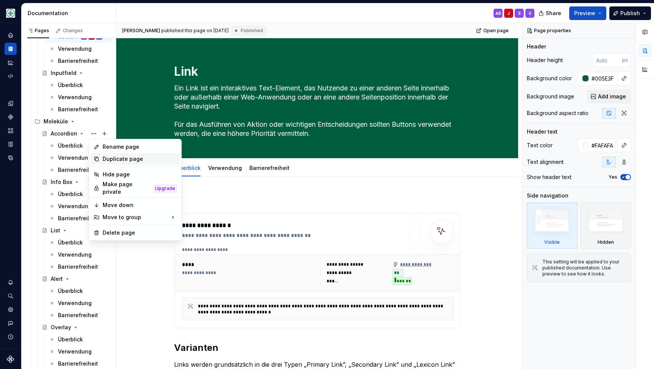
click at [119, 156] on div "Duplicate page" at bounding box center [140, 159] width 74 height 8
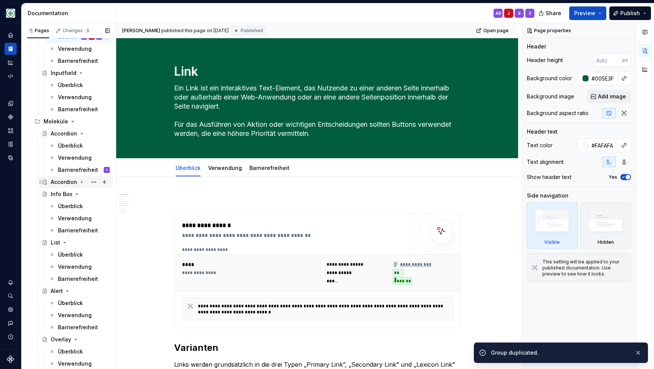
click at [83, 182] on icon "Page tree" at bounding box center [82, 182] width 6 height 6
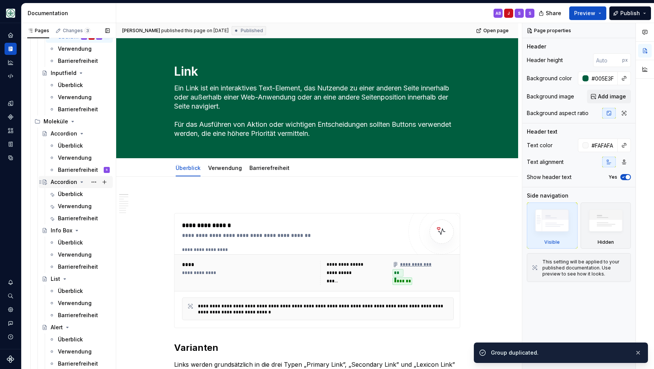
click at [61, 185] on div "Accordion" at bounding box center [64, 182] width 26 height 8
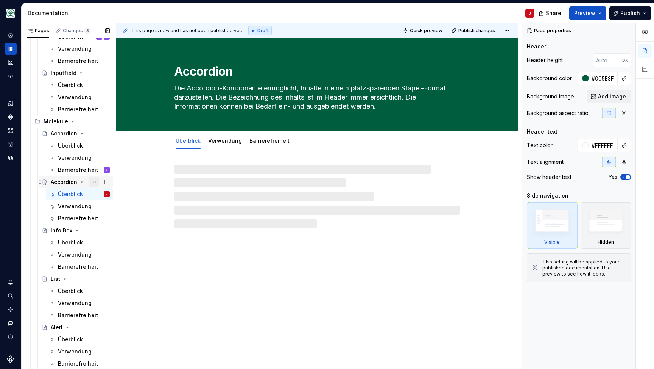
click at [92, 181] on button "Page tree" at bounding box center [94, 182] width 11 height 11
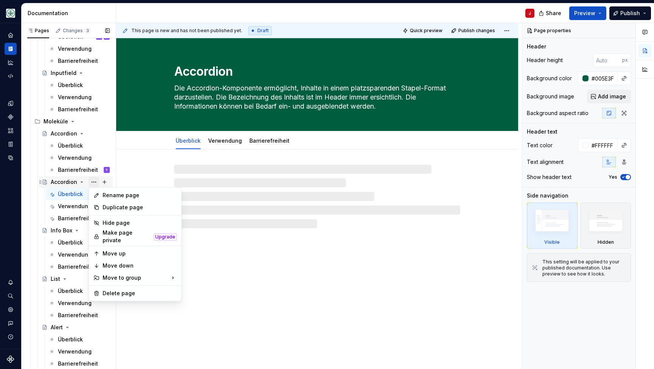
type textarea "*"
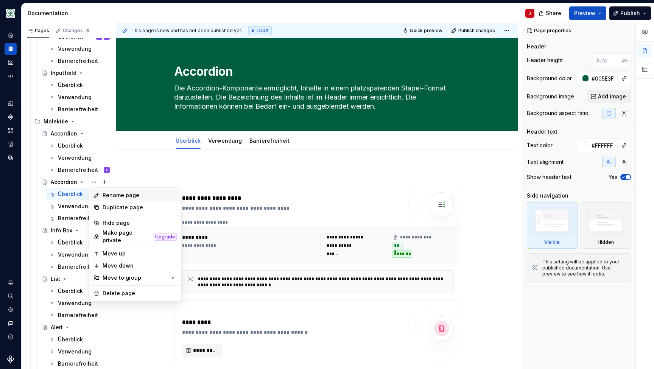
click at [126, 196] on div "Rename page" at bounding box center [140, 196] width 74 height 8
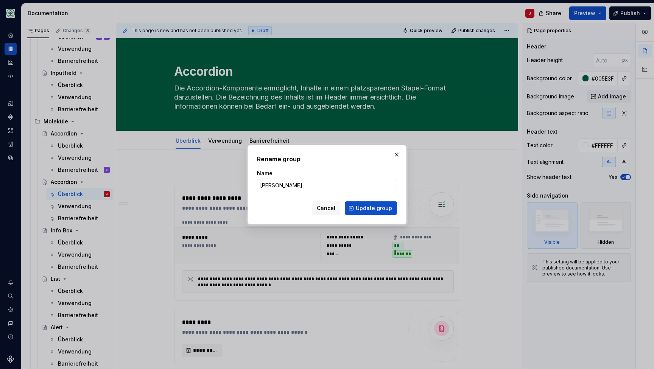
type input "Anchor Link"
click at [372, 208] on button "Update group" at bounding box center [371, 208] width 52 height 14
type textarea "*"
type textarea "Anchor Link"
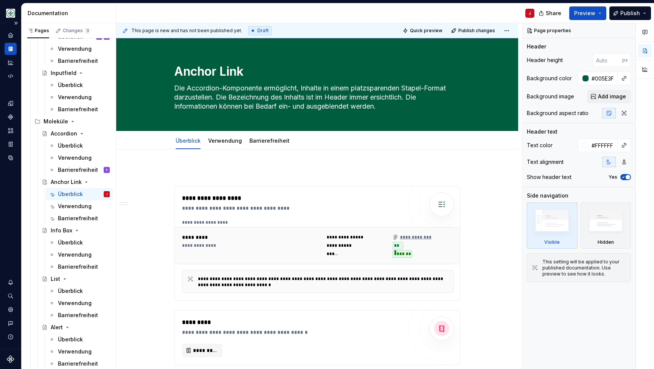
type textarea "*"
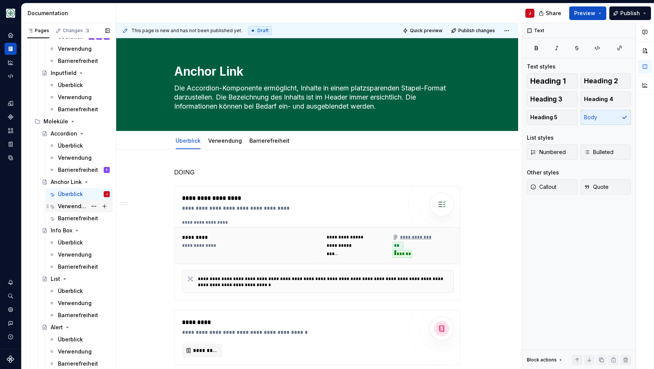
click at [66, 204] on div "Verwendung" at bounding box center [72, 207] width 29 height 8
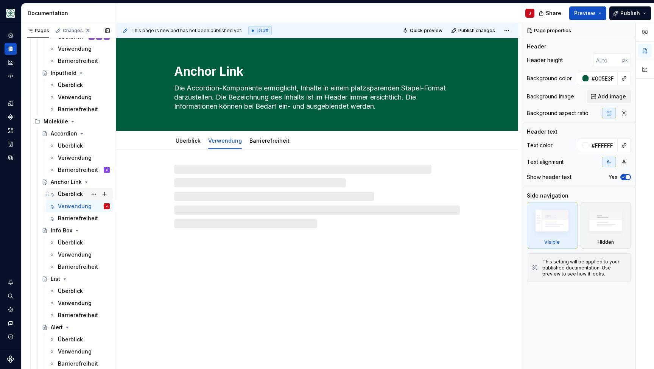
click at [75, 191] on div "Überblick" at bounding box center [70, 194] width 25 height 8
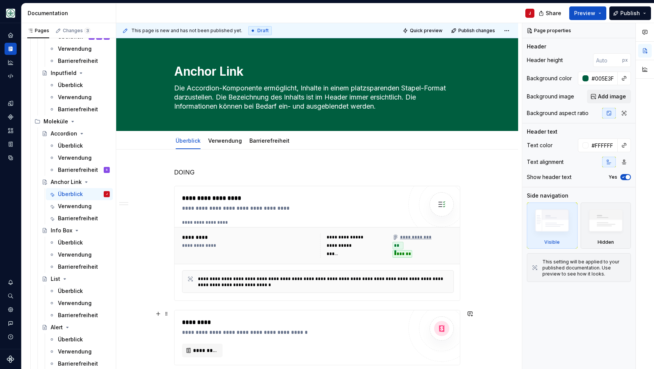
type textarea "*"
